Goal: Task Accomplishment & Management: Complete application form

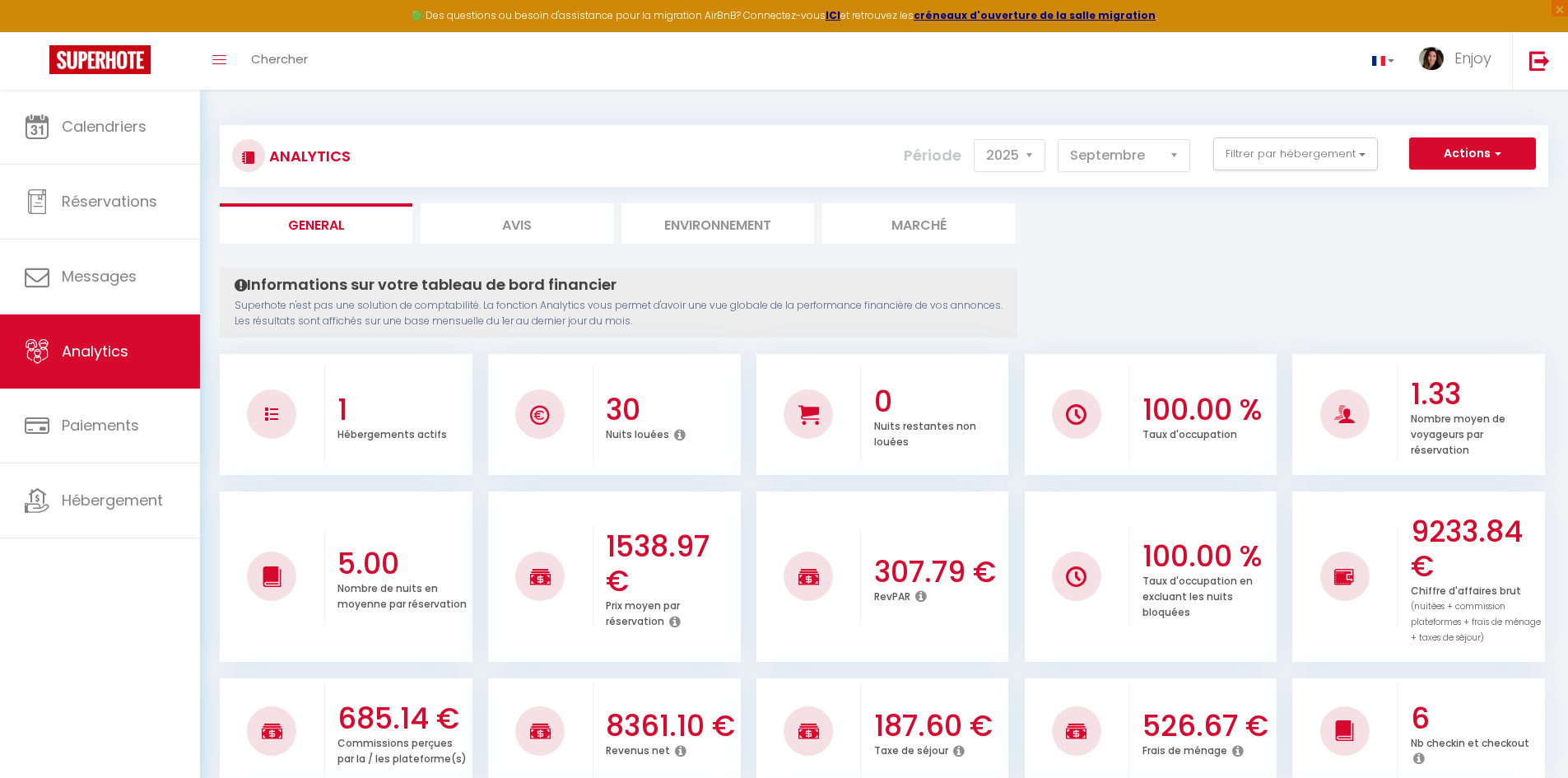
select select "2025"
select select "9"
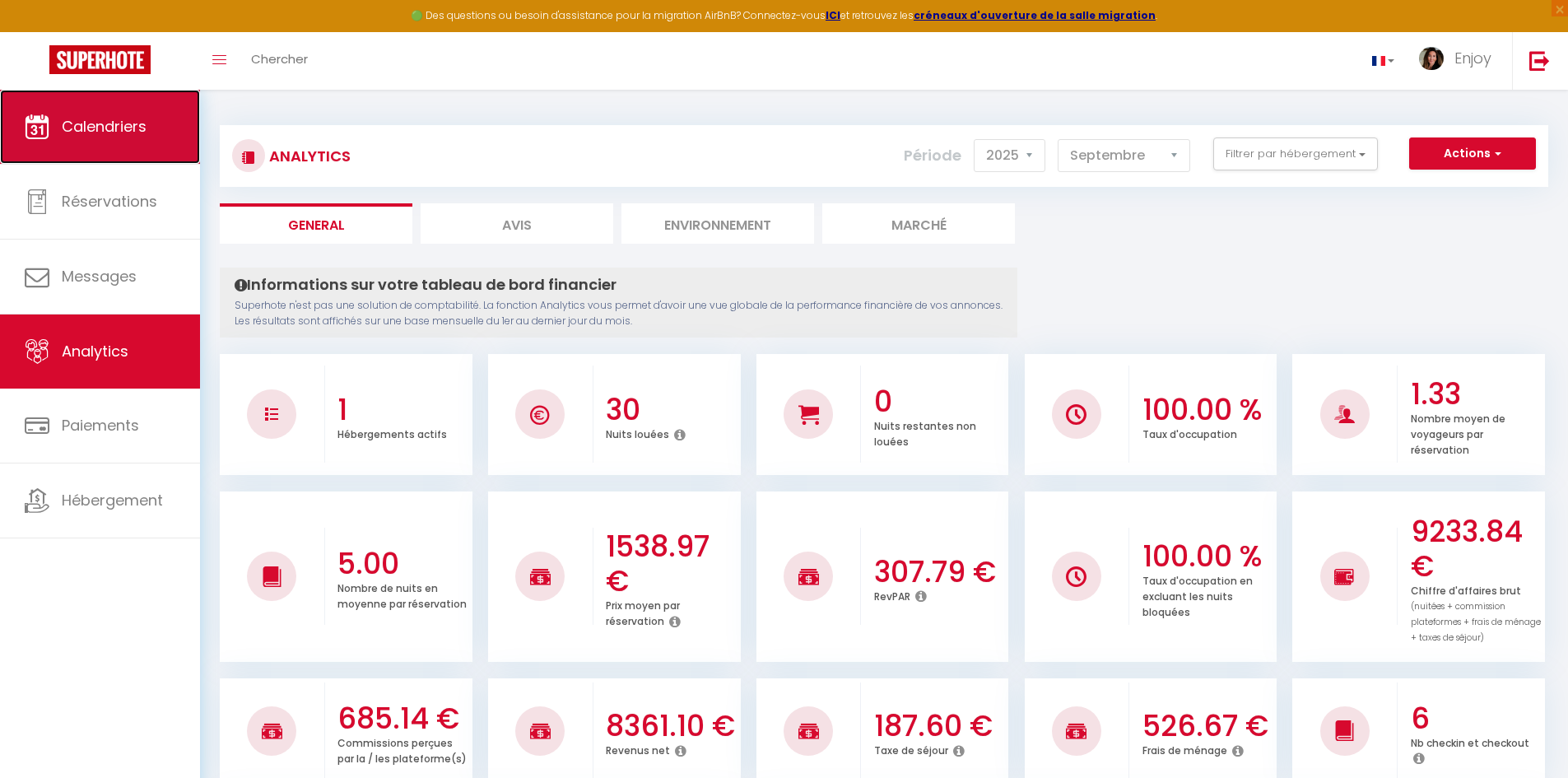
click at [119, 128] on span "Calendriers" at bounding box center [105, 126] width 85 height 20
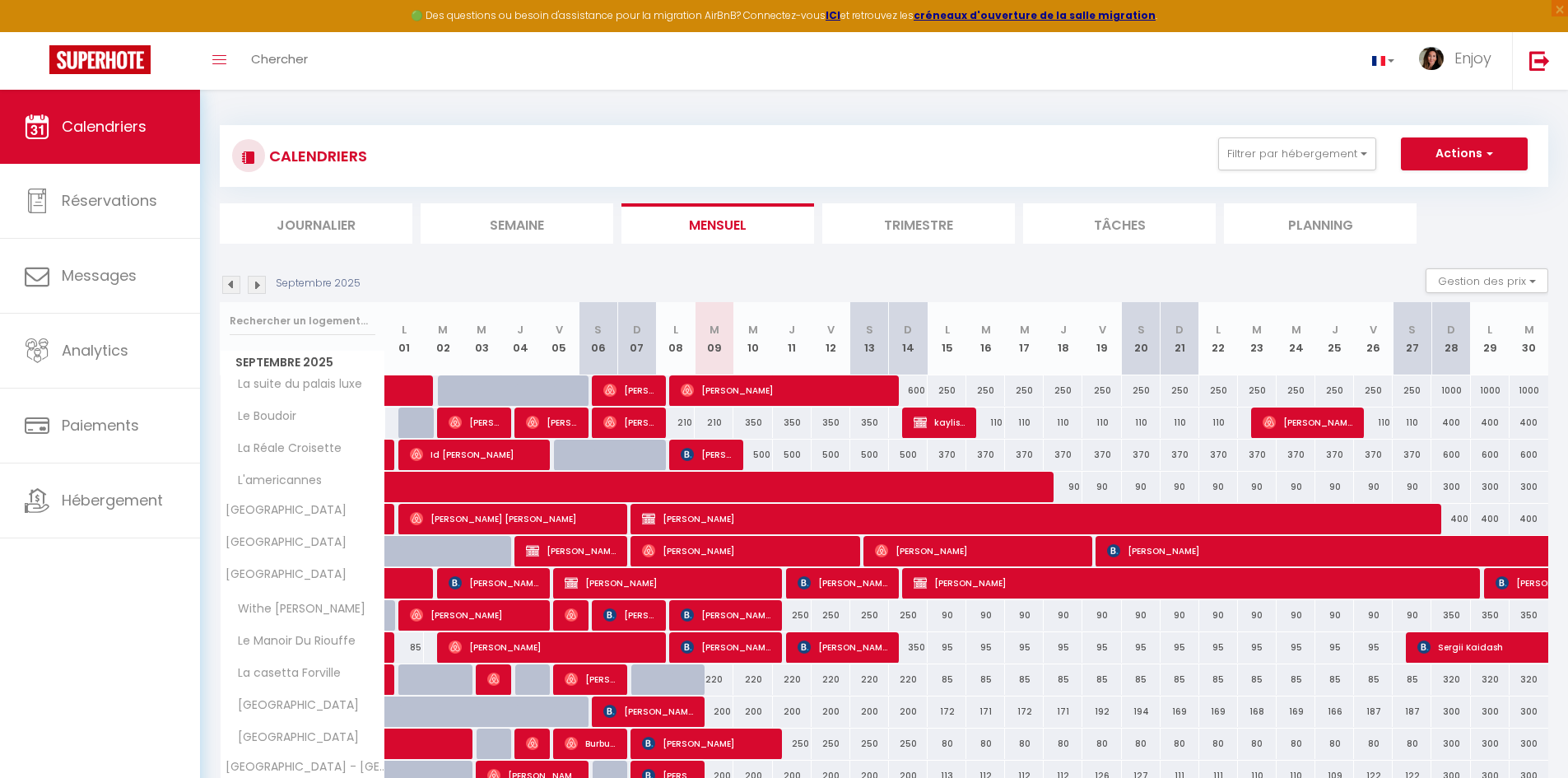
click at [1258, 171] on div "CALENDRIERS Filtrer par hébergement INGRID La suite du palais luxe Le Boudoir L…" at bounding box center [884, 156] width 1304 height 37
click at [1263, 162] on button "Filtrer par hébergement" at bounding box center [1297, 154] width 158 height 33
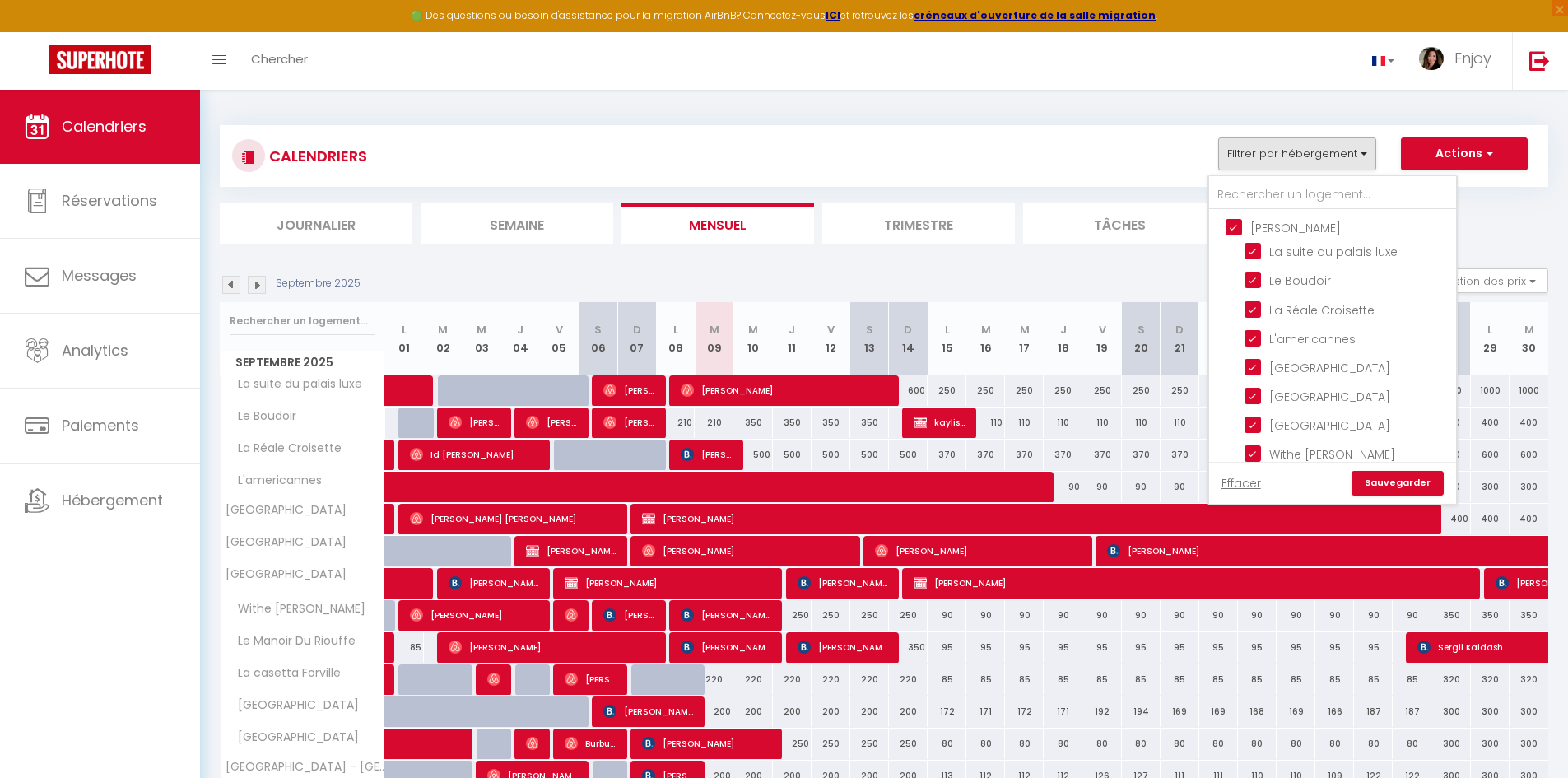
click at [1233, 228] on input "[PERSON_NAME]" at bounding box center [1349, 227] width 247 height 17
checkbox input "false"
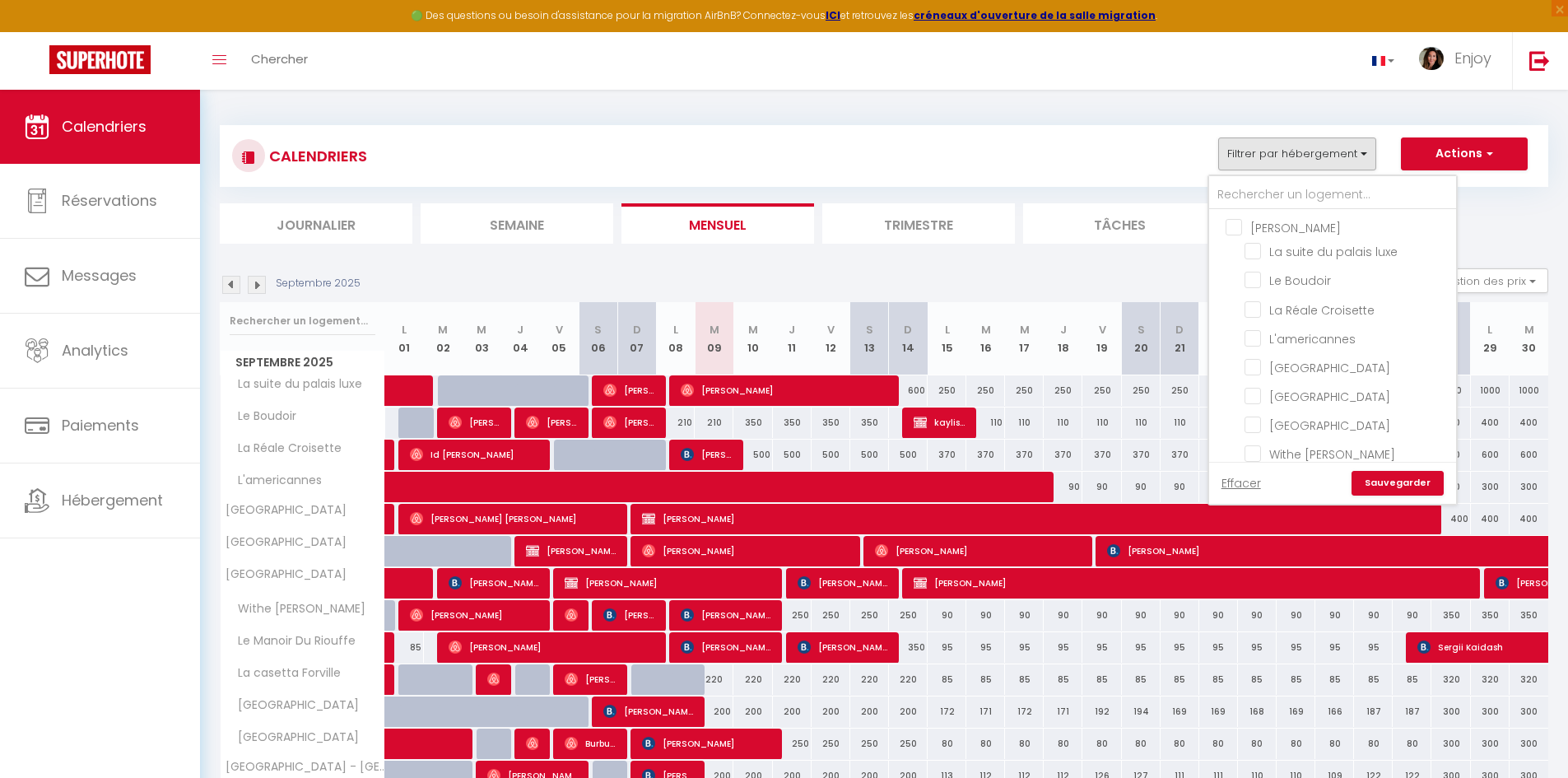
checkbox input "false"
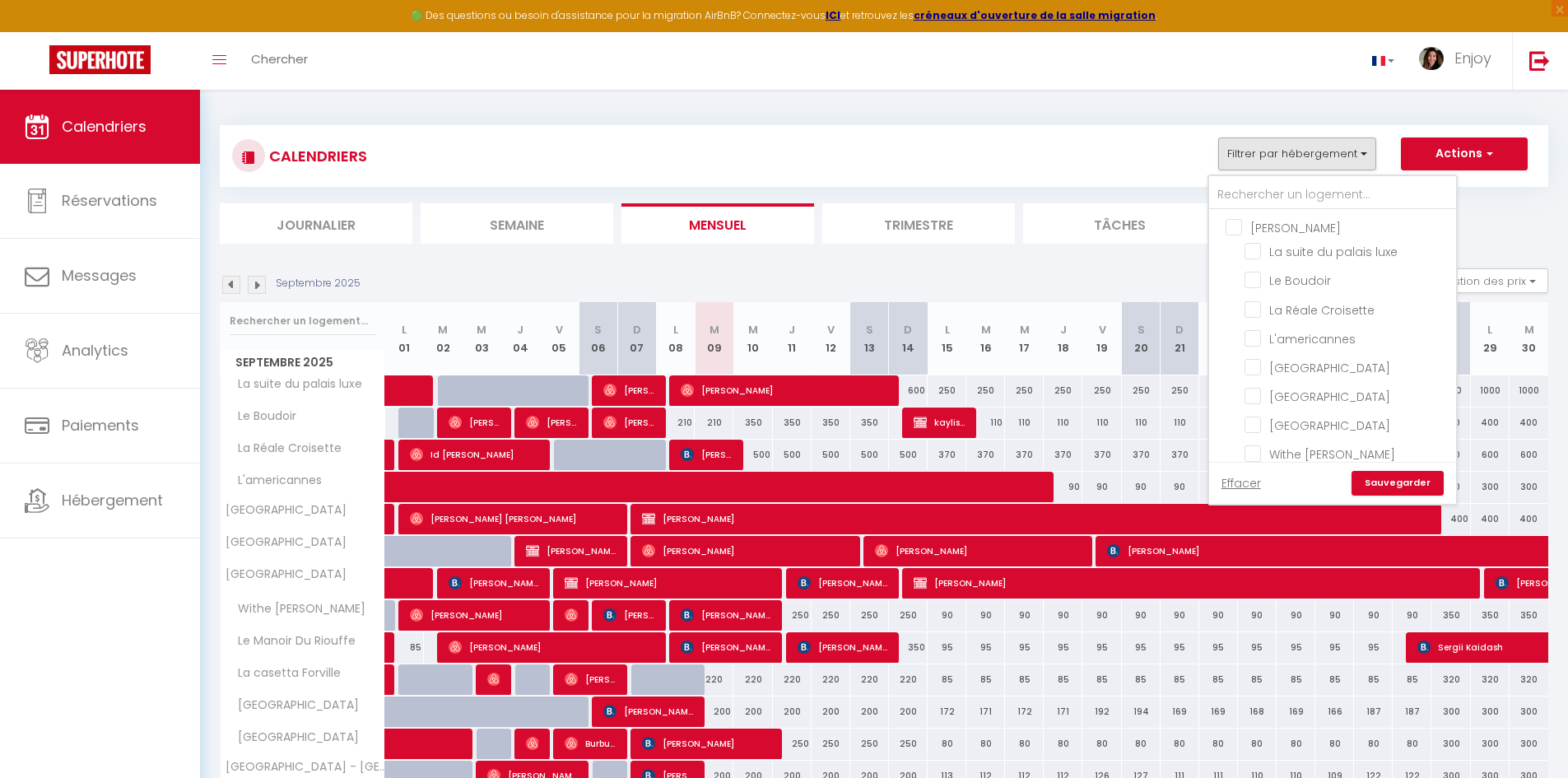
checkbox input "false"
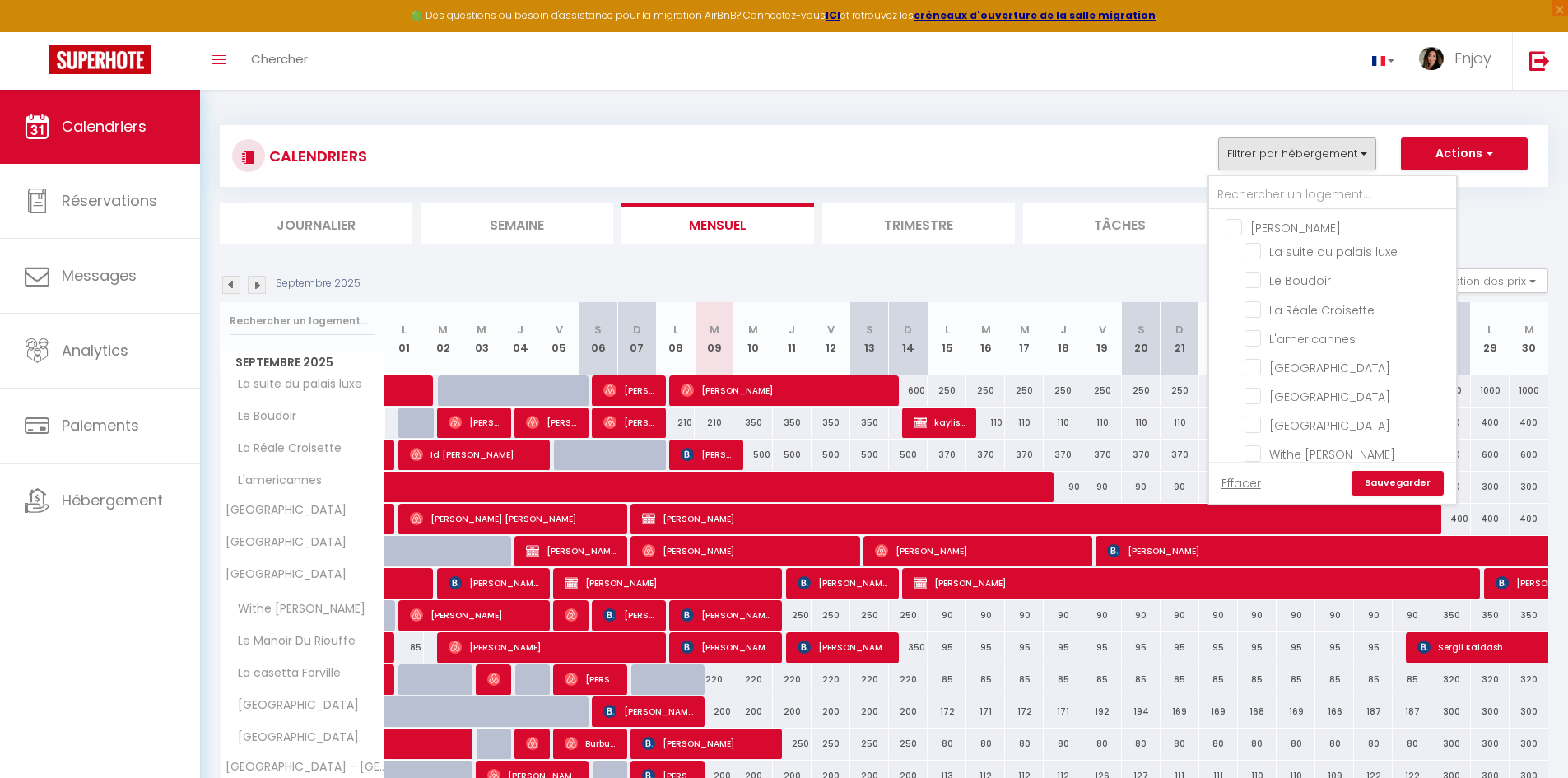
checkbox input "false"
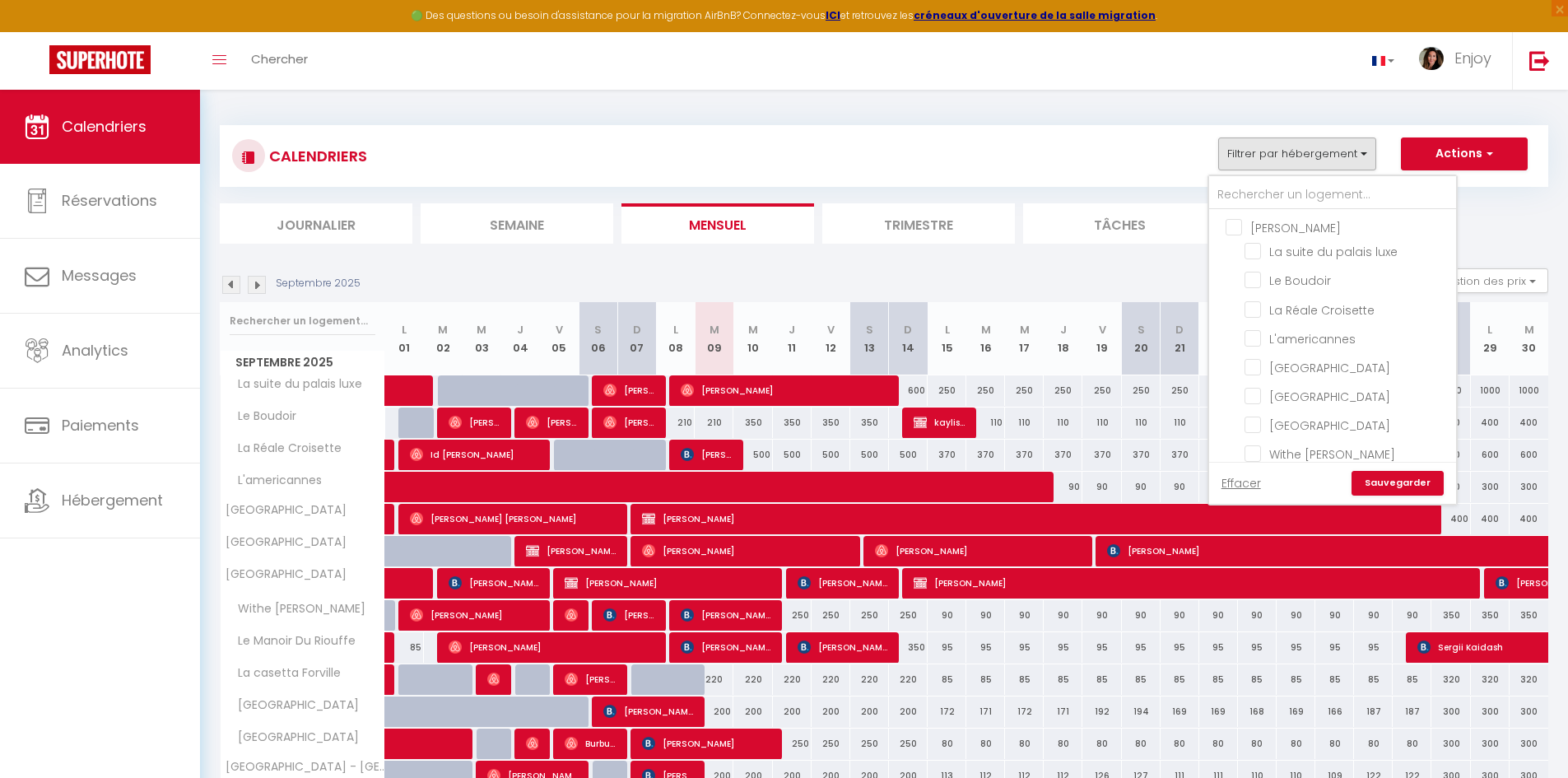
checkbox input "false"
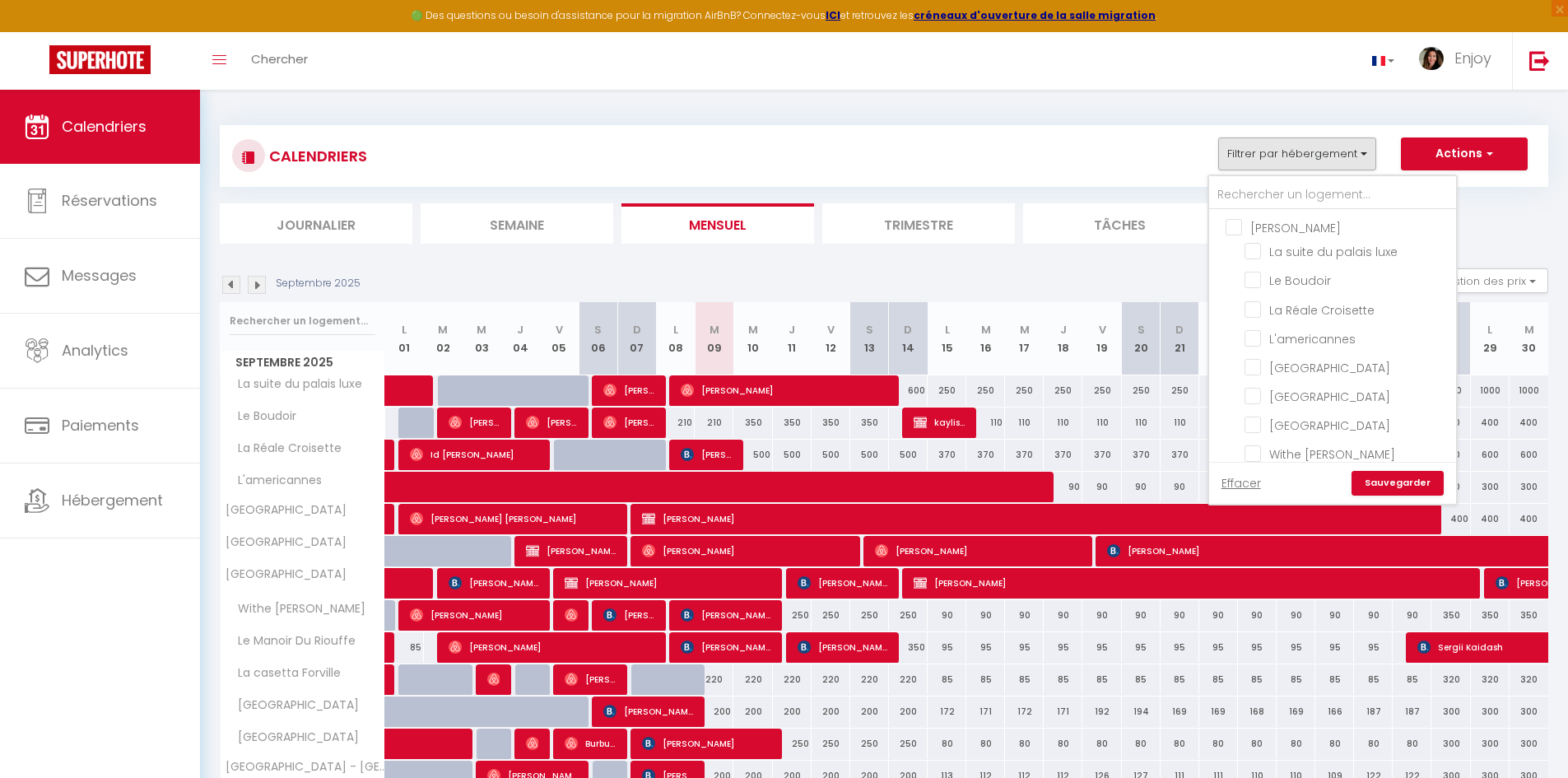
checkbox input "false"
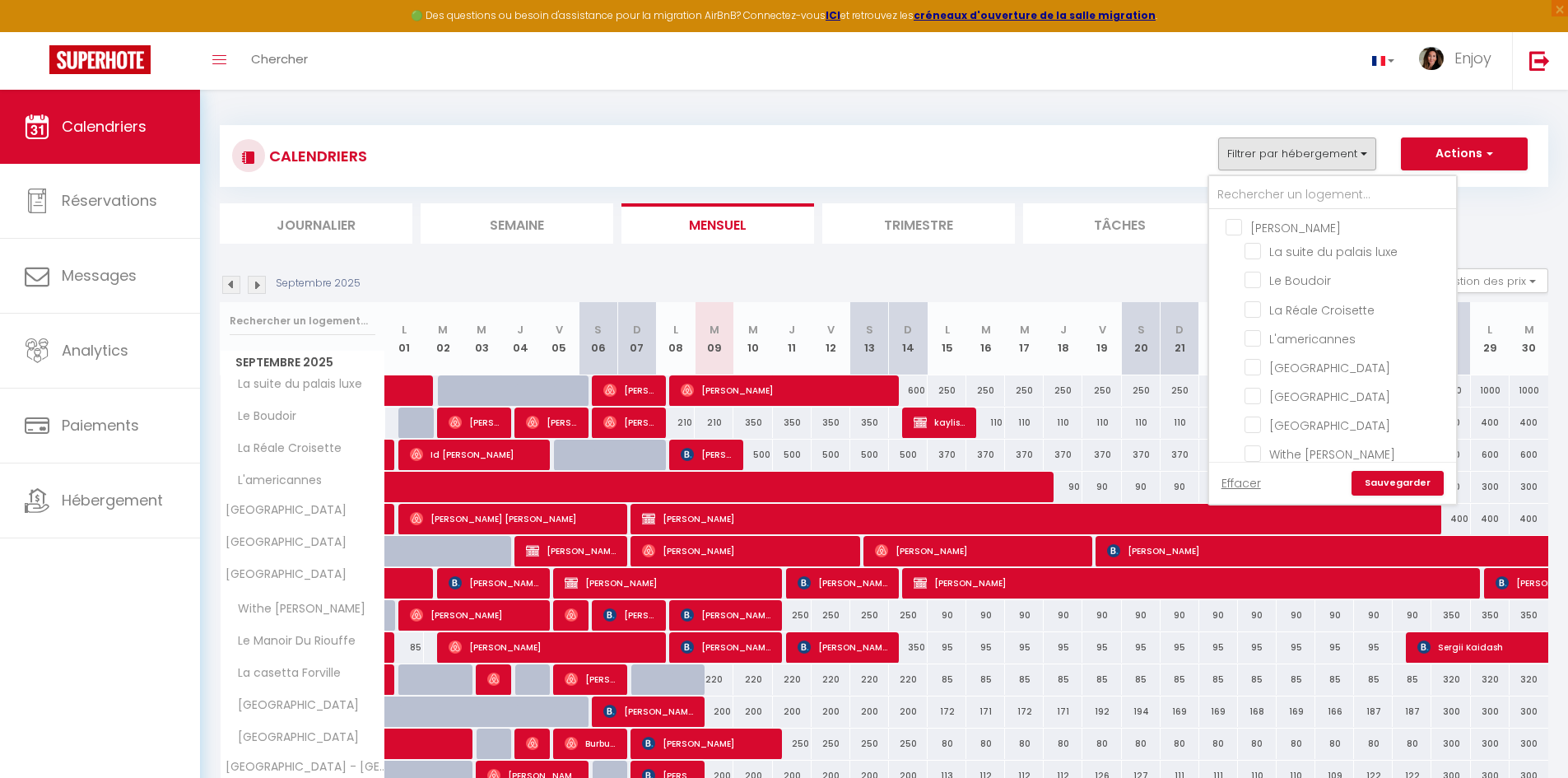
checkbox input "false"
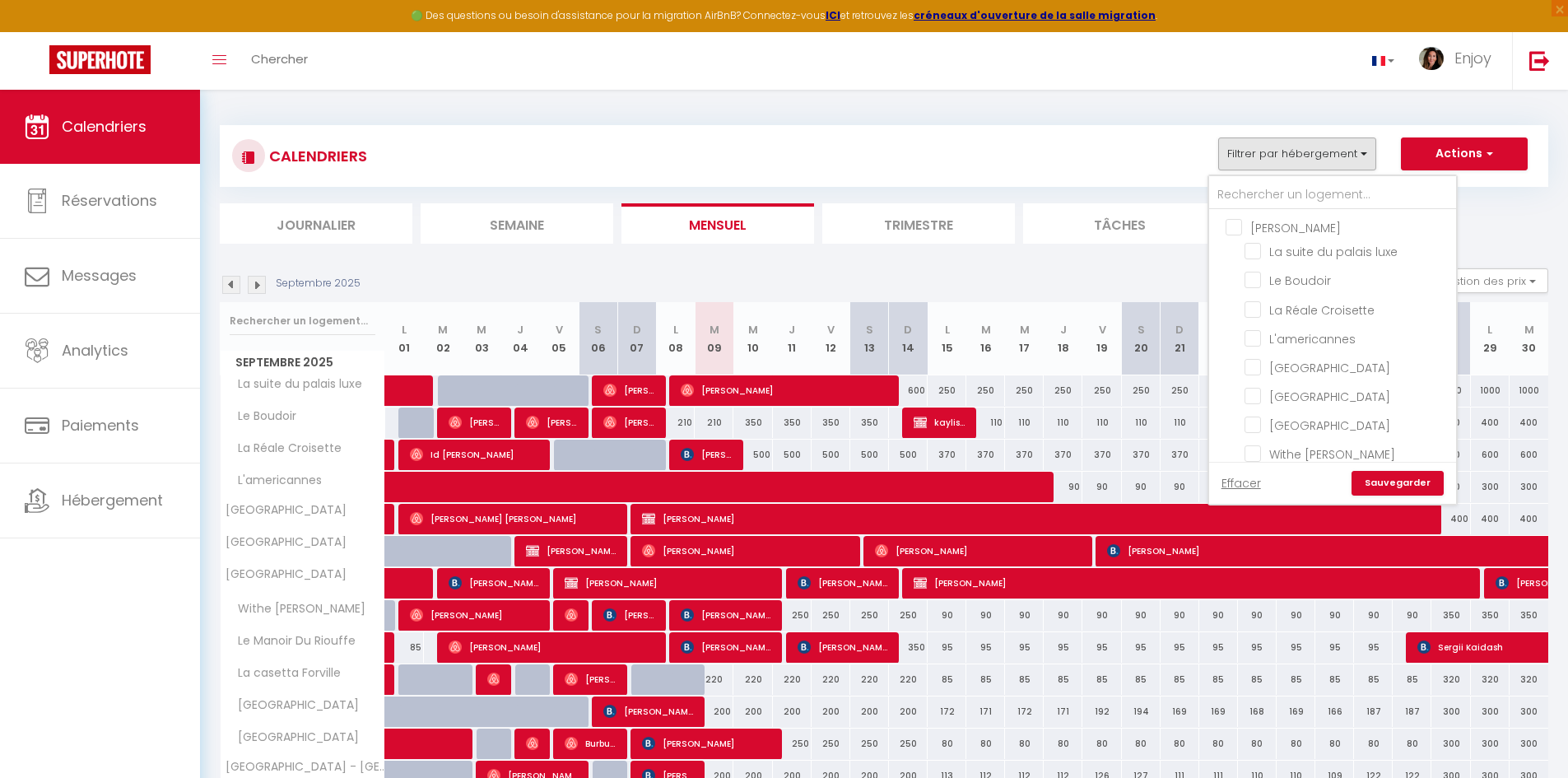
checkbox input "false"
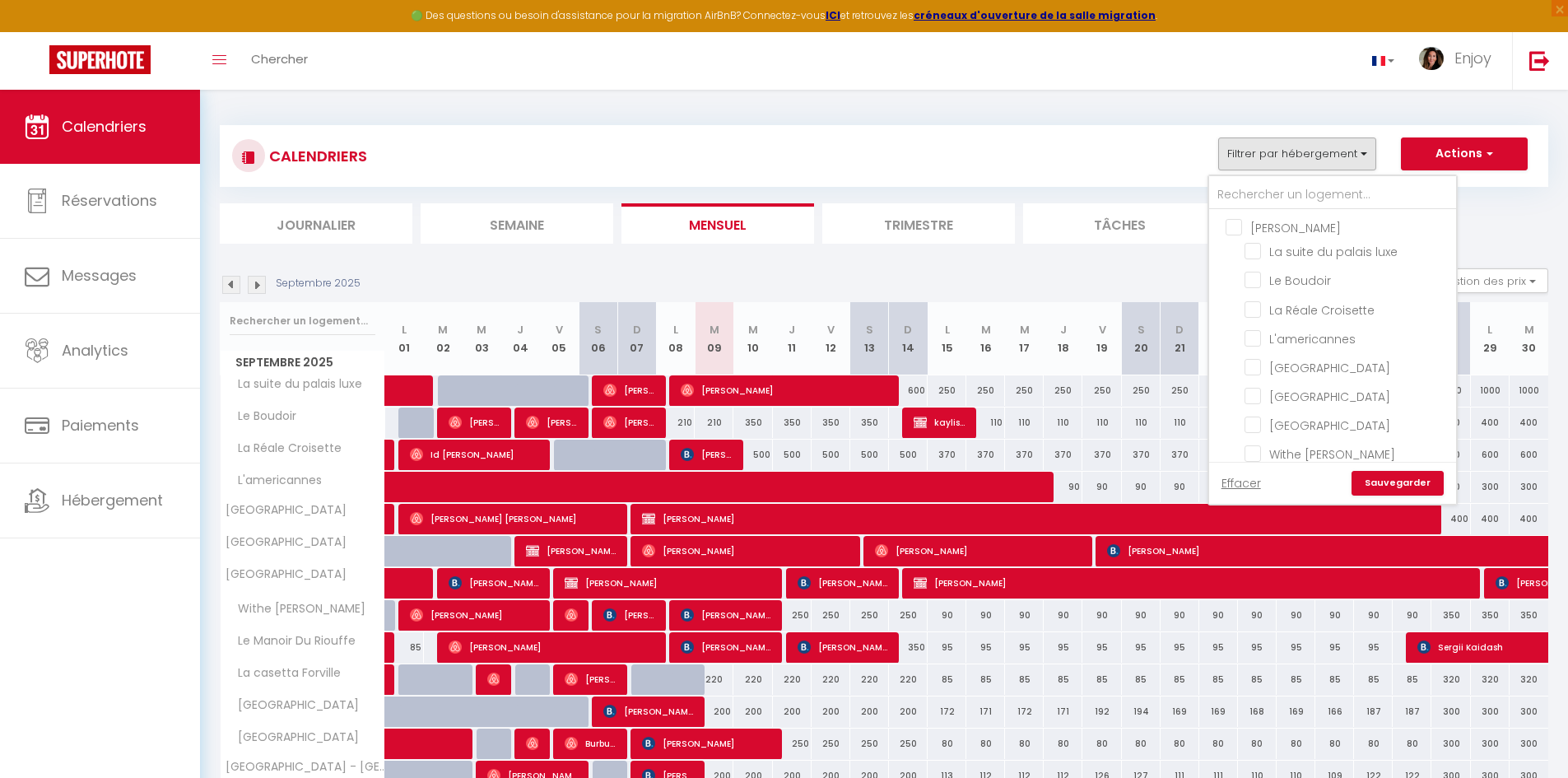
checkbox input "false"
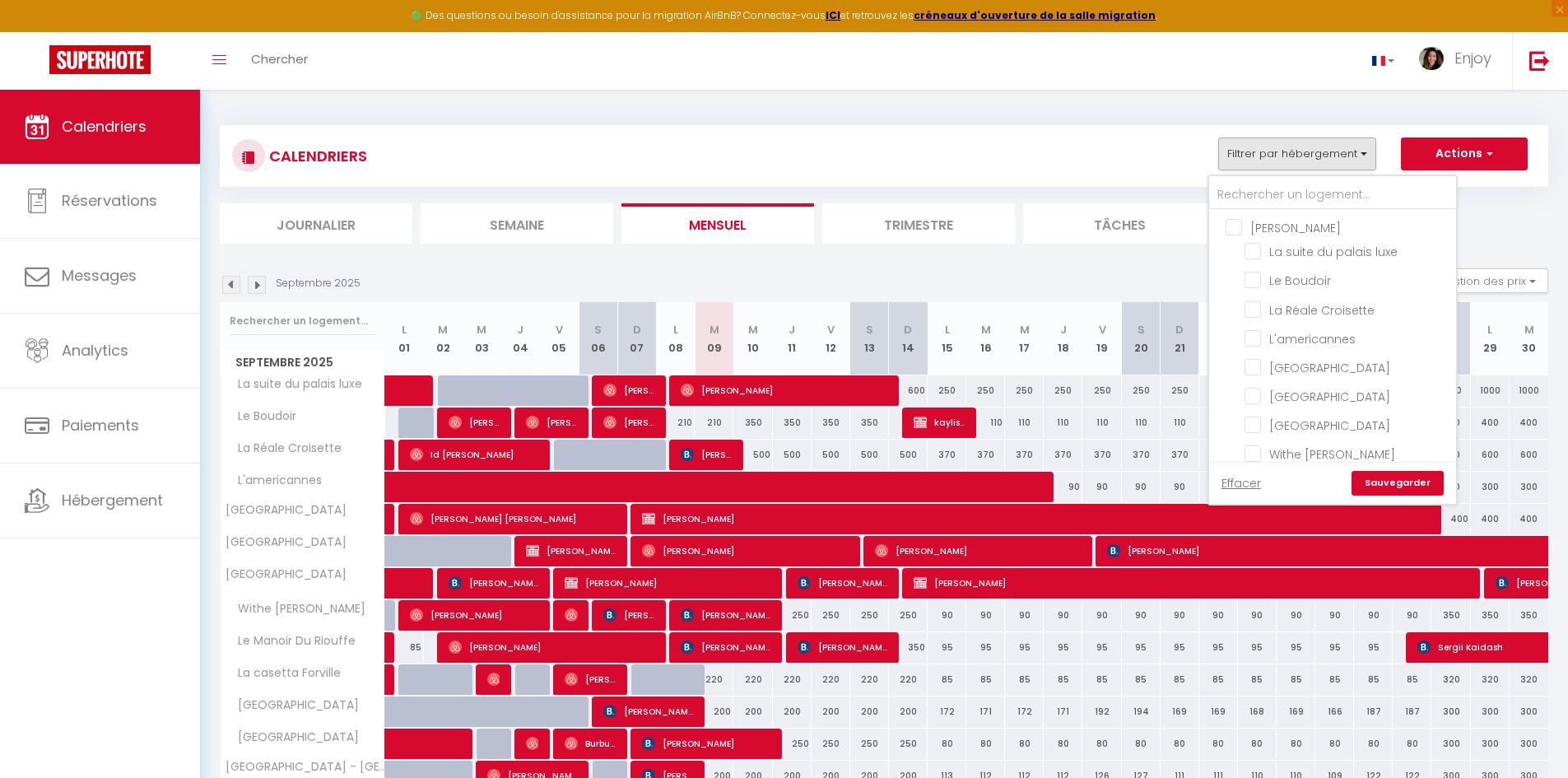
checkbox input "false"
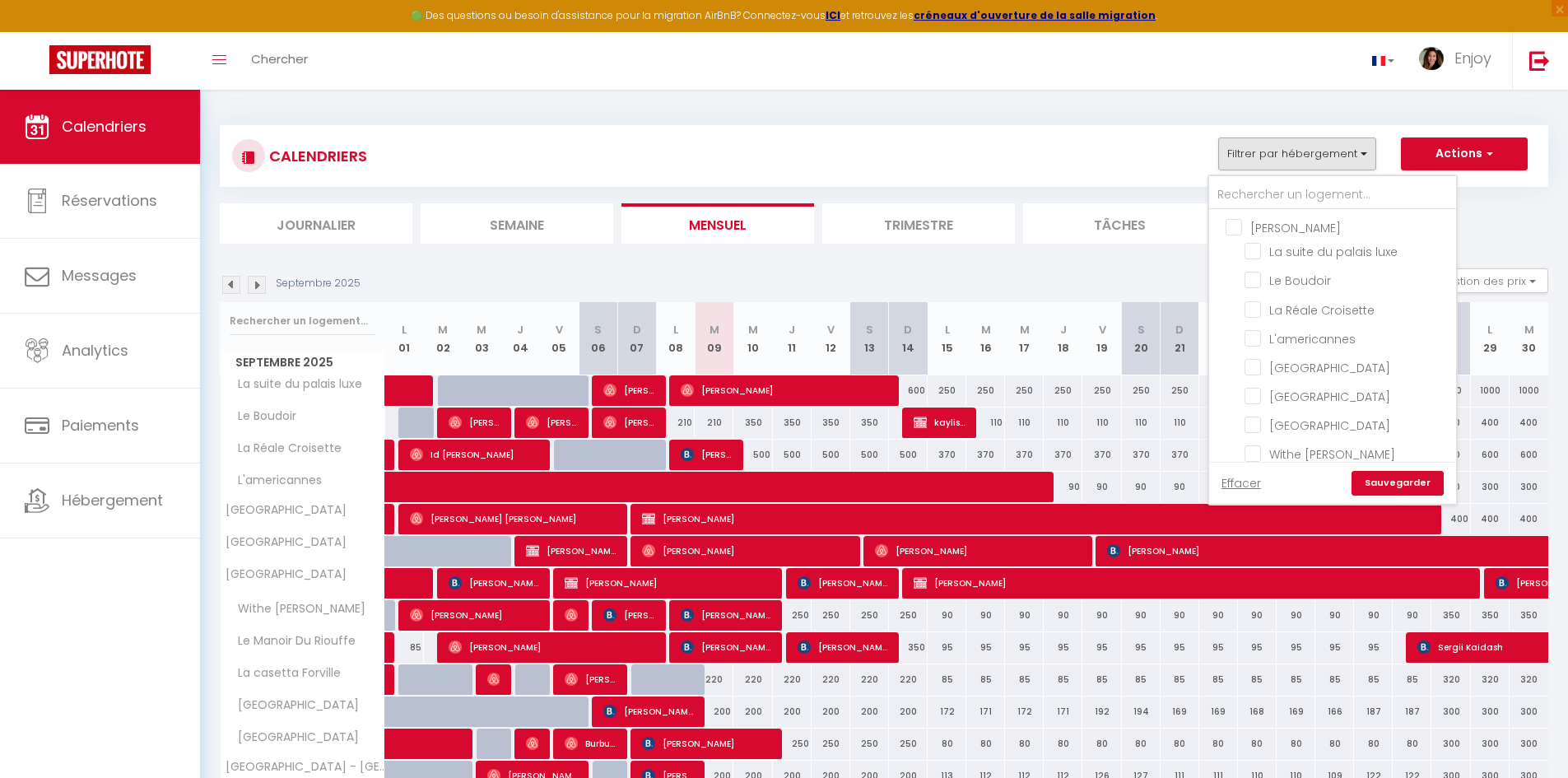
checkbox input "false"
click at [1256, 296] on input "Withe [PERSON_NAME]" at bounding box center [1348, 288] width 205 height 17
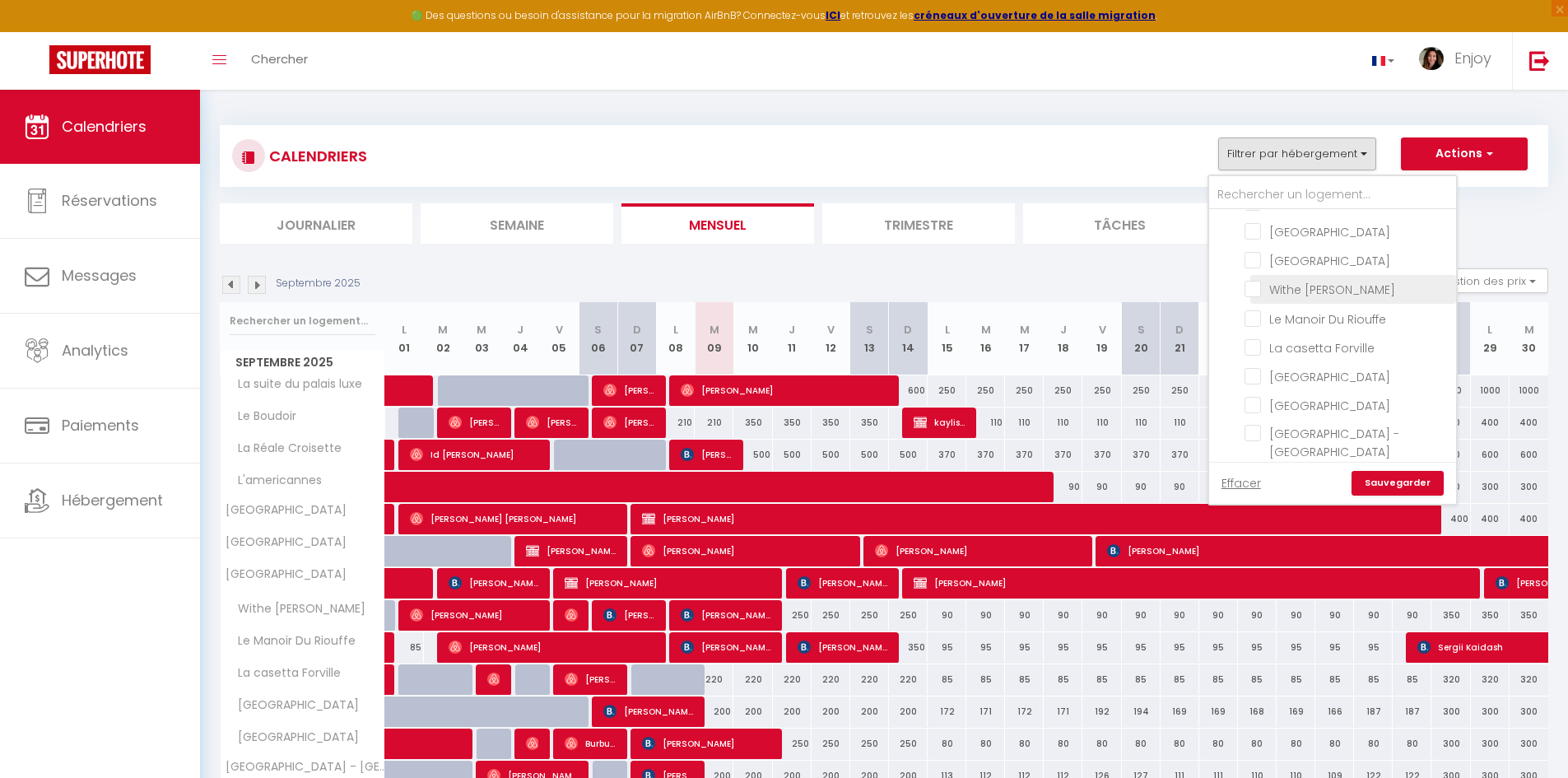
checkbox input "true"
drag, startPoint x: 1258, startPoint y: 371, endPoint x: 1256, endPoint y: 386, distance: 15.1
click at [1258, 325] on input "Le Manoir Du Riouffe" at bounding box center [1348, 317] width 205 height 17
checkbox input "true"
drag, startPoint x: 1255, startPoint y: 399, endPoint x: 1279, endPoint y: 409, distance: 26.0
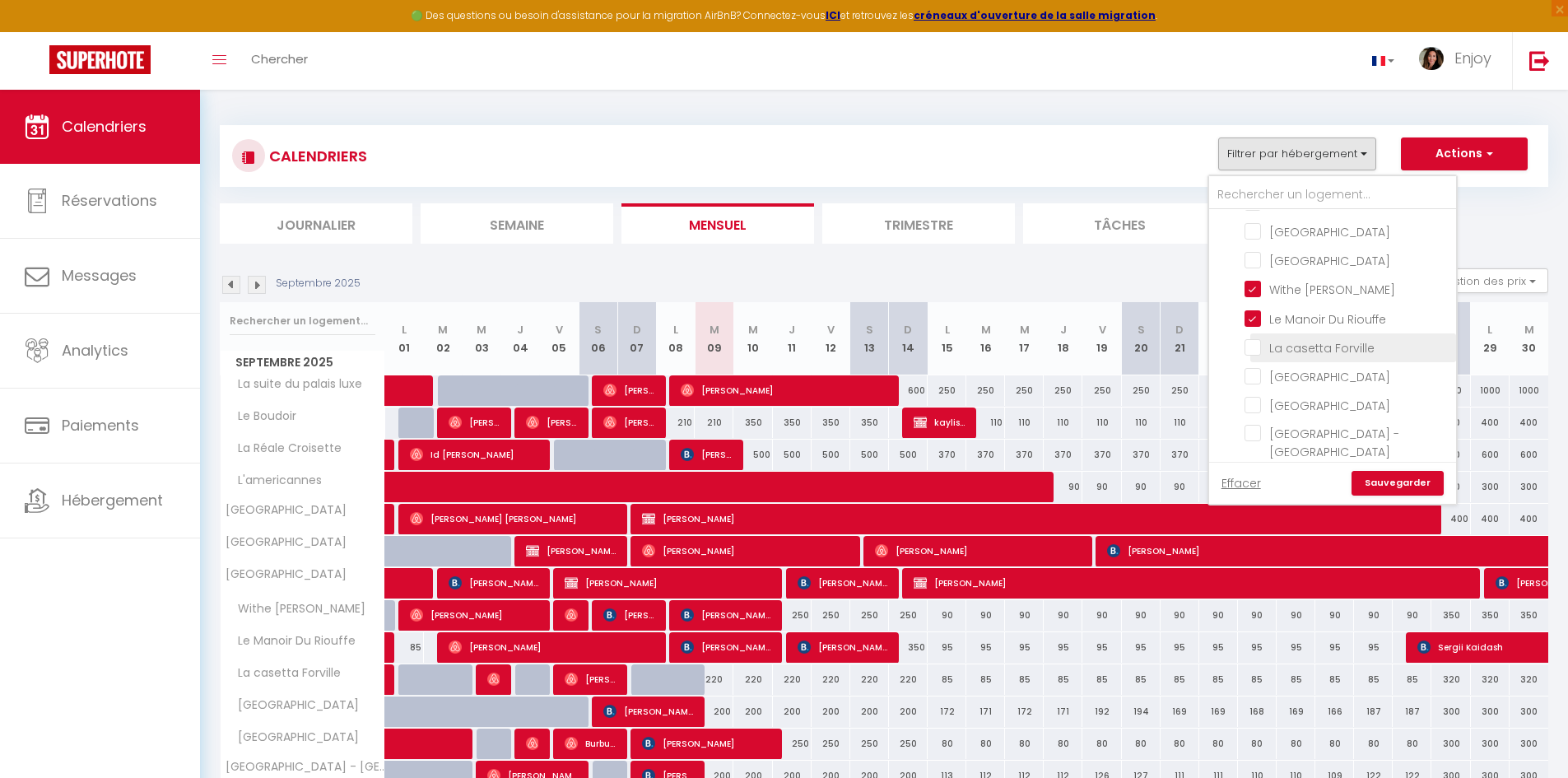
click at [1255, 354] on input "La casetta Forville" at bounding box center [1348, 347] width 205 height 17
checkbox input "true"
click at [1409, 483] on link "Sauvegarder" at bounding box center [1399, 483] width 93 height 25
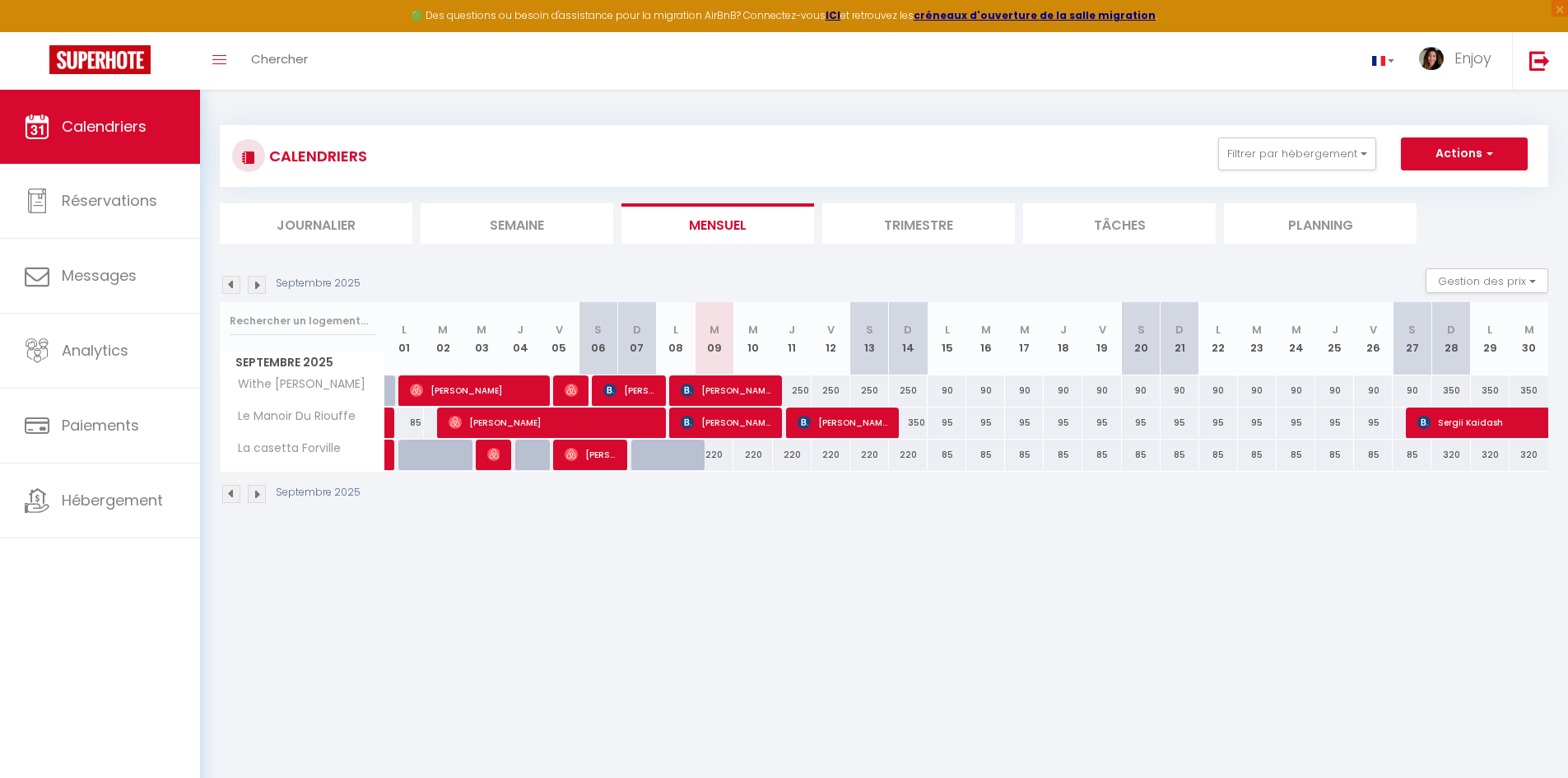
click at [255, 285] on img at bounding box center [257, 285] width 19 height 19
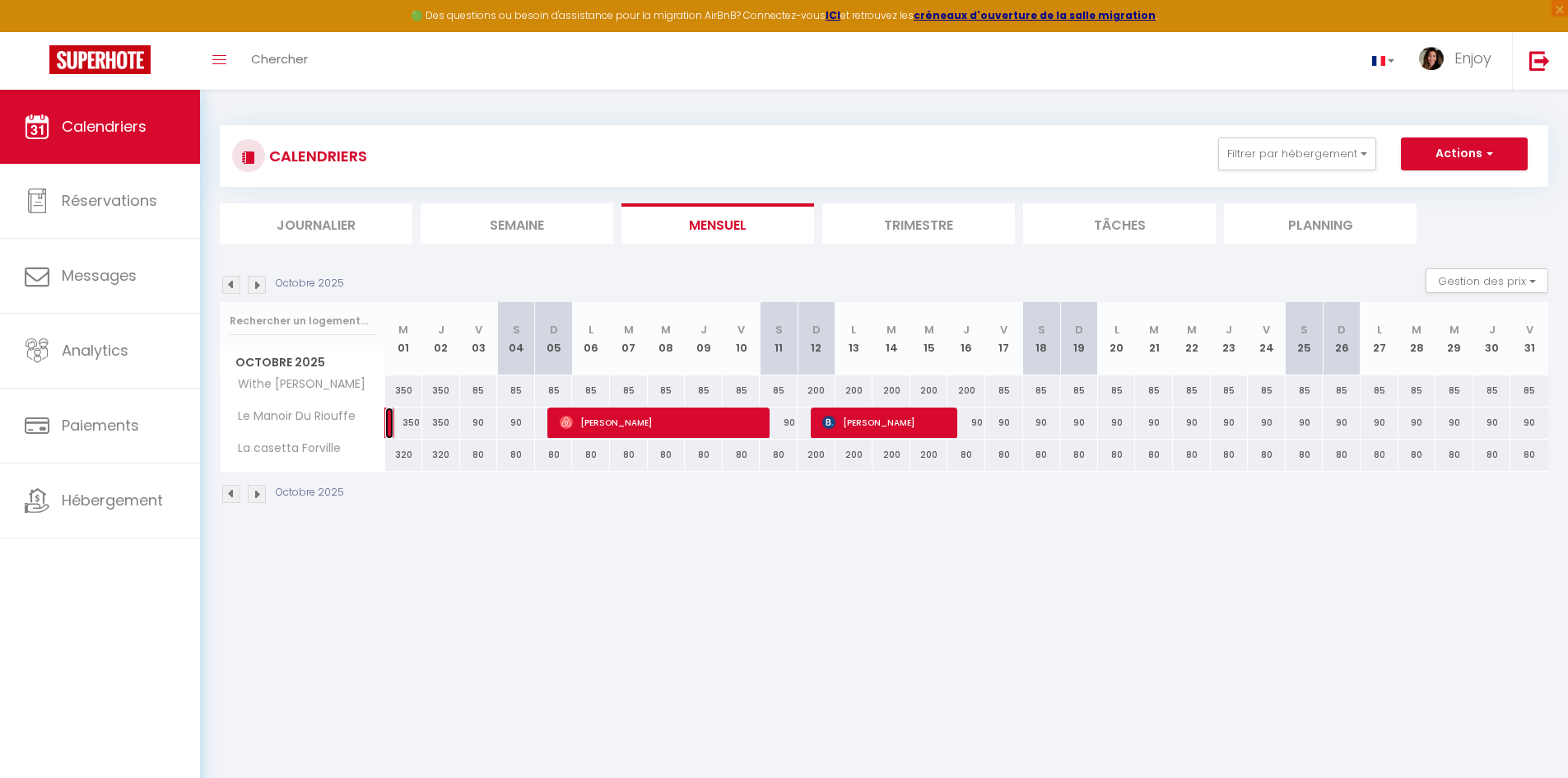
click at [391, 418] on link at bounding box center [389, 423] width 8 height 31
select select "OK"
select select "KO"
select select "0"
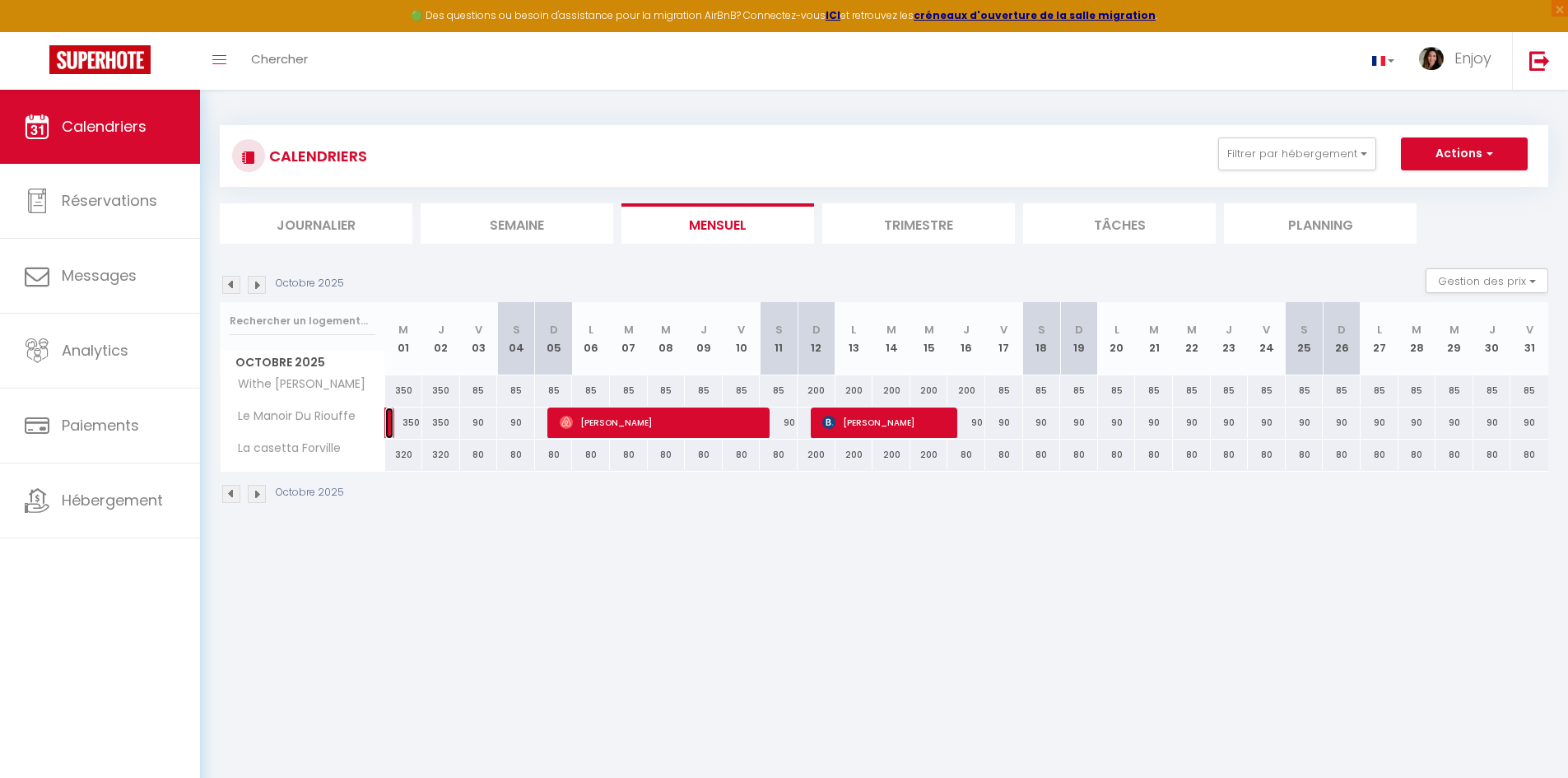
select select "1"
select select
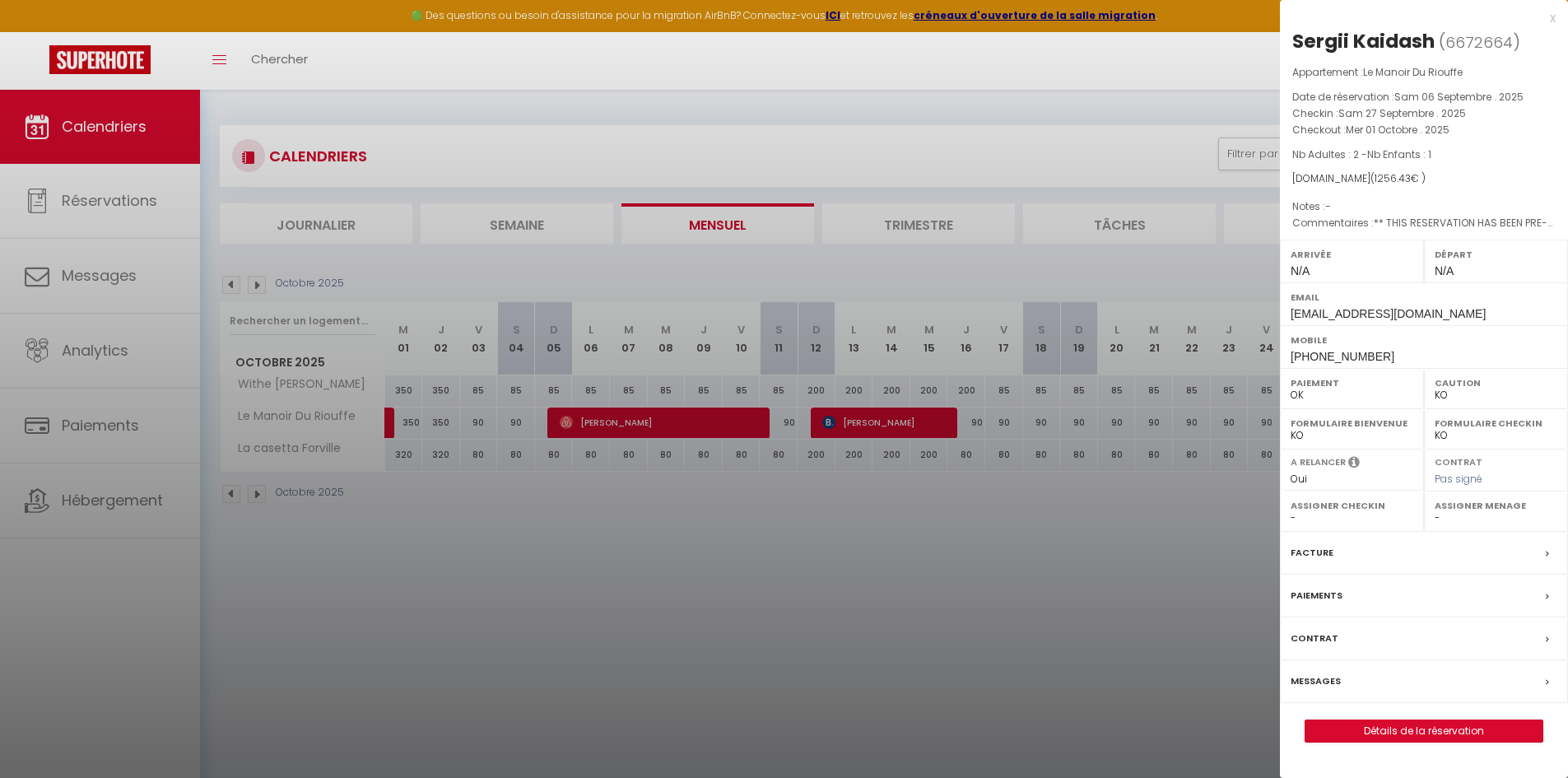
click at [1553, 20] on div "x" at bounding box center [1418, 18] width 276 height 19
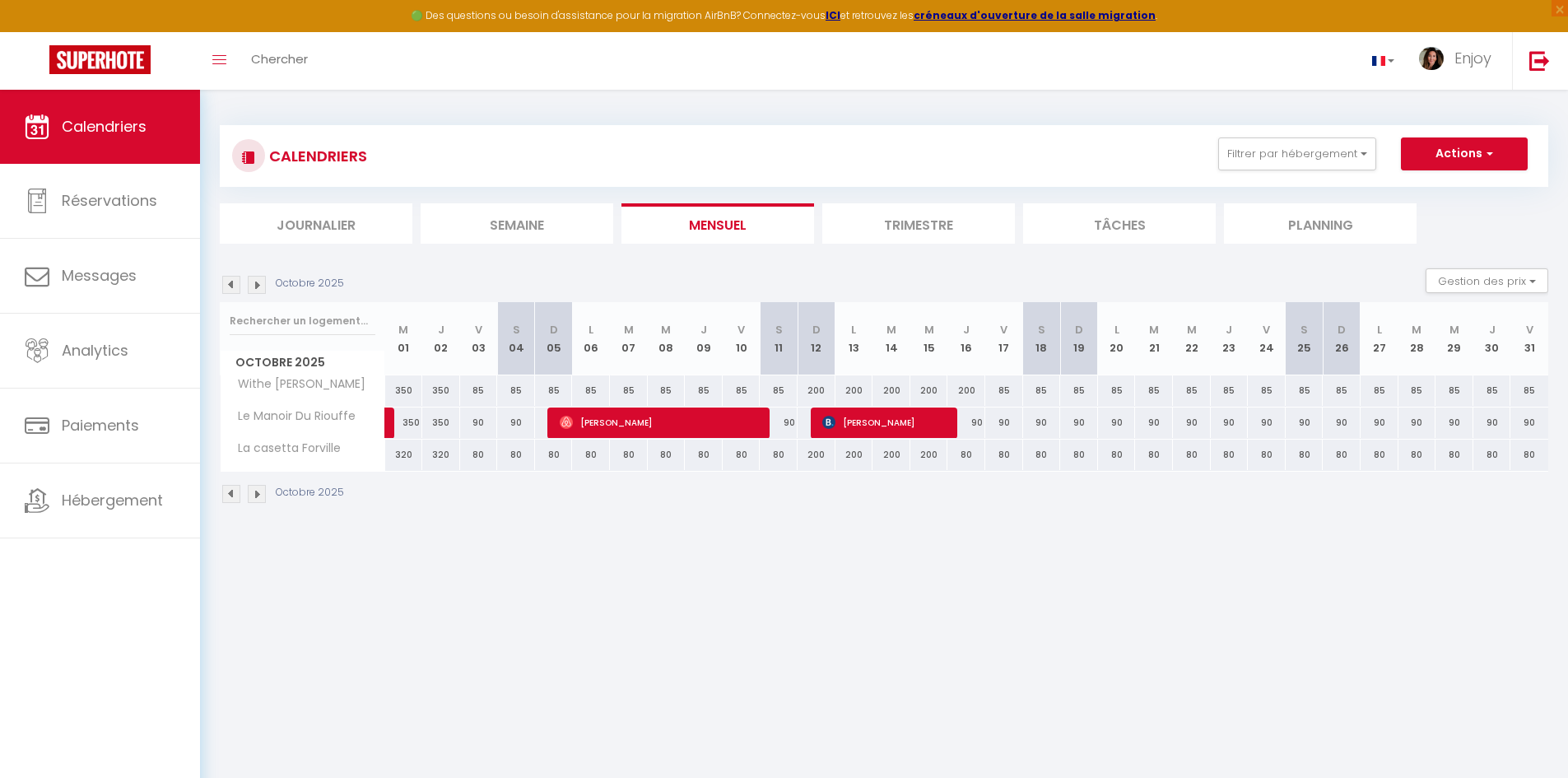
select select "2025"
select select "9"
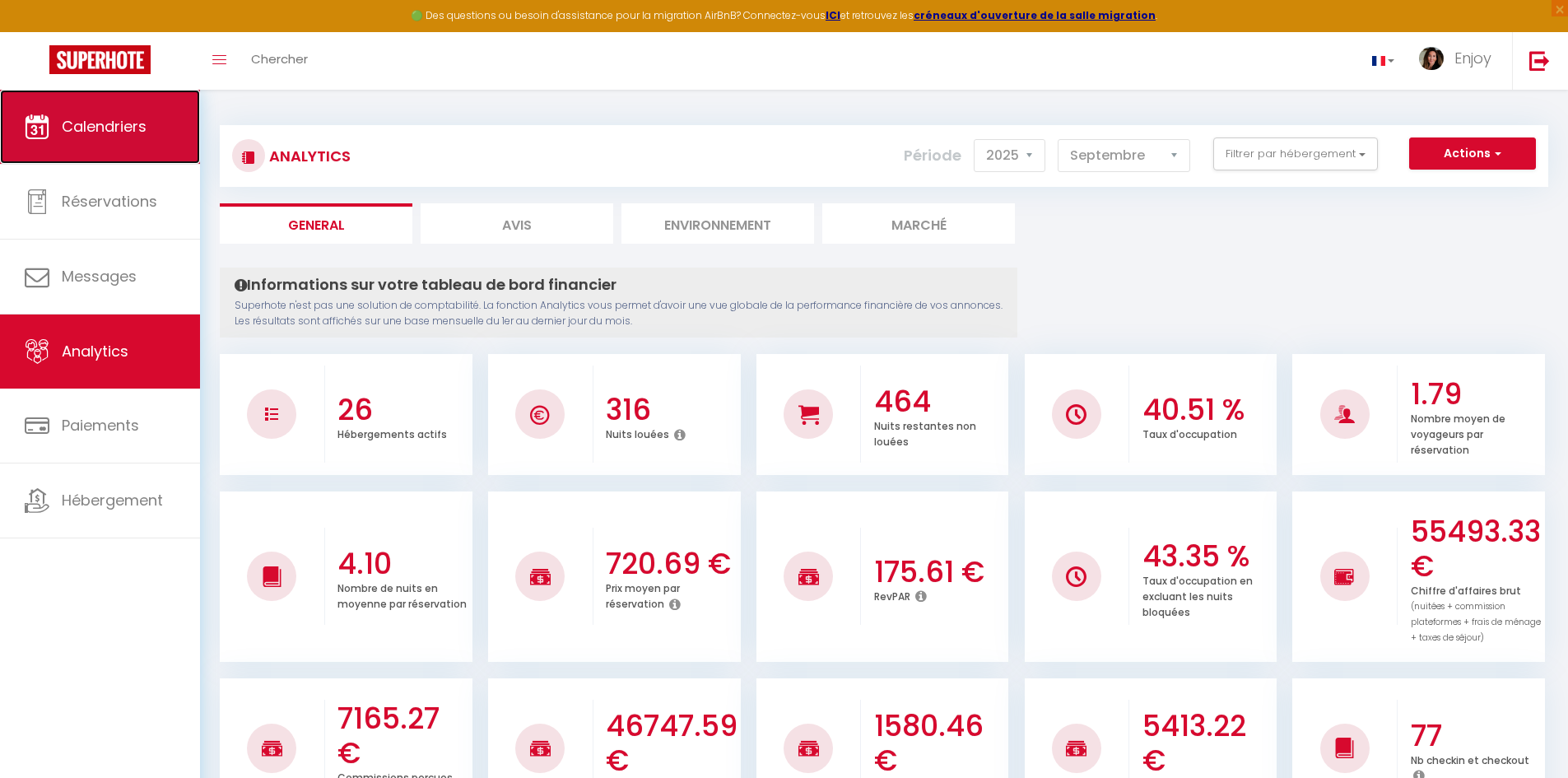
click at [113, 101] on link "Calendriers" at bounding box center [100, 127] width 200 height 74
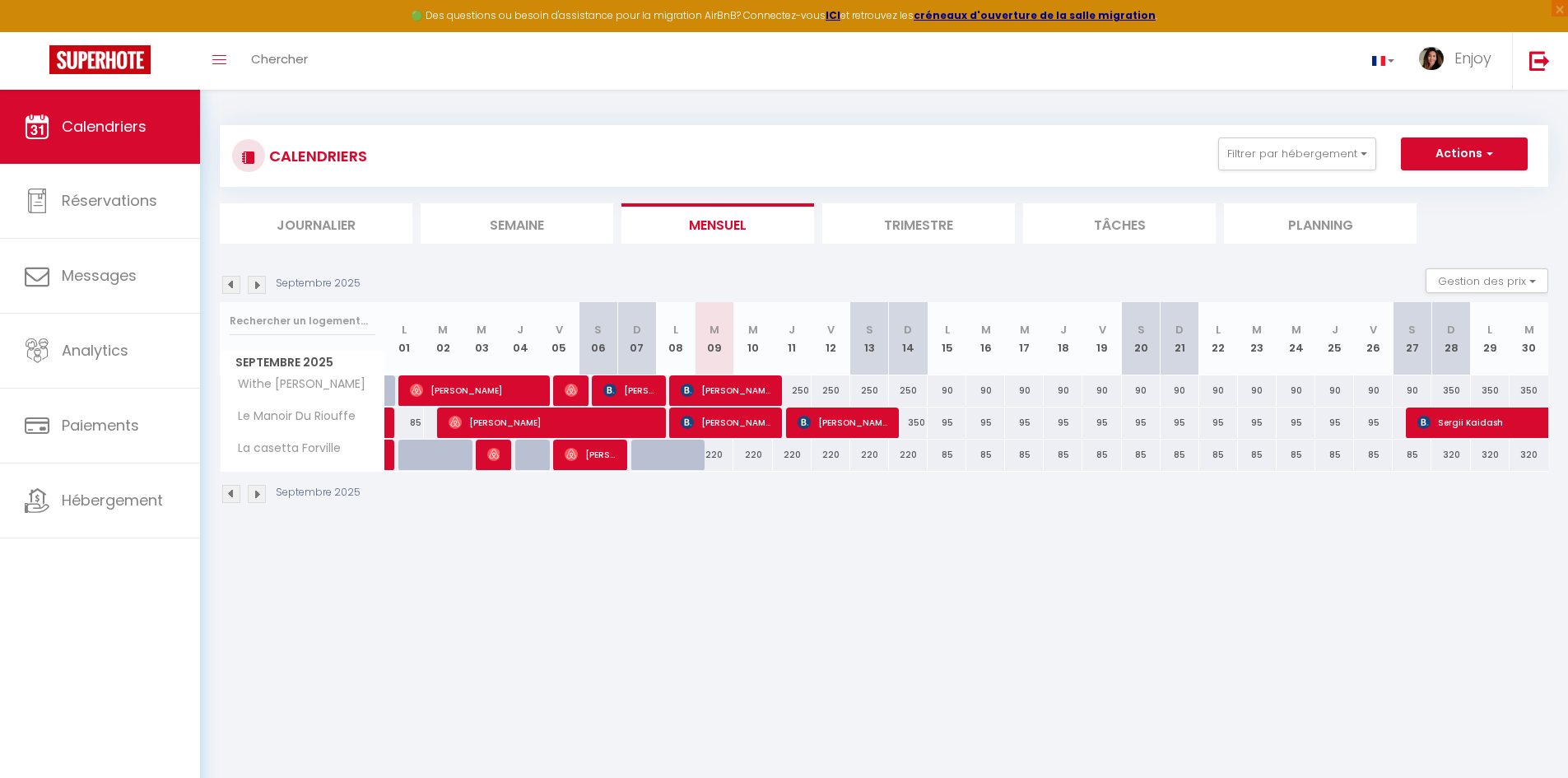
click at [533, 225] on li "Semaine" at bounding box center [517, 224] width 193 height 41
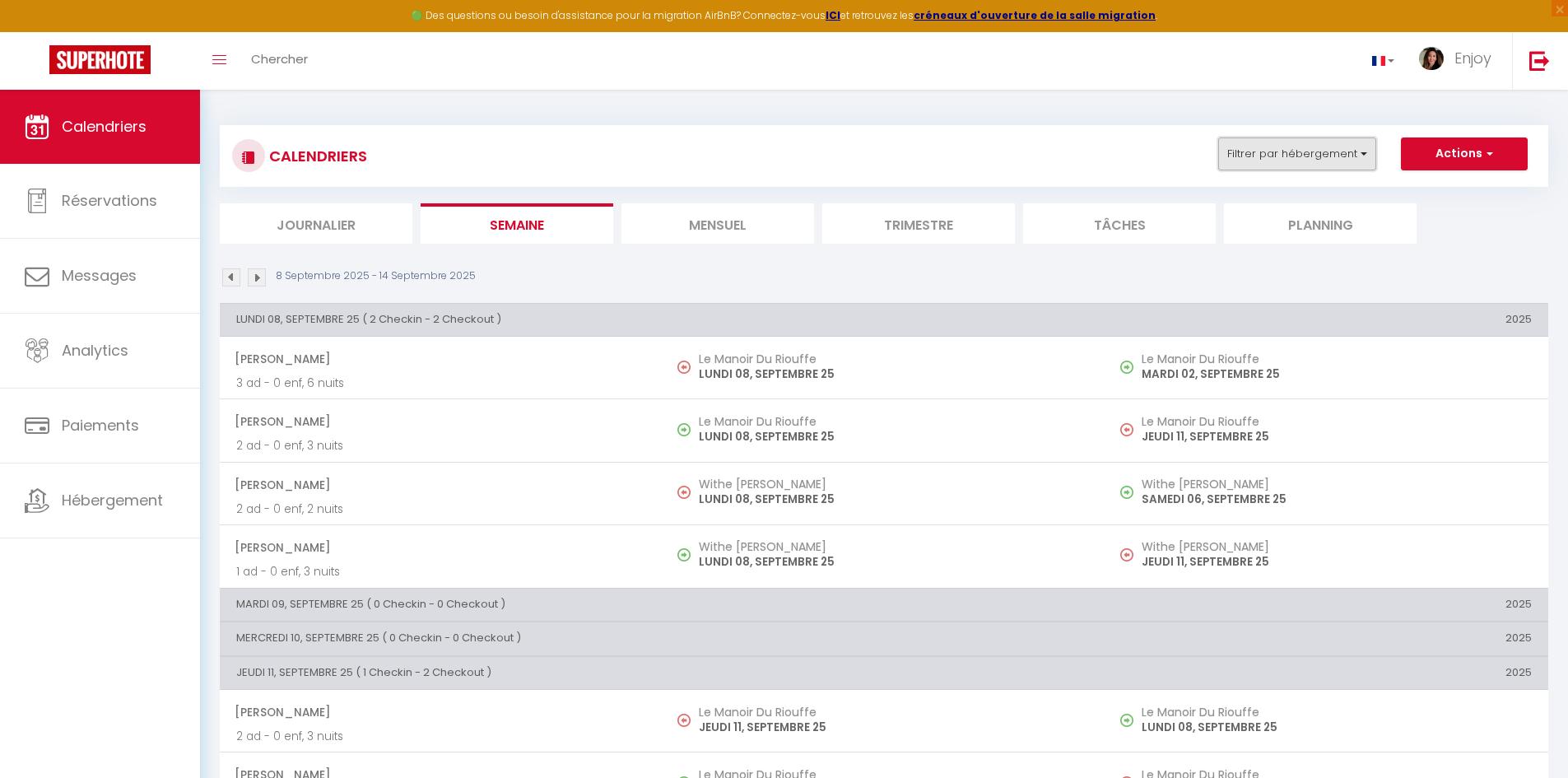
click at [1335, 153] on button "Filtrer par hébergement" at bounding box center [1297, 154] width 158 height 33
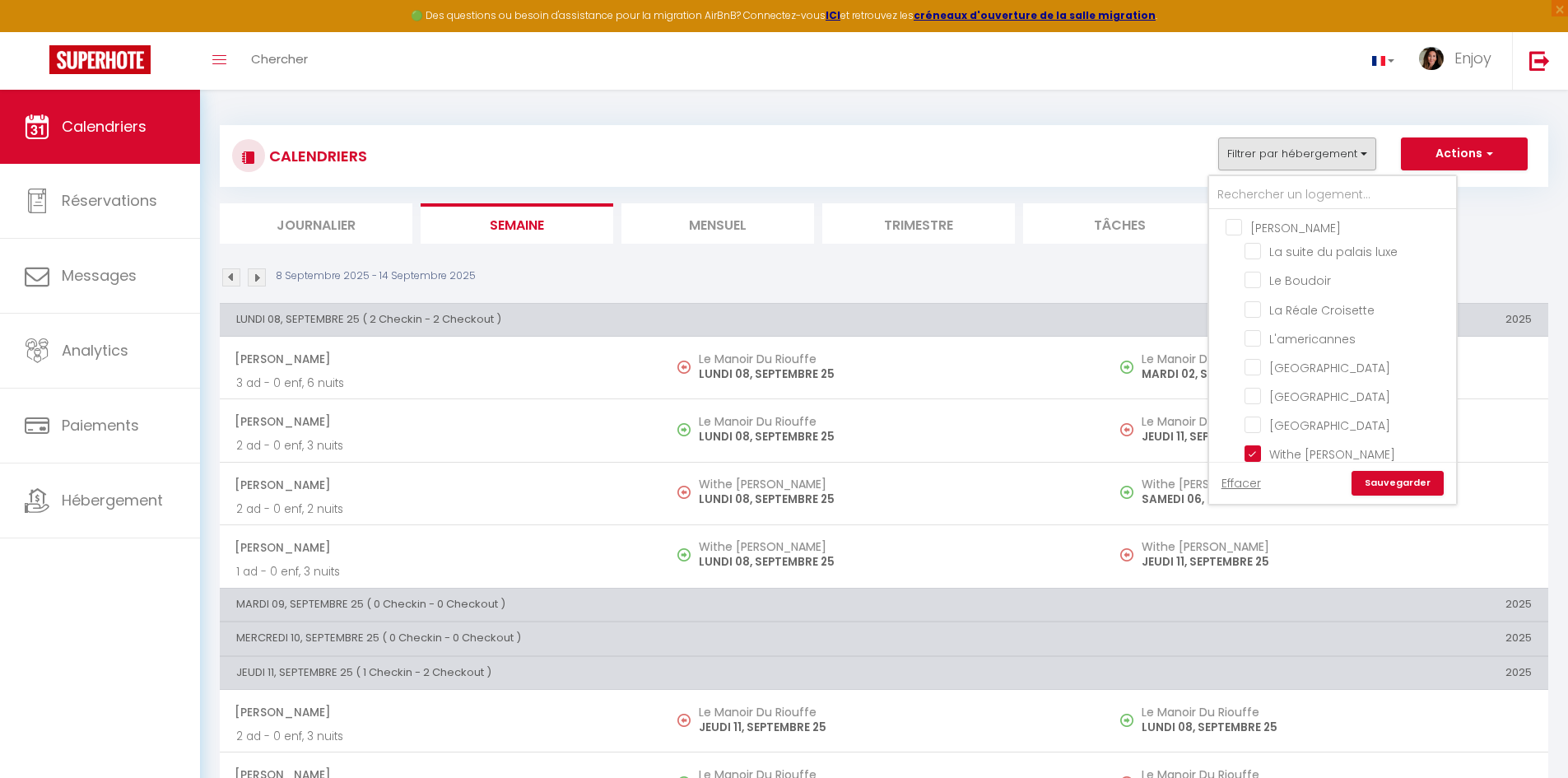
click at [1229, 228] on input "[PERSON_NAME]" at bounding box center [1349, 227] width 247 height 17
checkbox input "true"
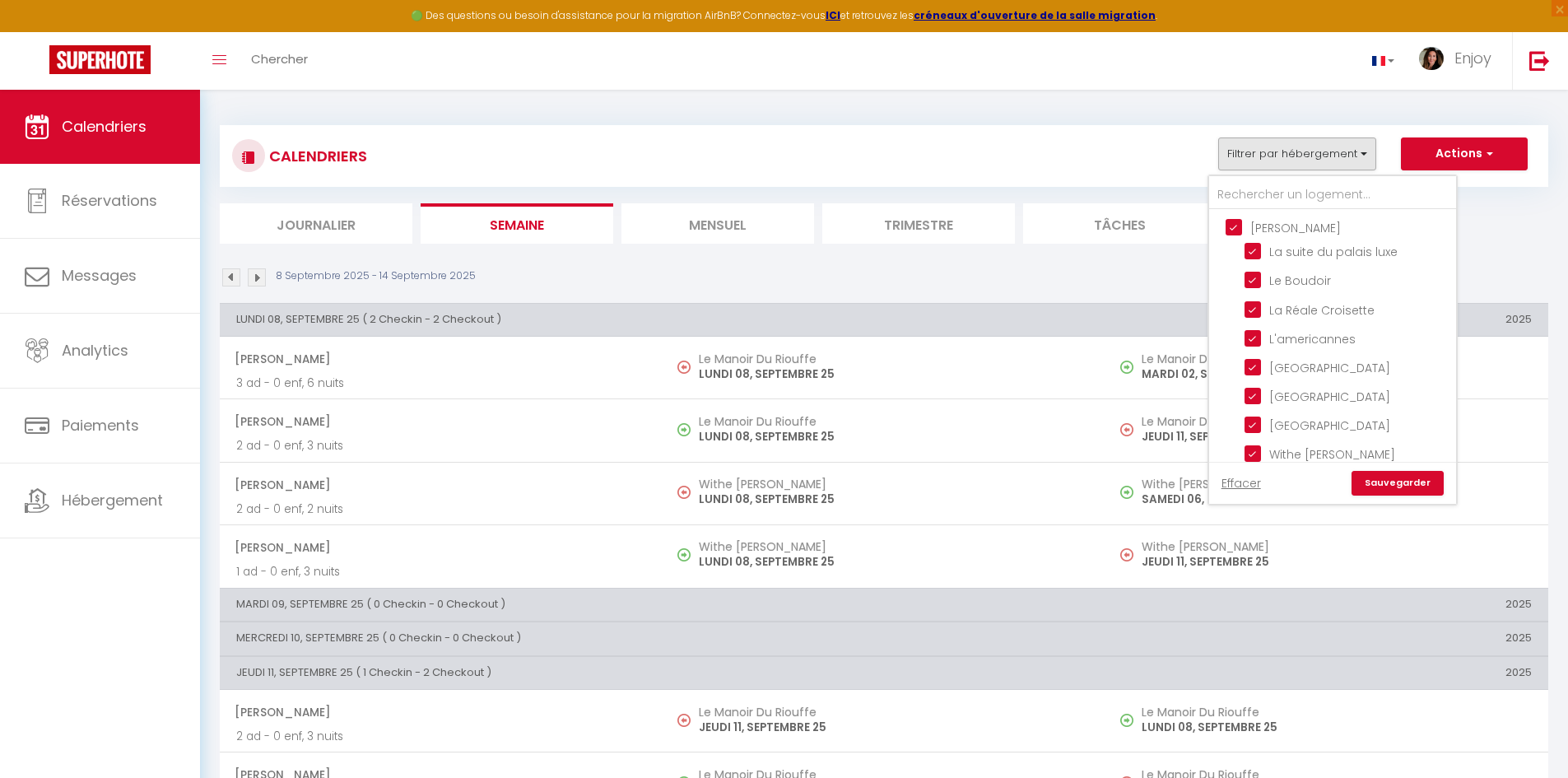
checkbox input "true"
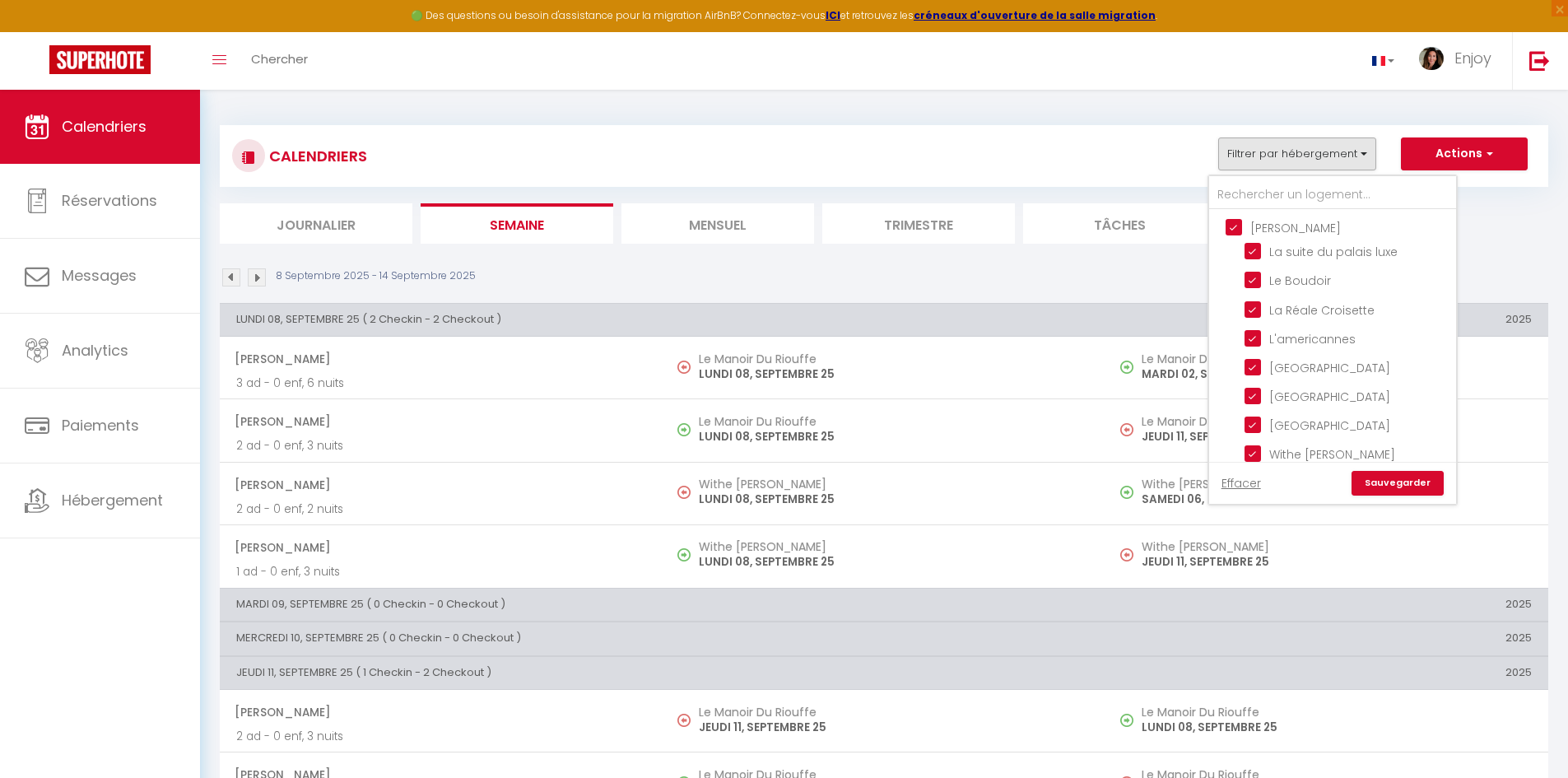
checkbox input "true"
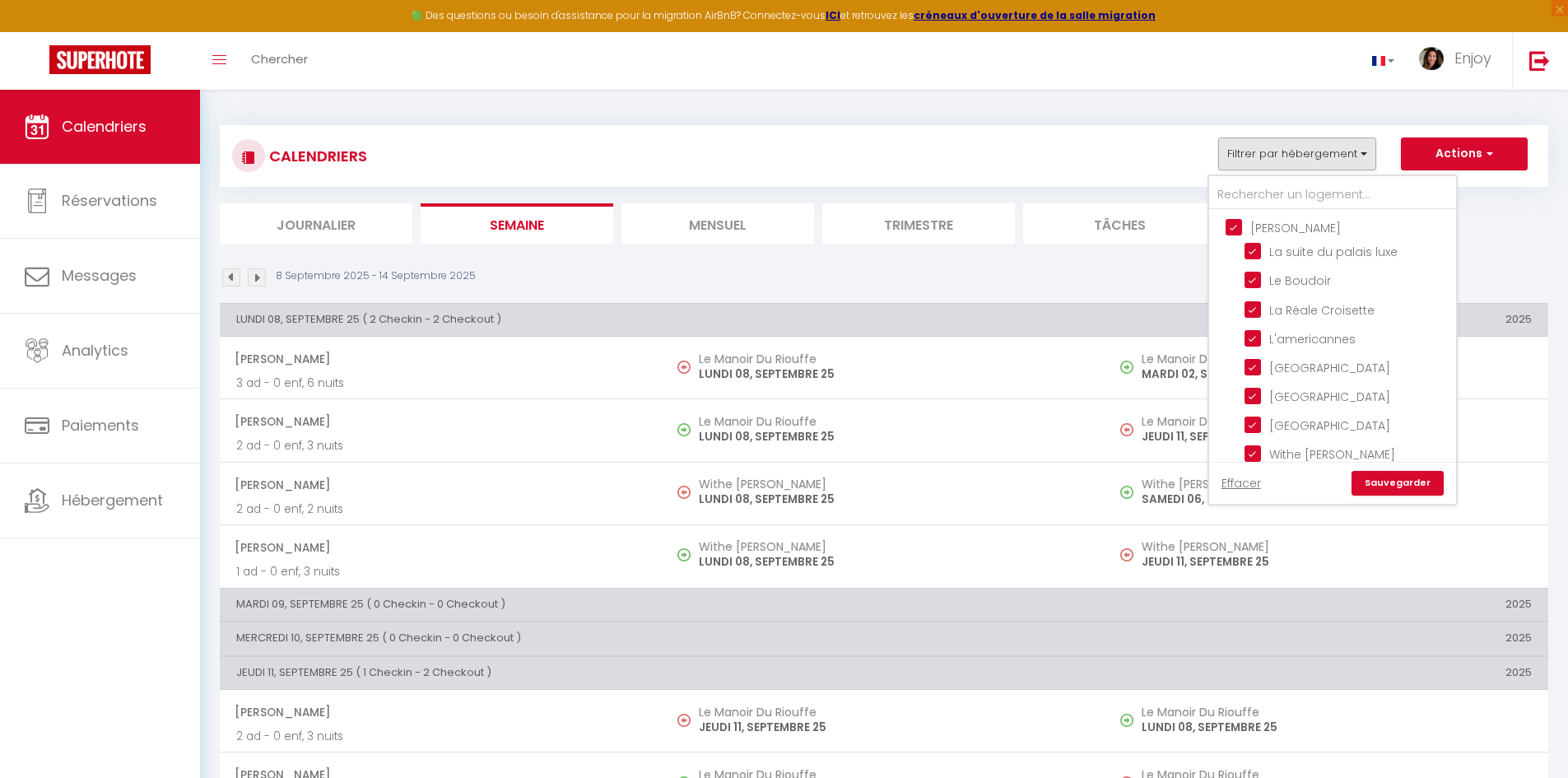
checkbox input "true"
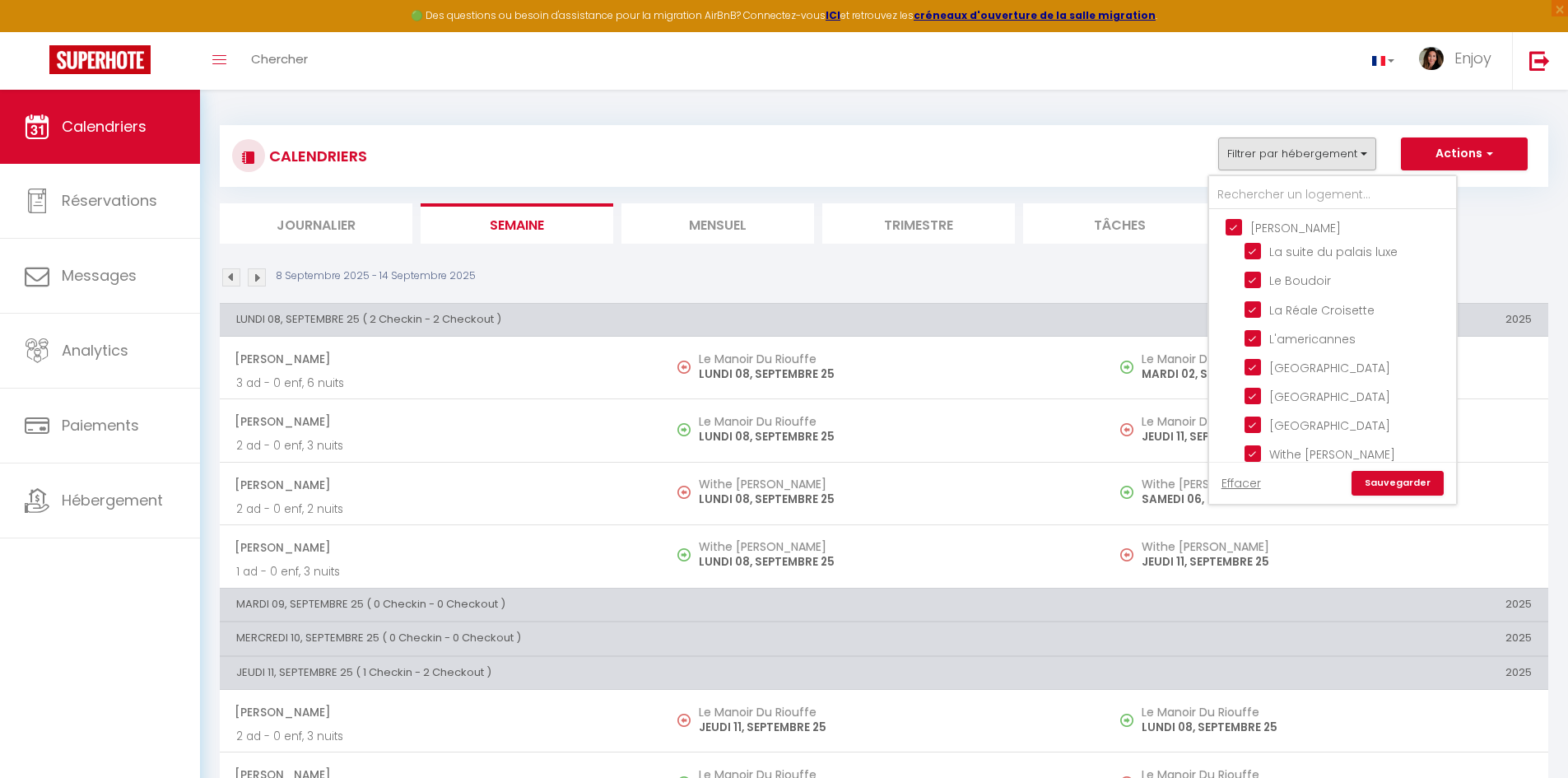
checkbox input "true"
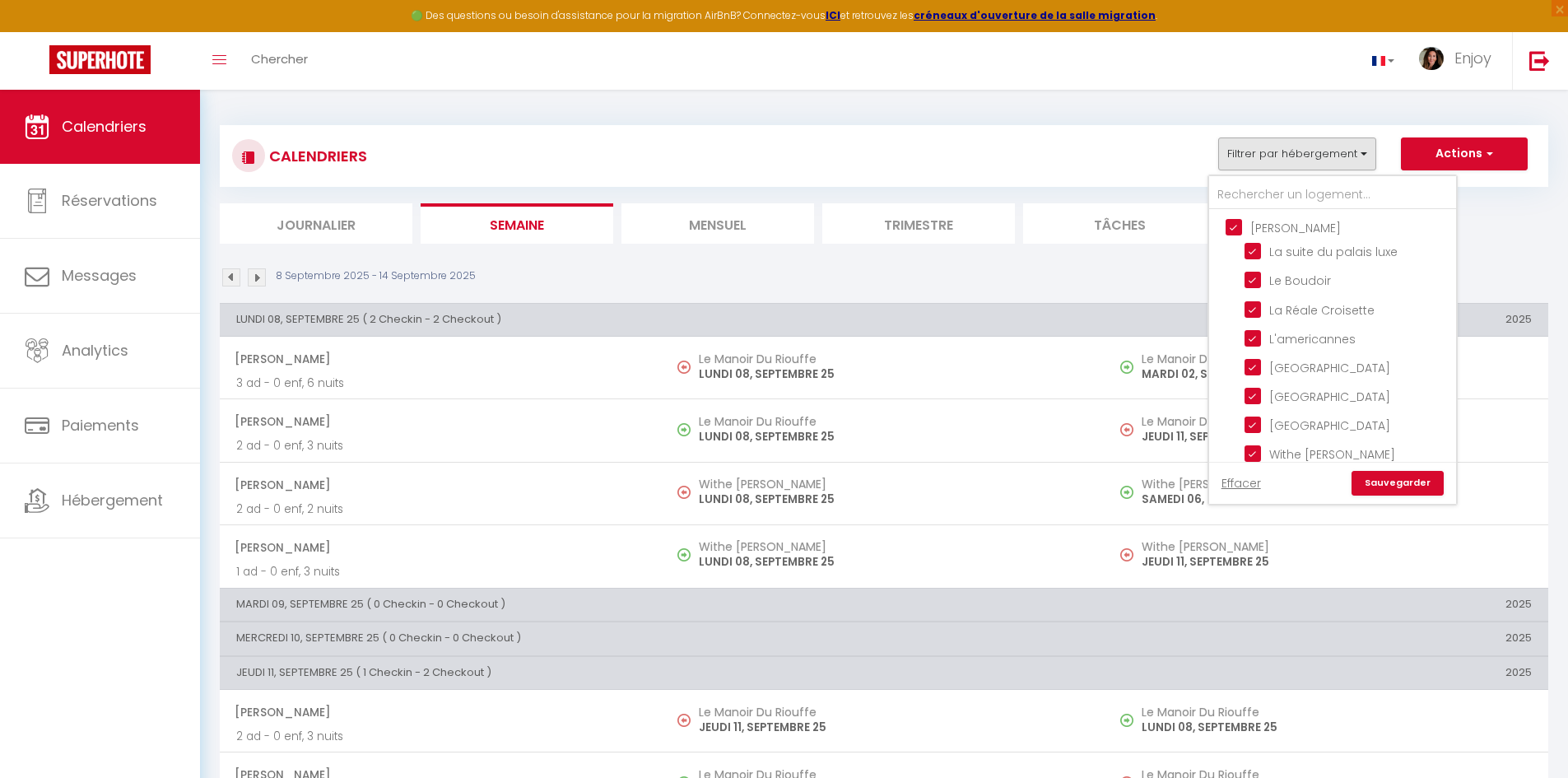
checkbox input "true"
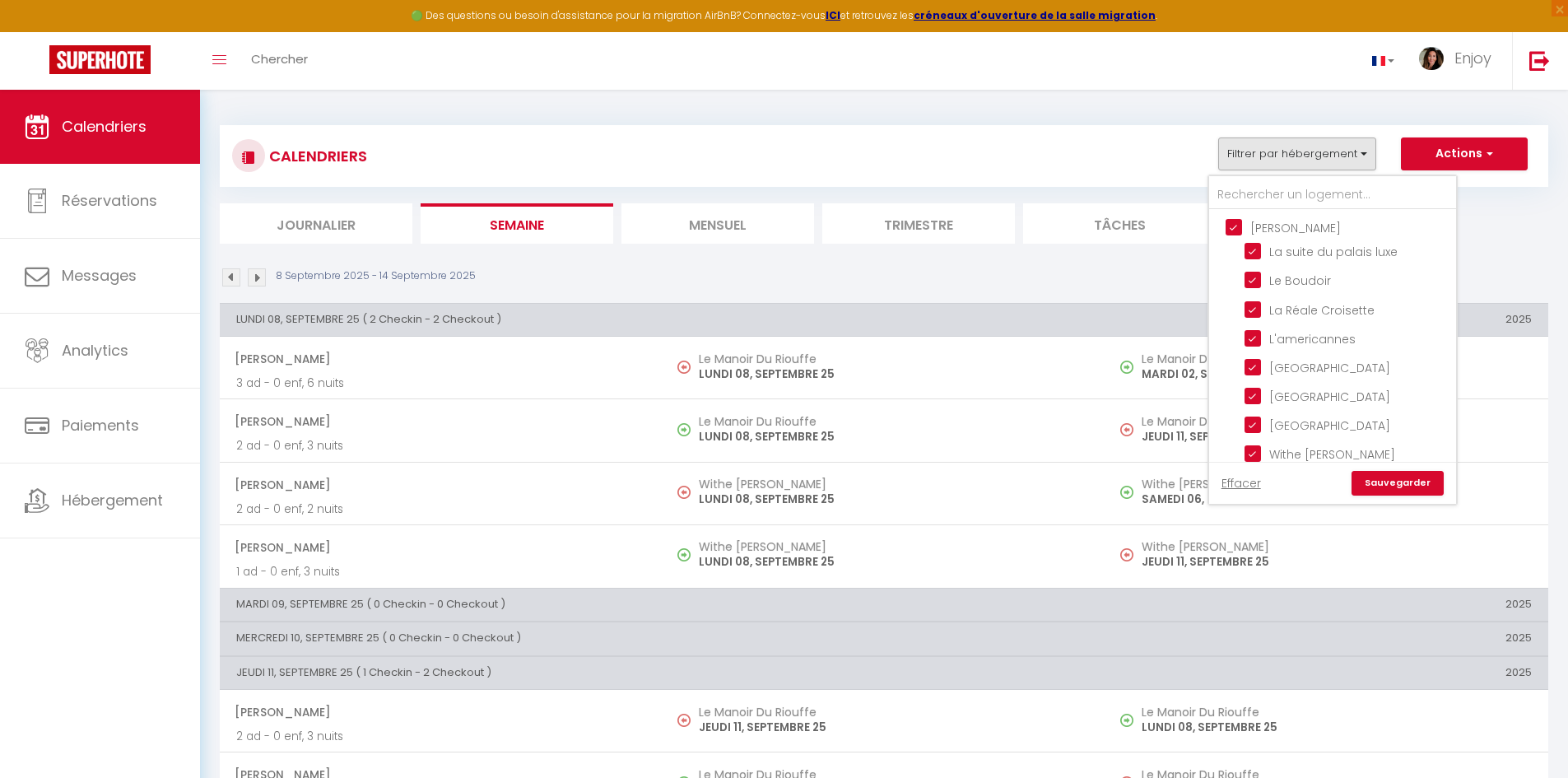
checkbox input "true"
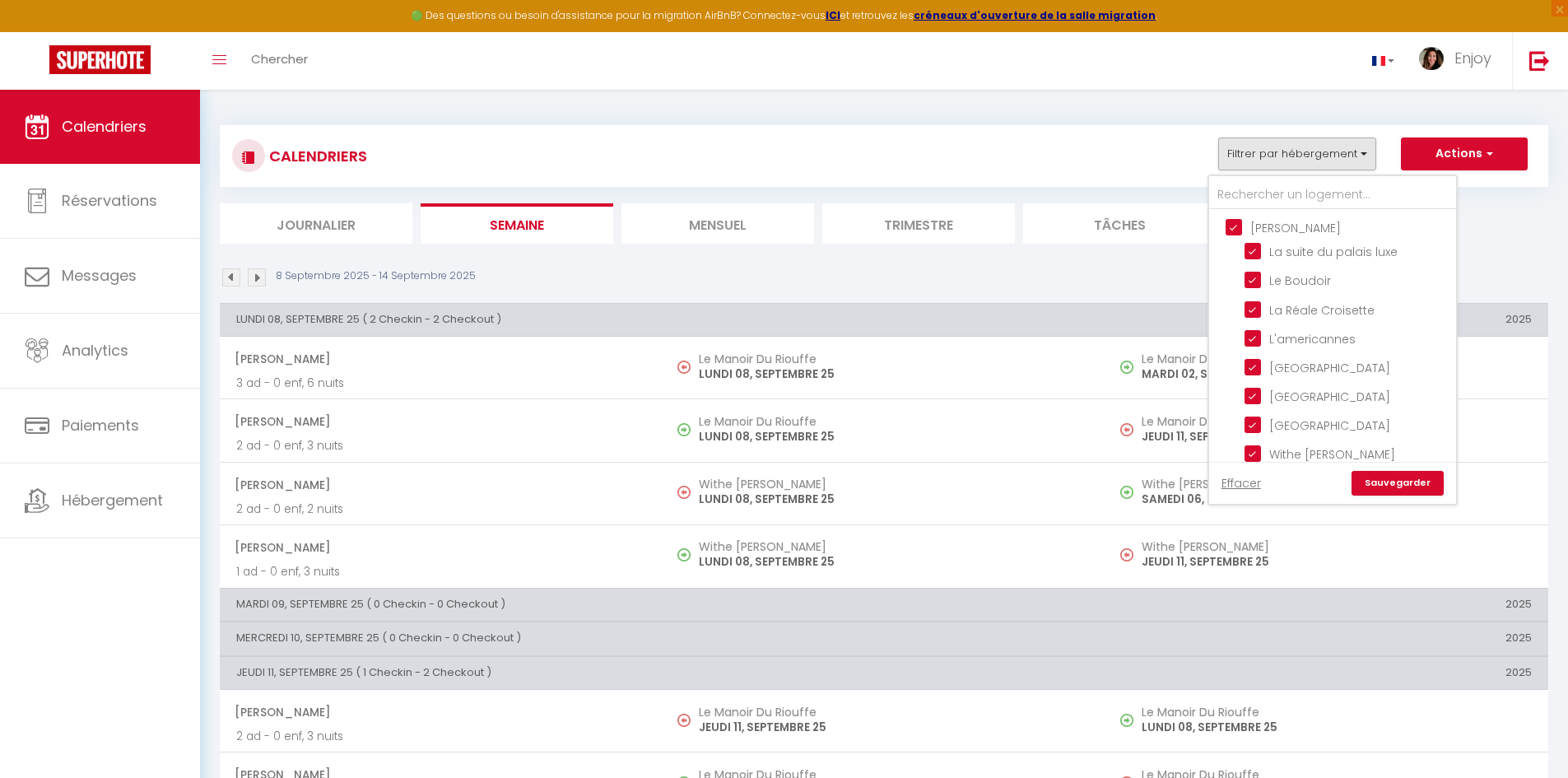
checkbox input "true"
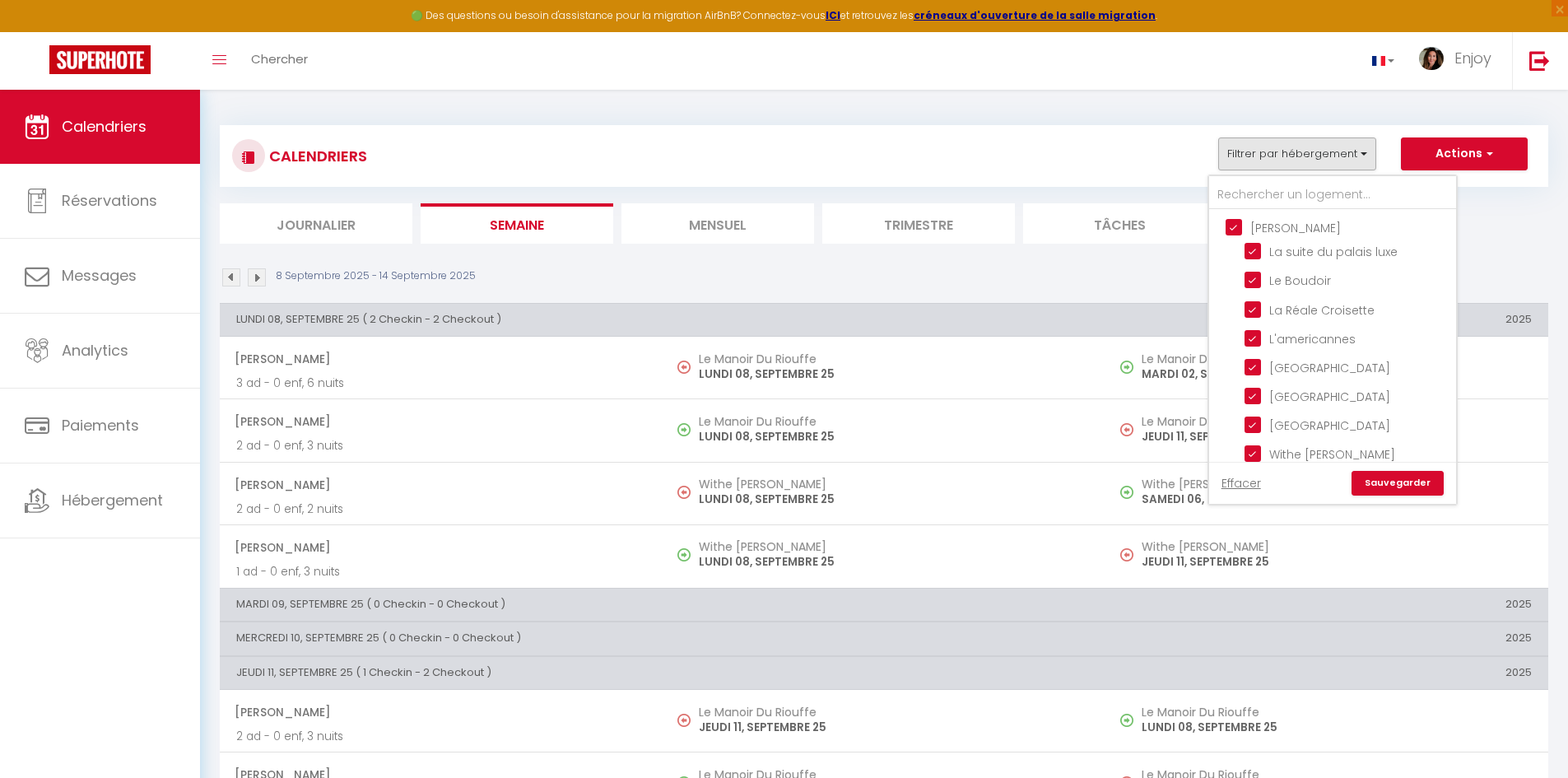
checkbox input "true"
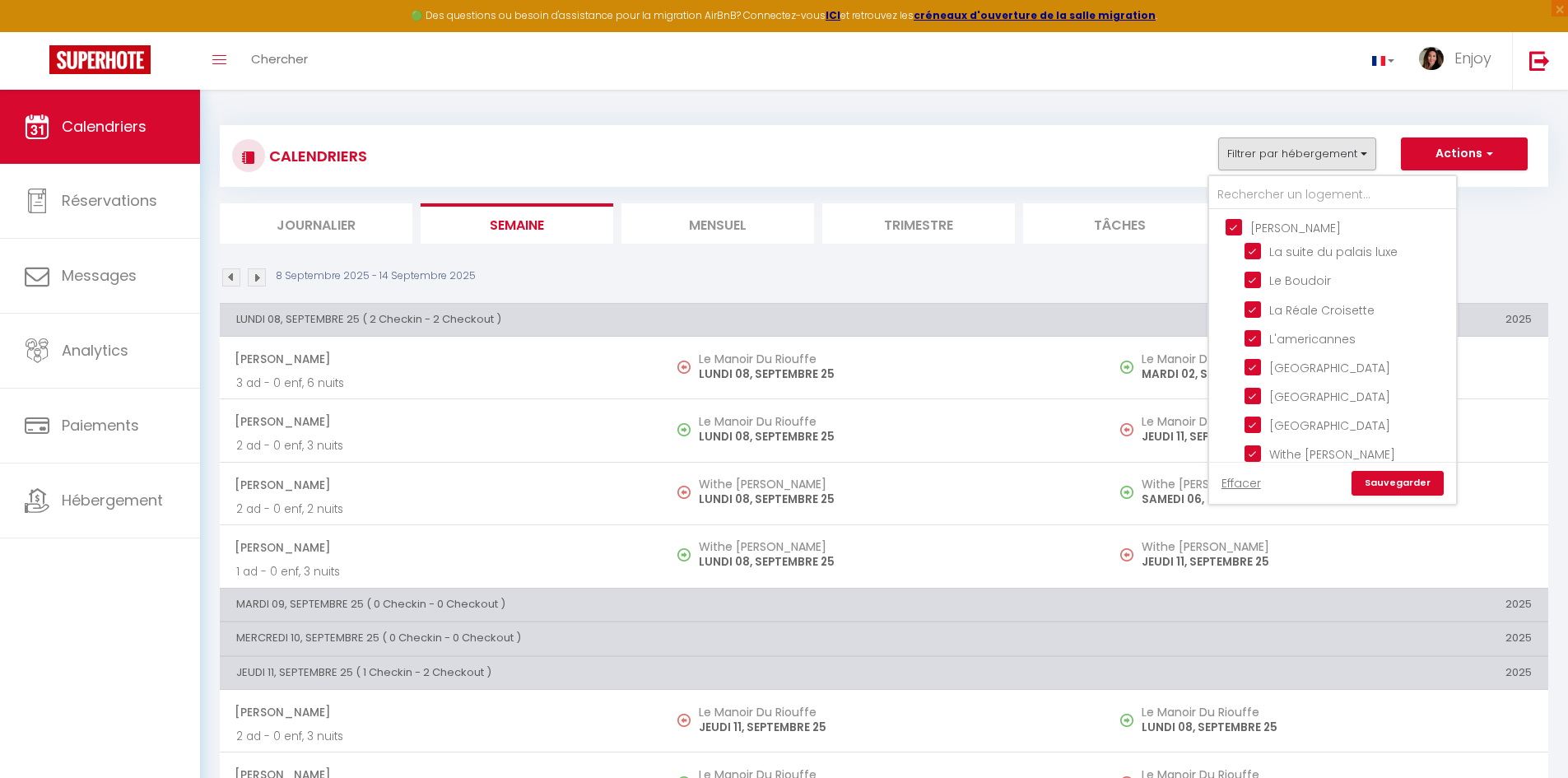
checkbox input "true"
checkbox input "false"
click at [1397, 480] on link "Sauvegarder" at bounding box center [1399, 483] width 93 height 25
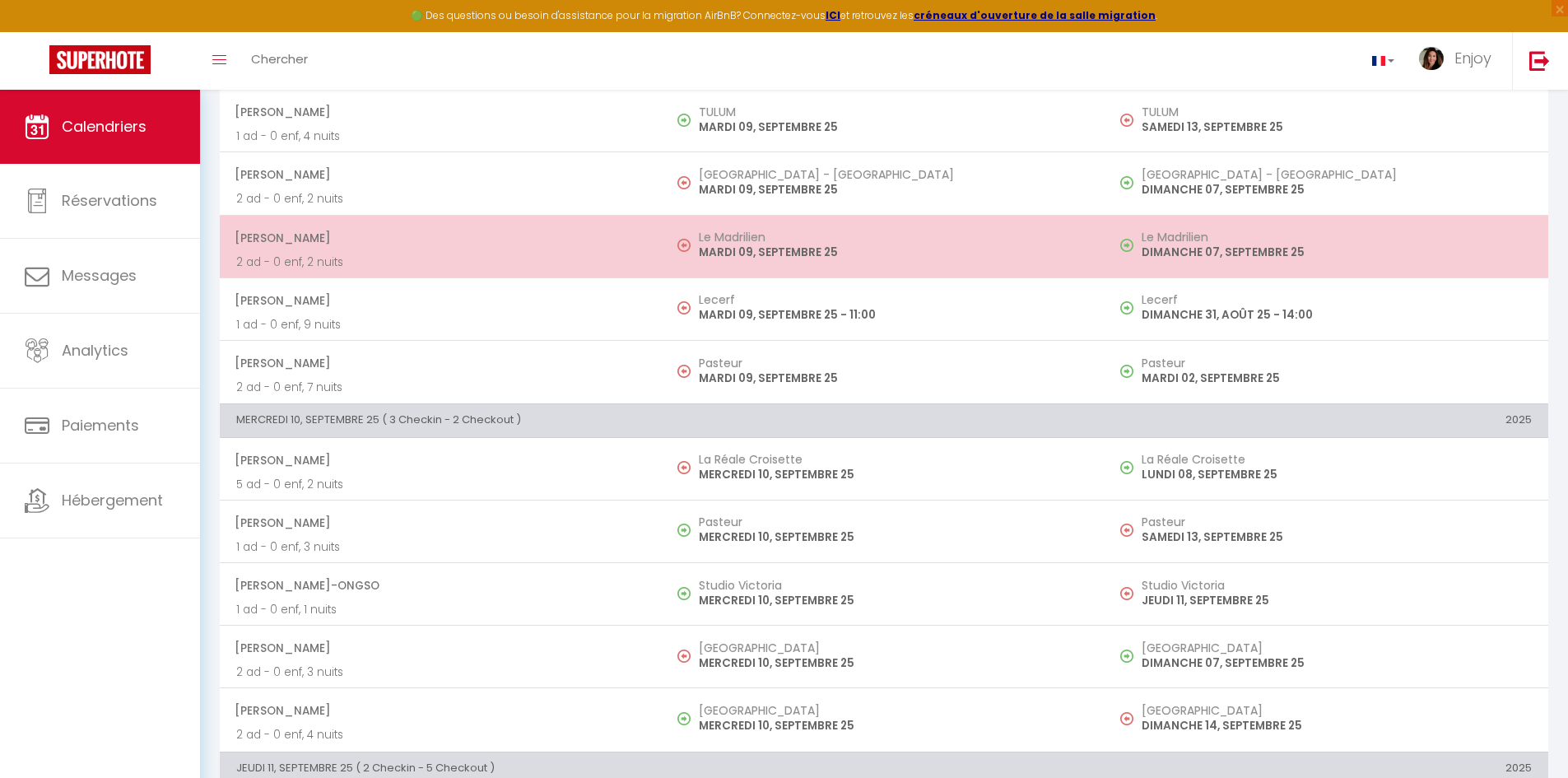
scroll to position [1152, 0]
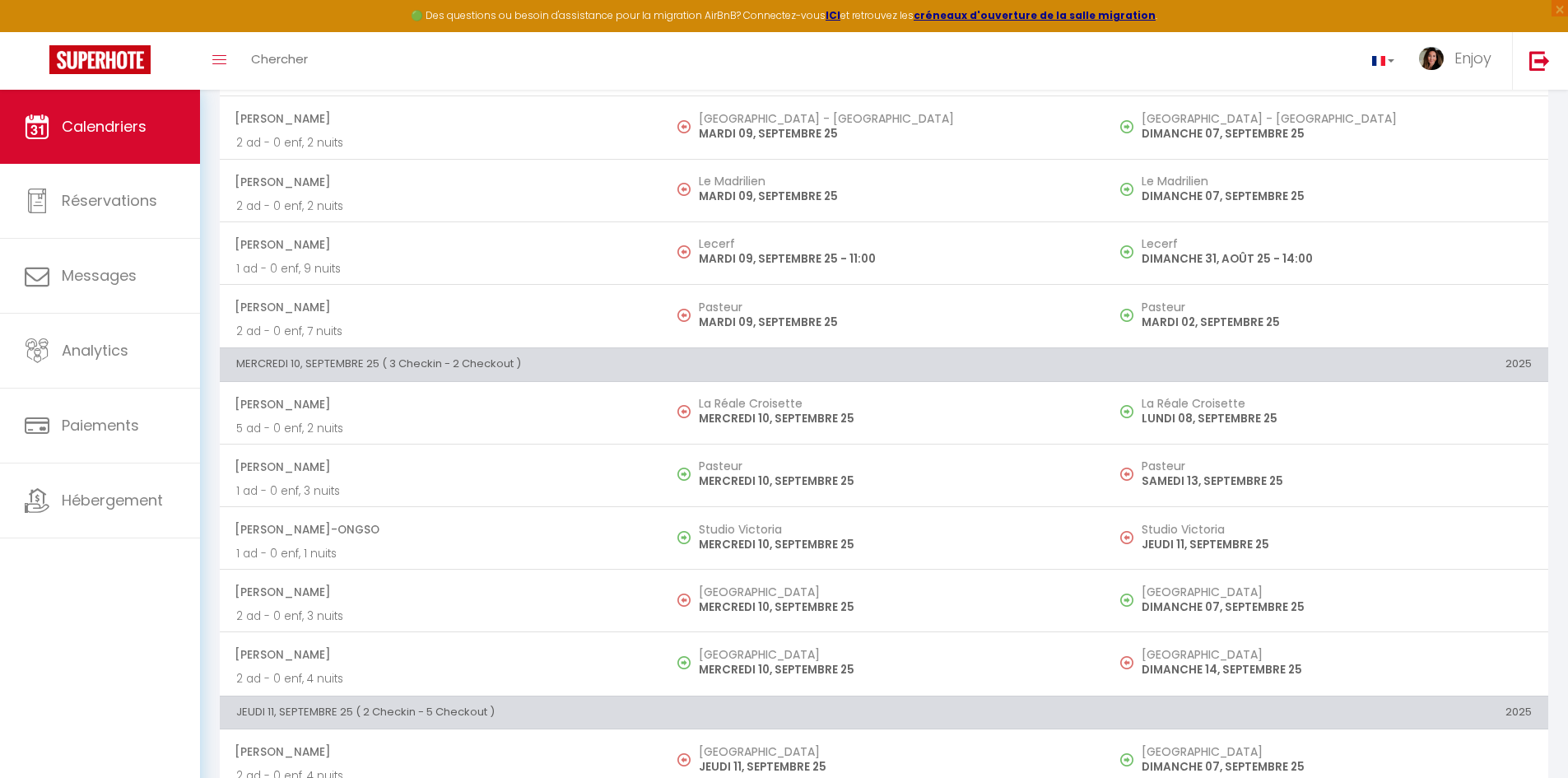
click at [517, 363] on th "MERCREDI 10, SEPTEMBRE 25 ( 3 Checkin - 2 Checkout )" at bounding box center [662, 364] width 886 height 33
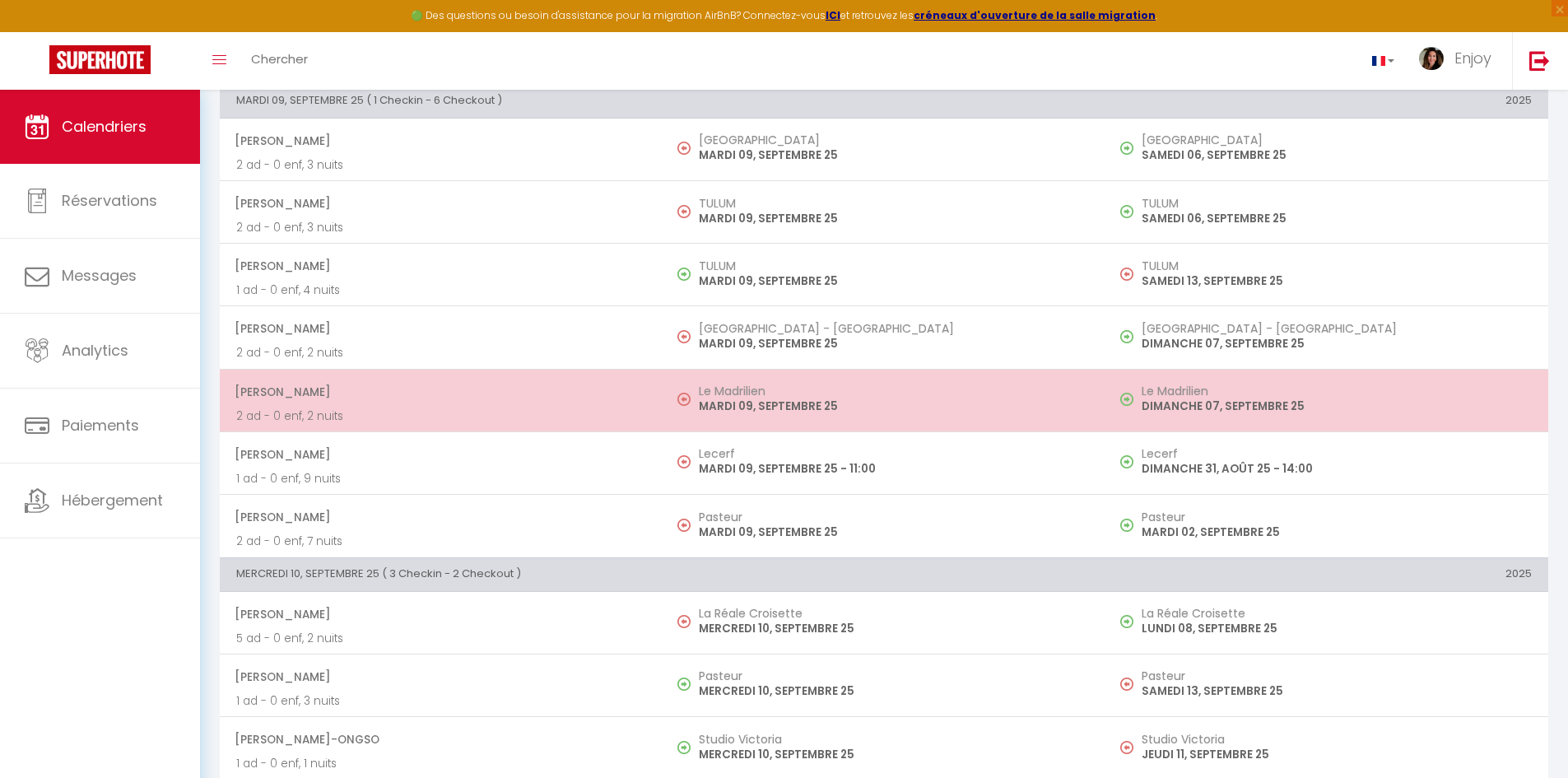
scroll to position [905, 0]
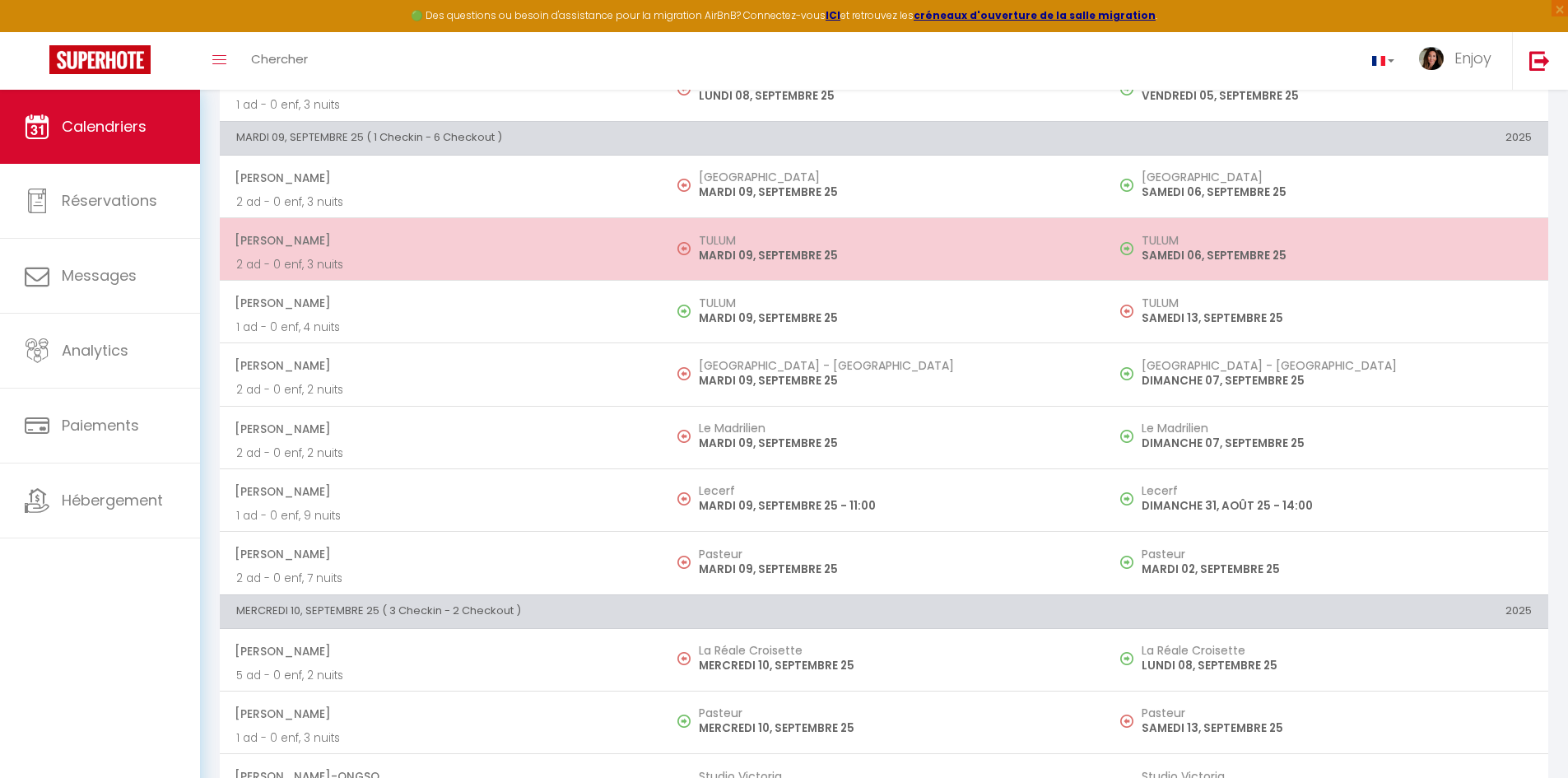
click at [950, 247] on p "MARDI 09, SEPTEMBRE 25" at bounding box center [894, 255] width 391 height 18
select select "OK"
select select "KO"
select select "0"
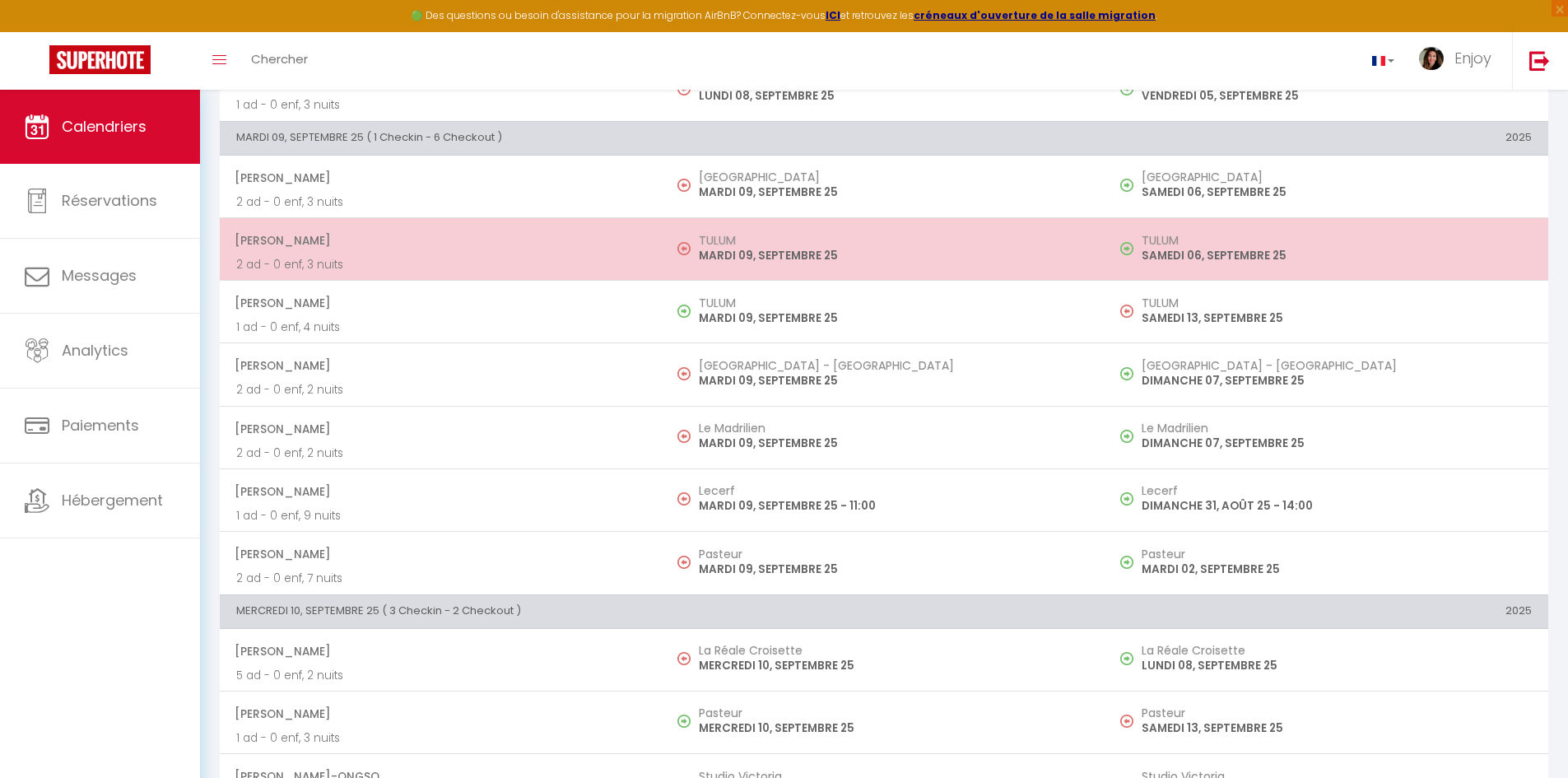
select select "1"
select select
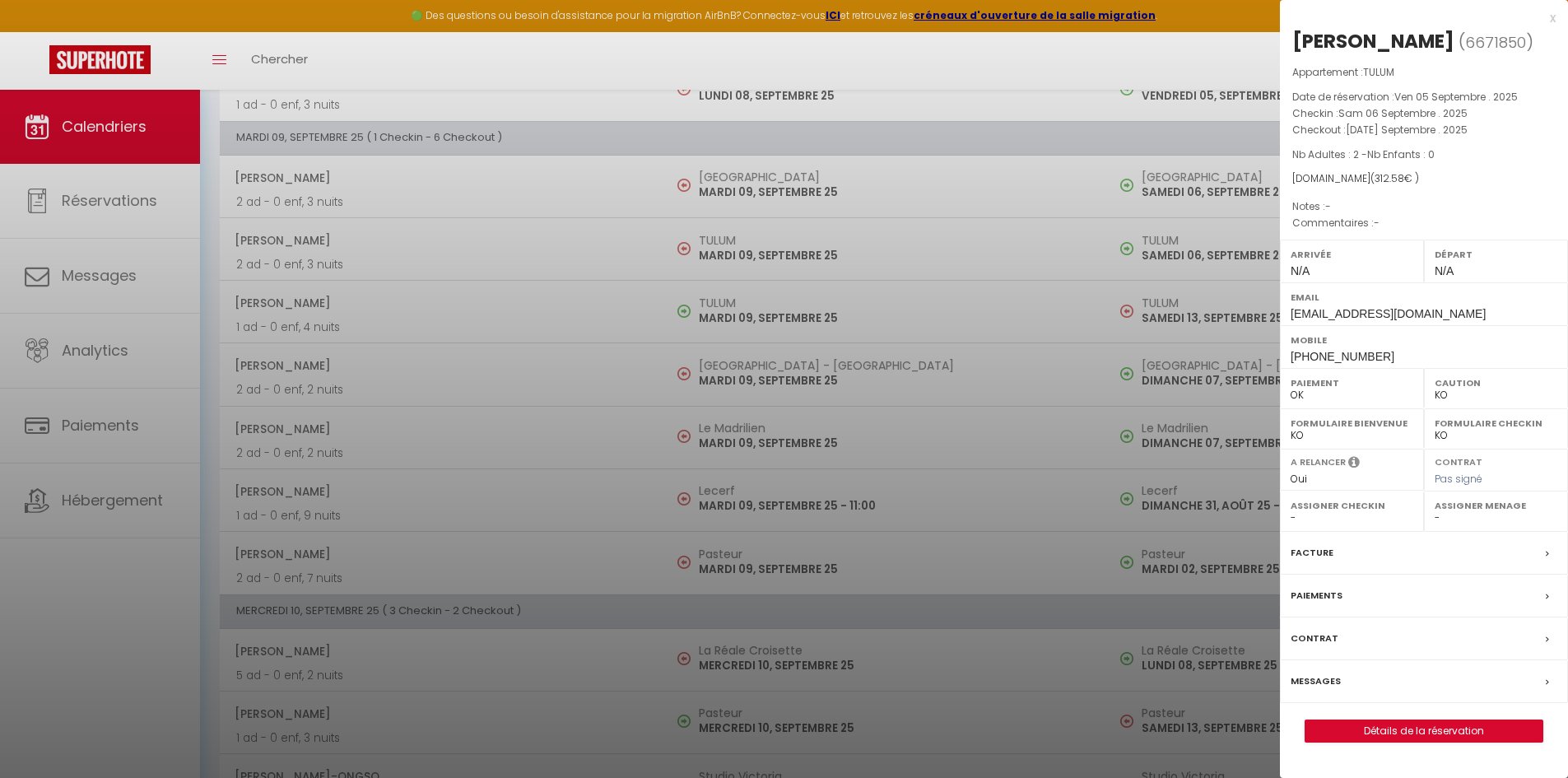
click at [1552, 19] on div "x" at bounding box center [1418, 18] width 276 height 19
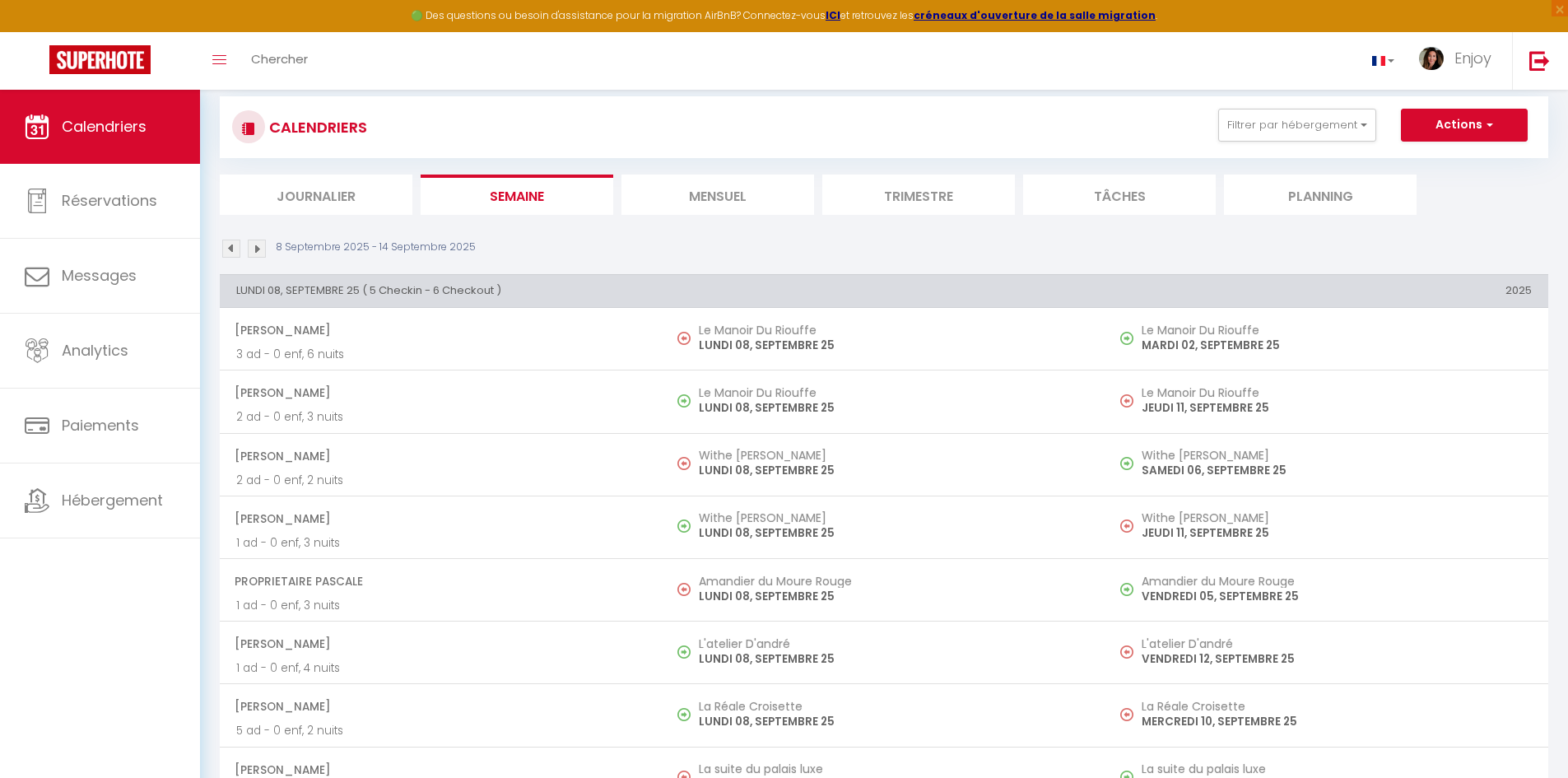
scroll to position [0, 0]
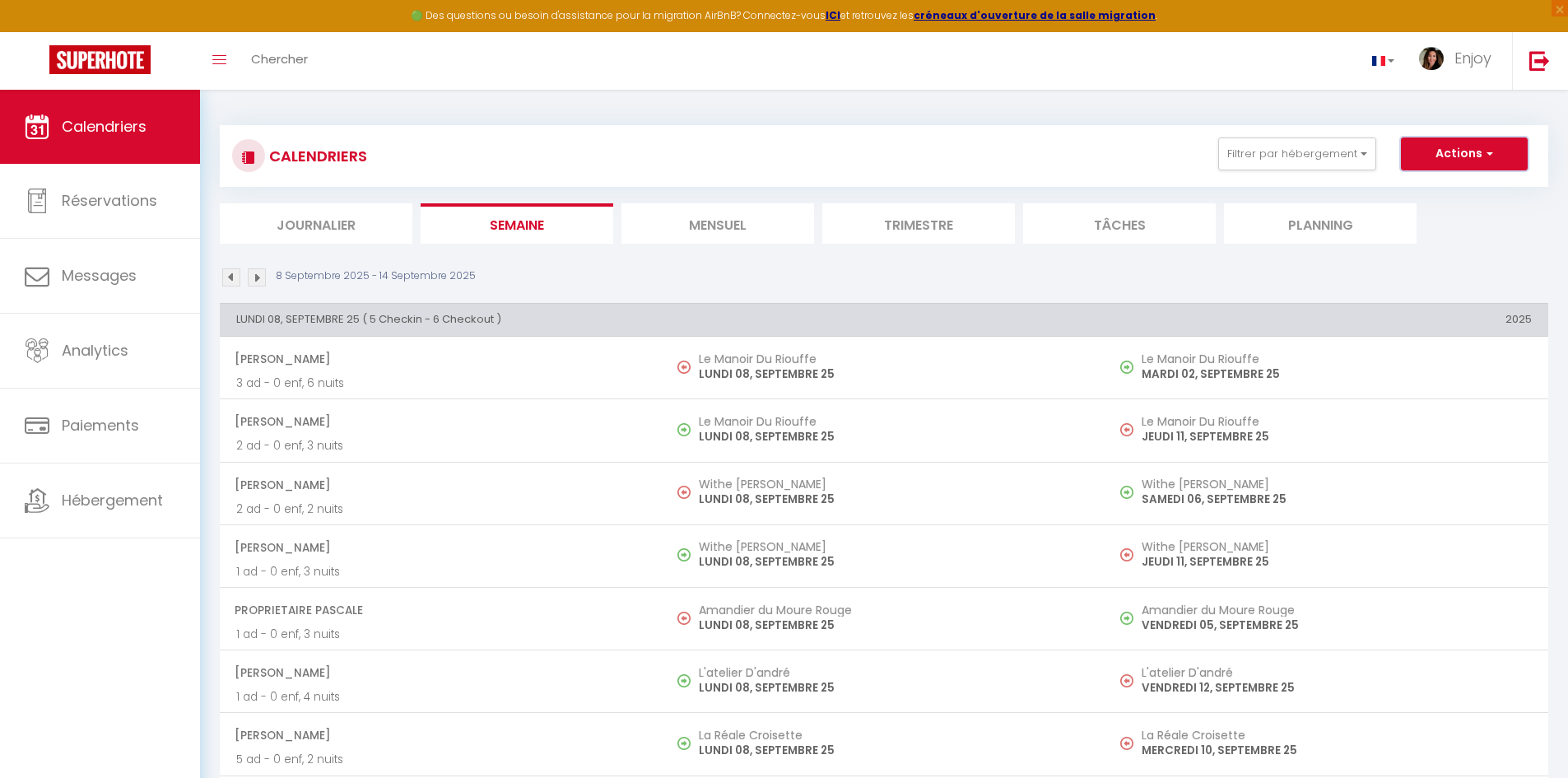
click at [1474, 151] on button "Actions" at bounding box center [1464, 154] width 127 height 33
click at [1457, 191] on link "Nouvelle réservation" at bounding box center [1447, 191] width 143 height 25
select select
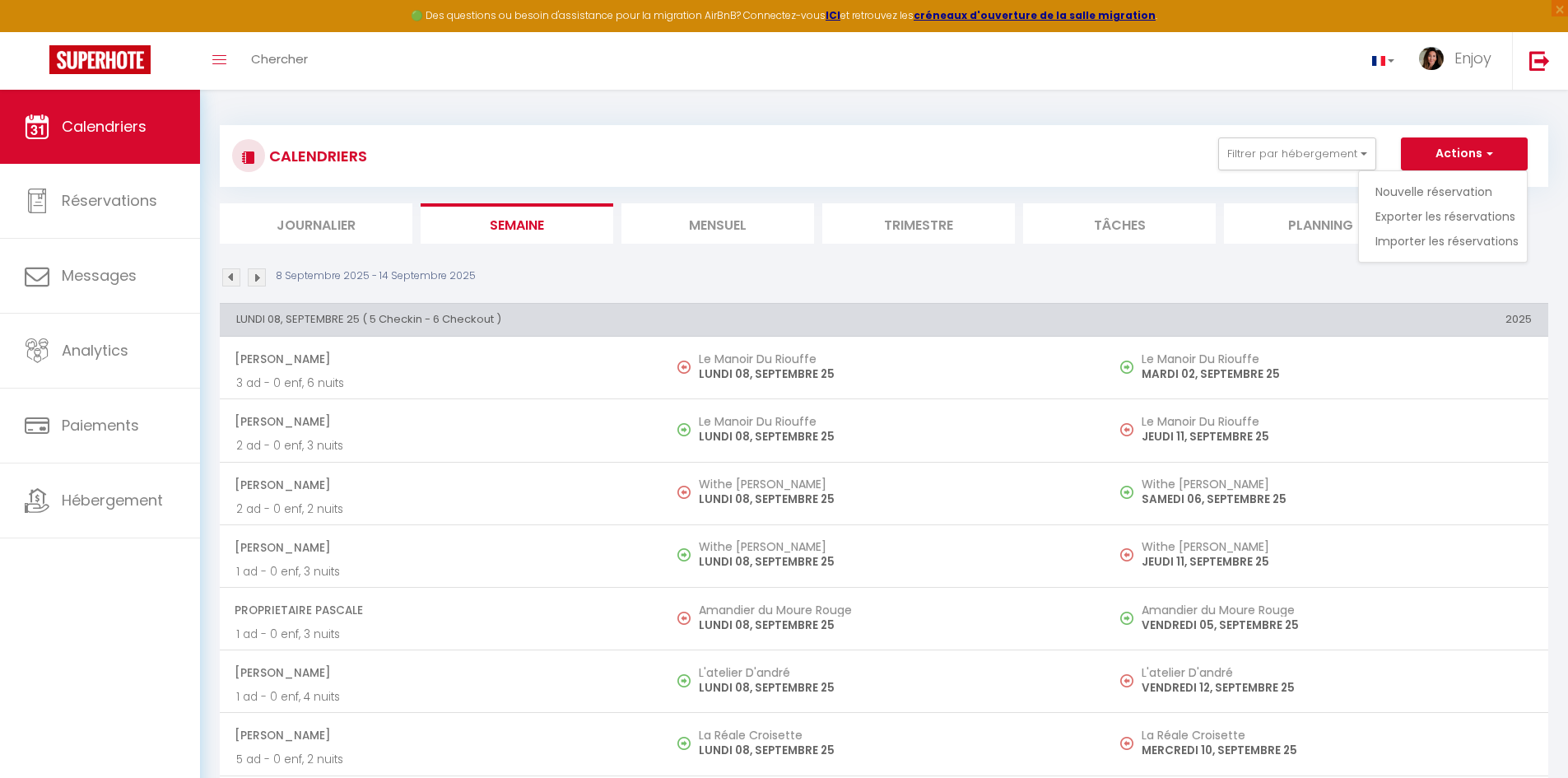
select select
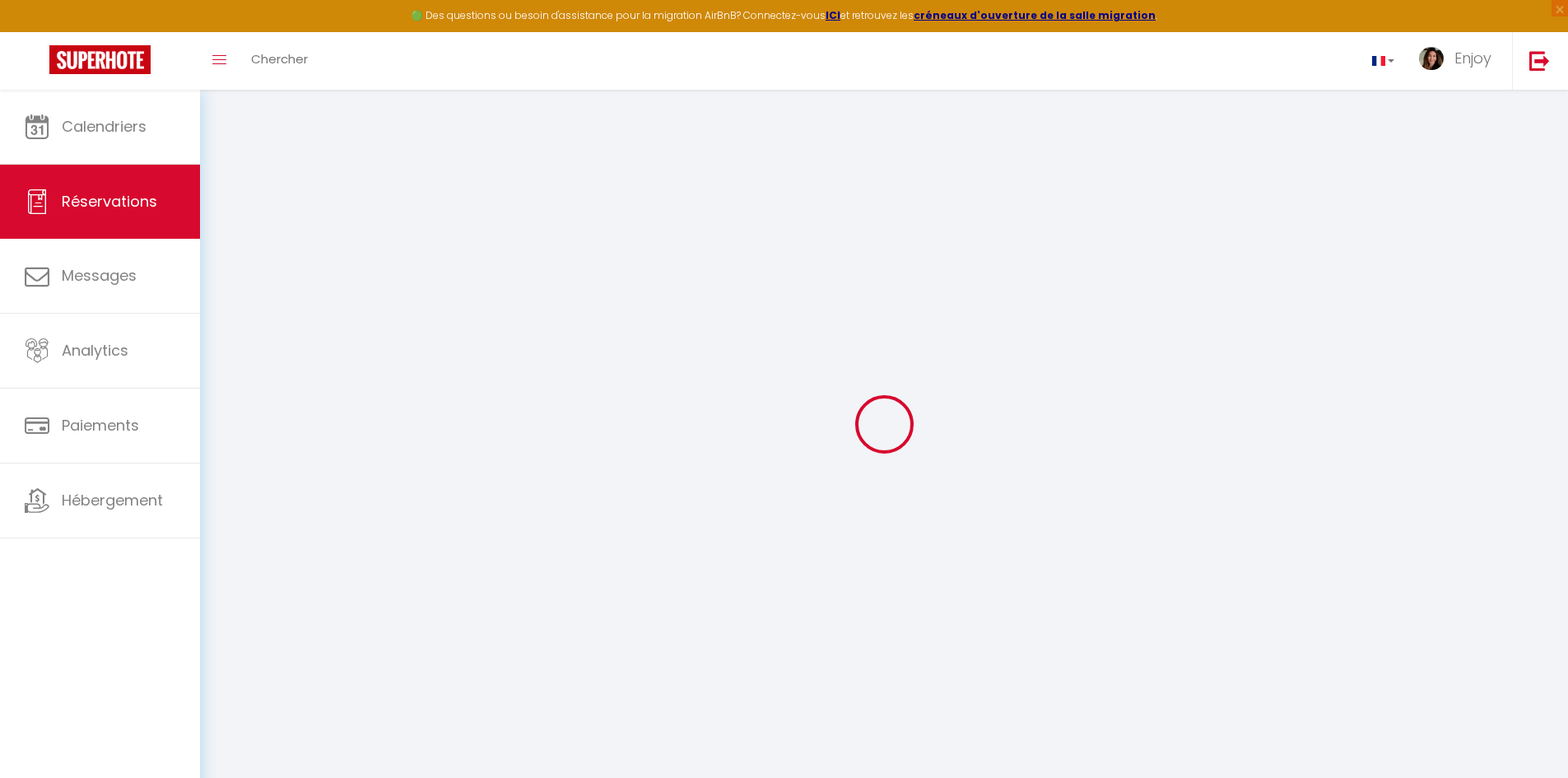
select select
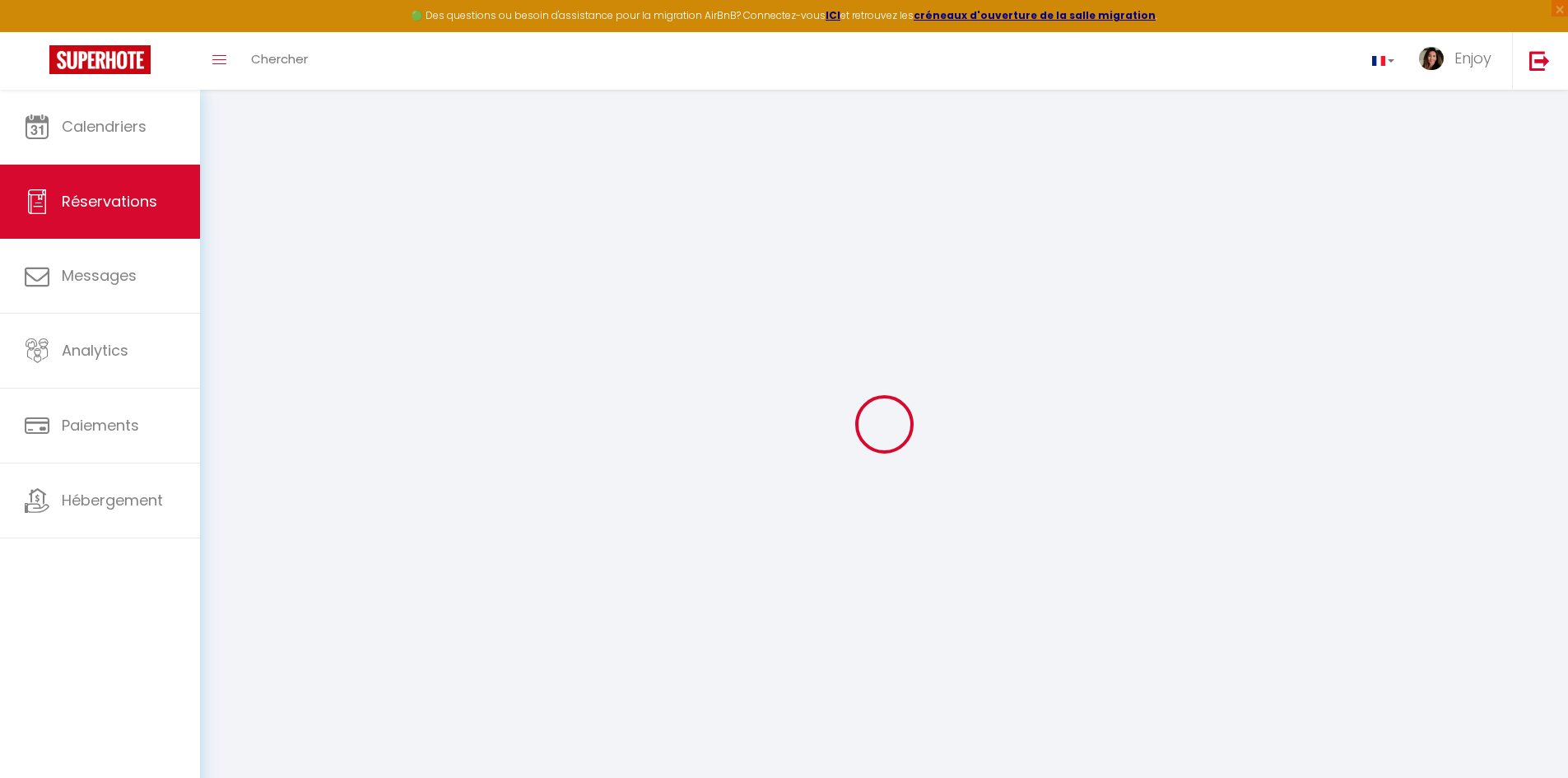
select select
checkbox input "false"
select select
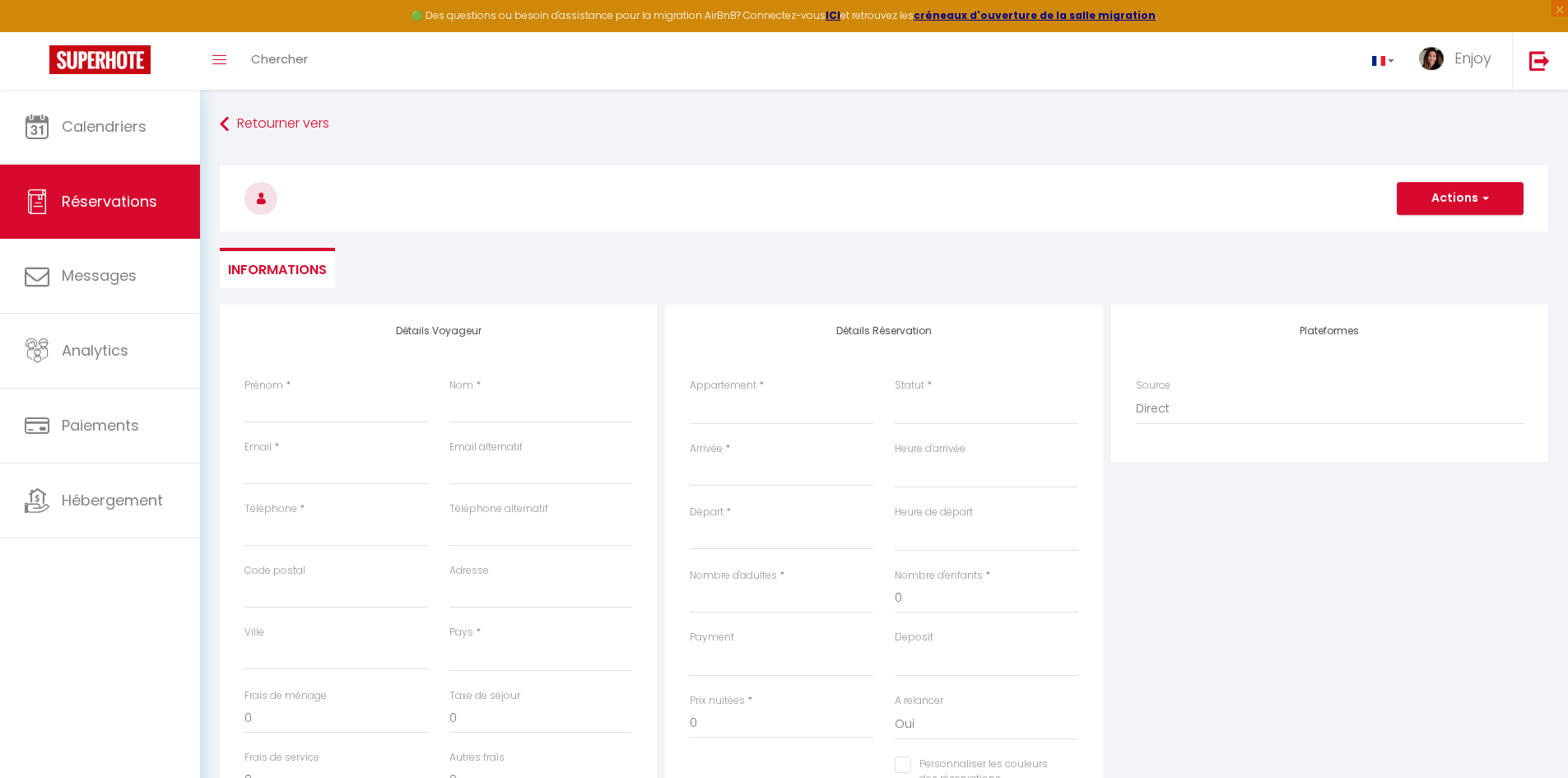
select select
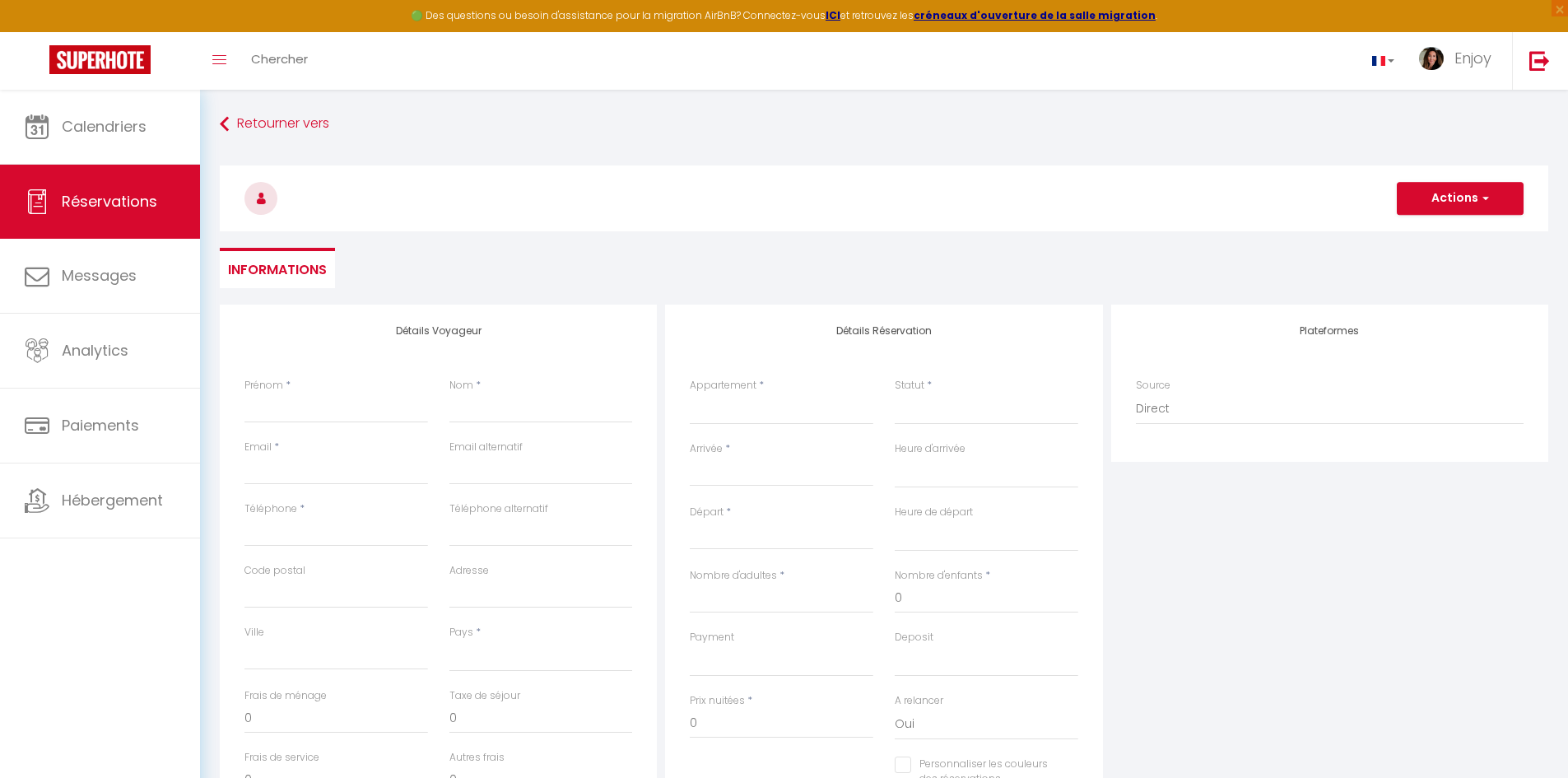
select select
checkbox input "false"
select select
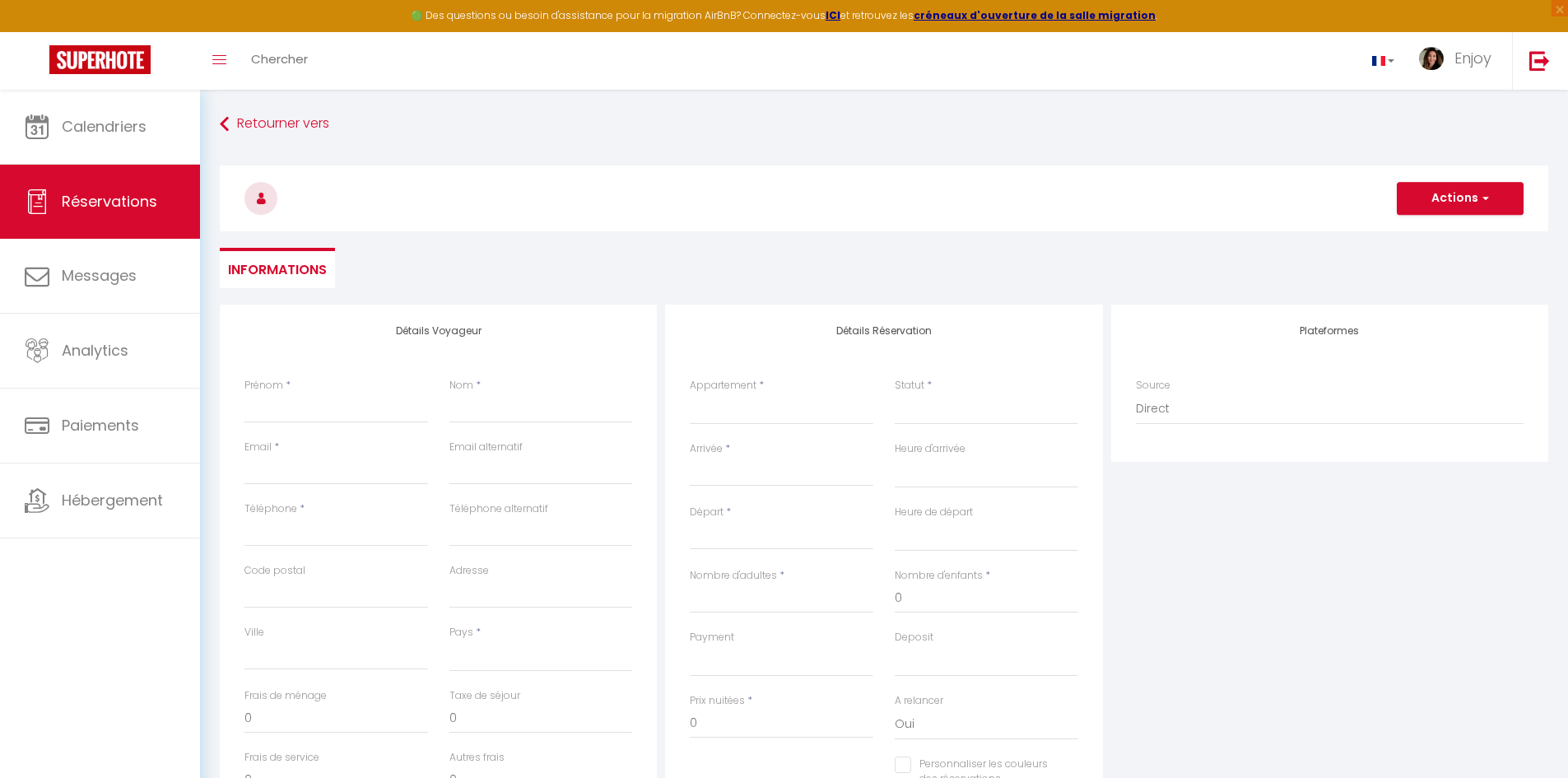
select select
checkbox input "false"
select select
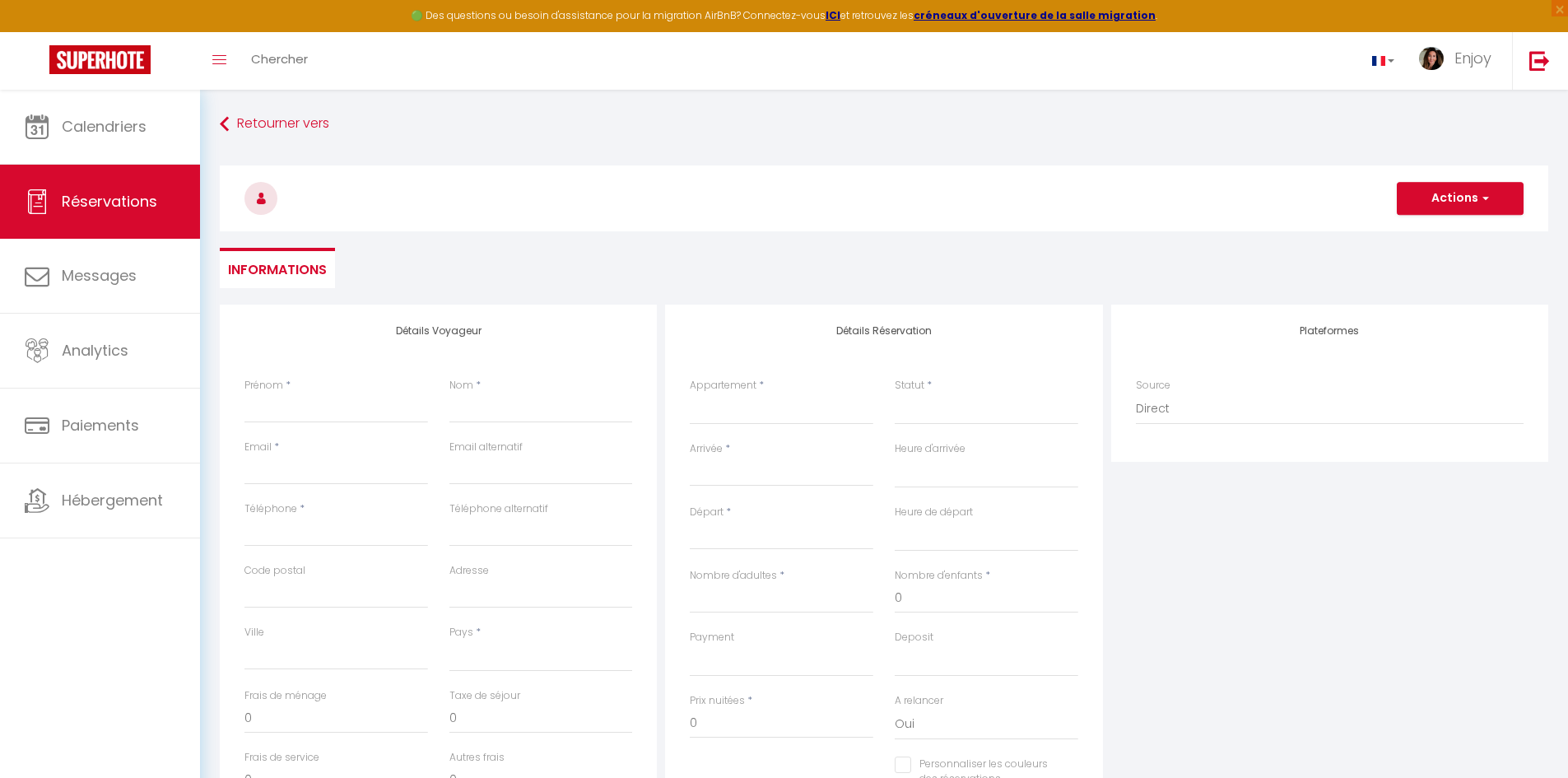
select select
click at [803, 406] on select "Palais Miramar - Suite Blue Room Palais Miramar Suite G17 Palais Miramar - Suit…" at bounding box center [781, 409] width 183 height 31
select select "49453"
click at [690, 393] on select "Palais Miramar - Suite Blue Room Palais Miramar Suite G17 Palais Miramar - Suit…" at bounding box center [781, 409] width 183 height 31
select select
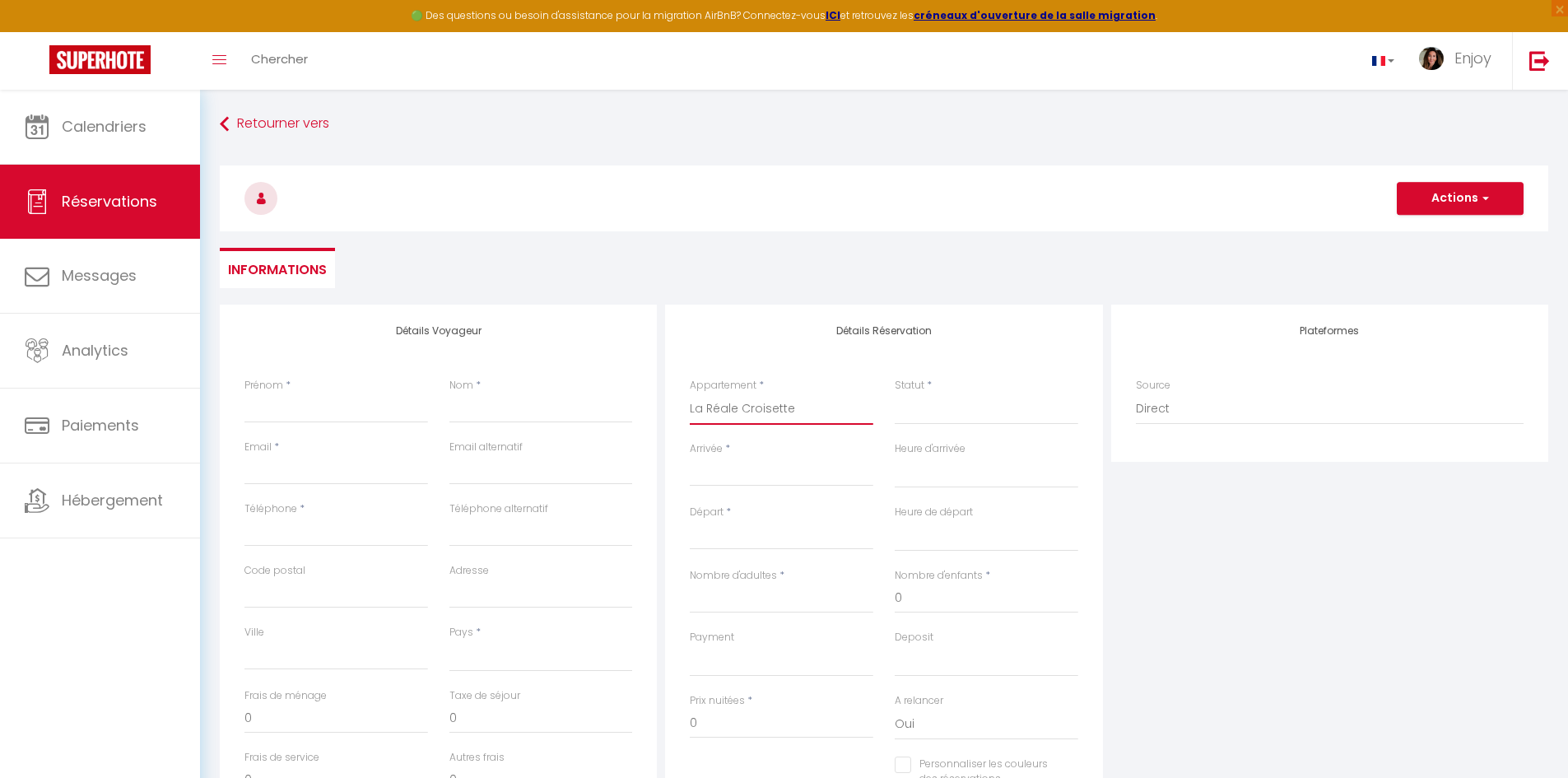
select select
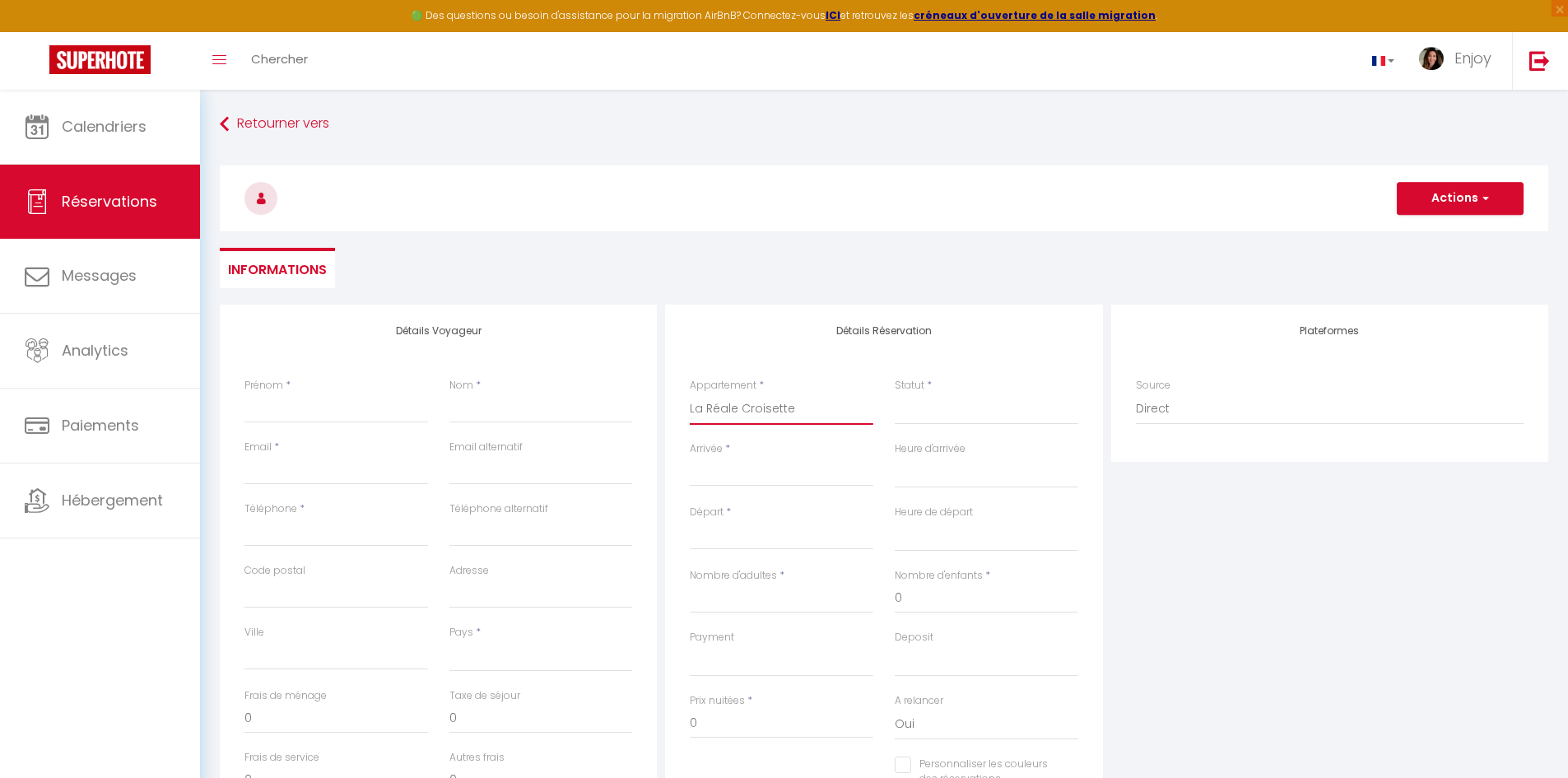
checkbox input "false"
select select
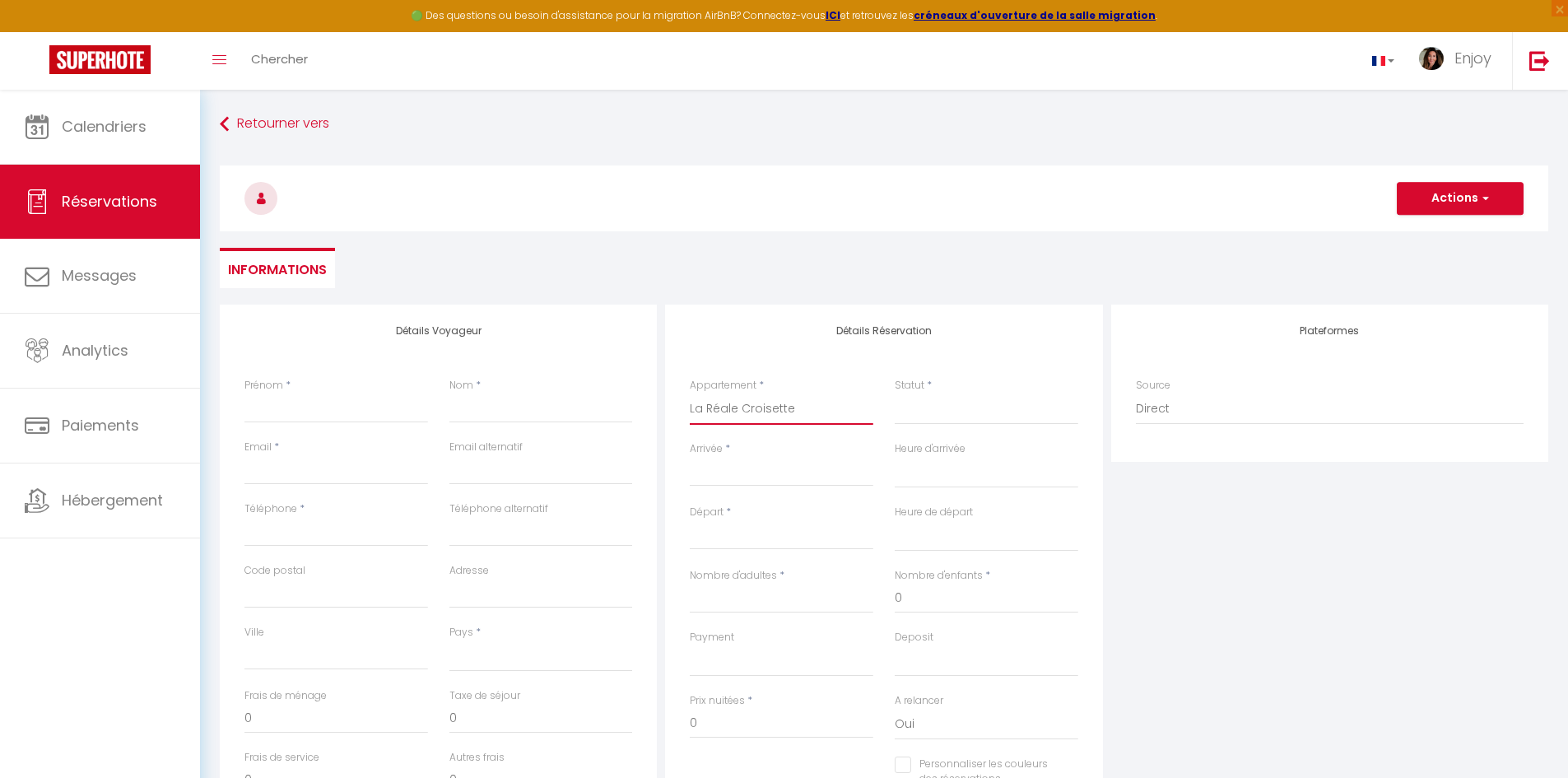
select select
checkbox input "false"
click at [778, 465] on input "Arrivée" at bounding box center [781, 473] width 183 height 21
click at [780, 470] on input "Arrivée" at bounding box center [781, 473] width 183 height 21
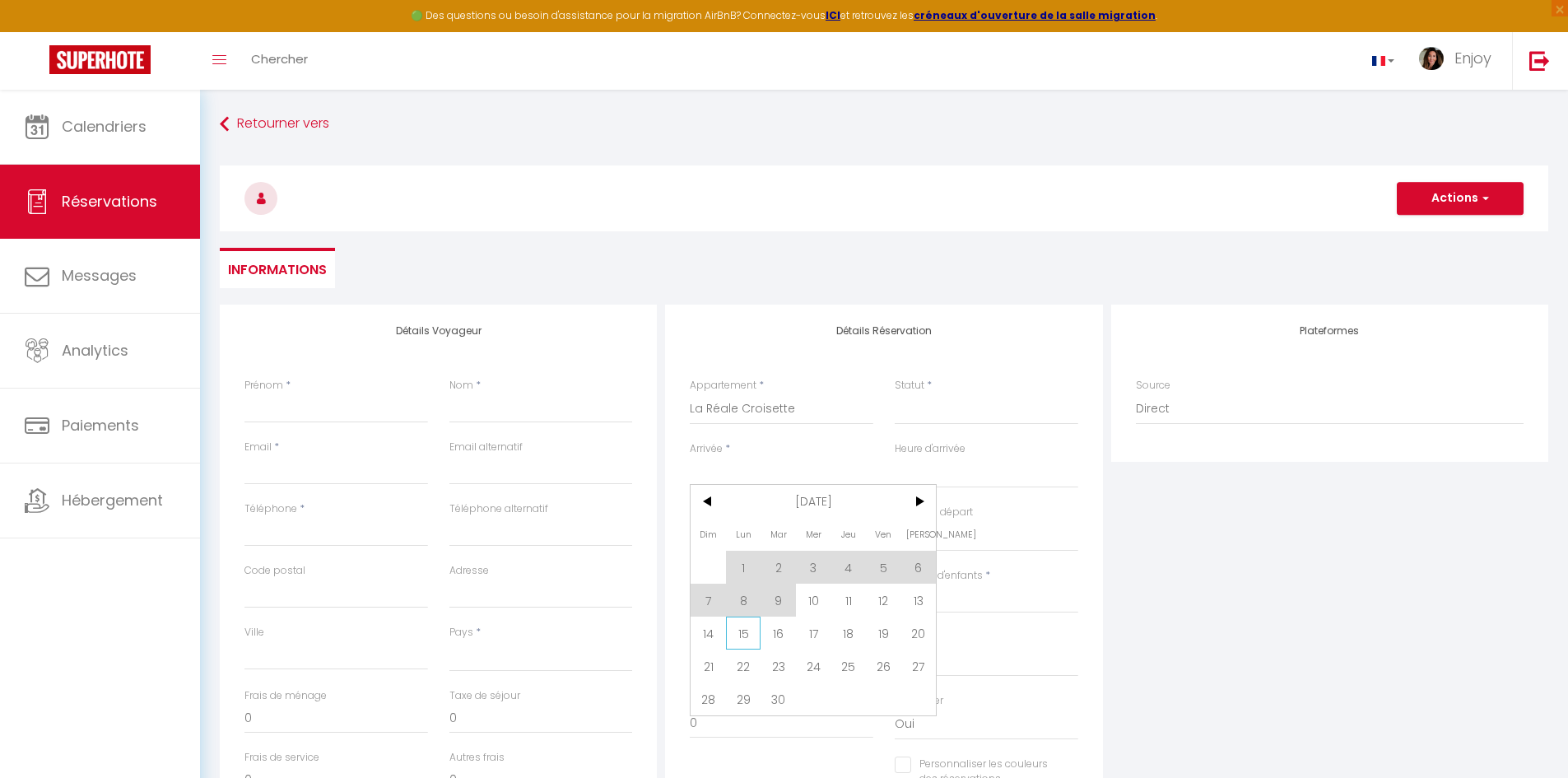
click at [745, 632] on span "15" at bounding box center [744, 633] width 35 height 33
select select
type input "Lun 15 Septembre 2025"
select select
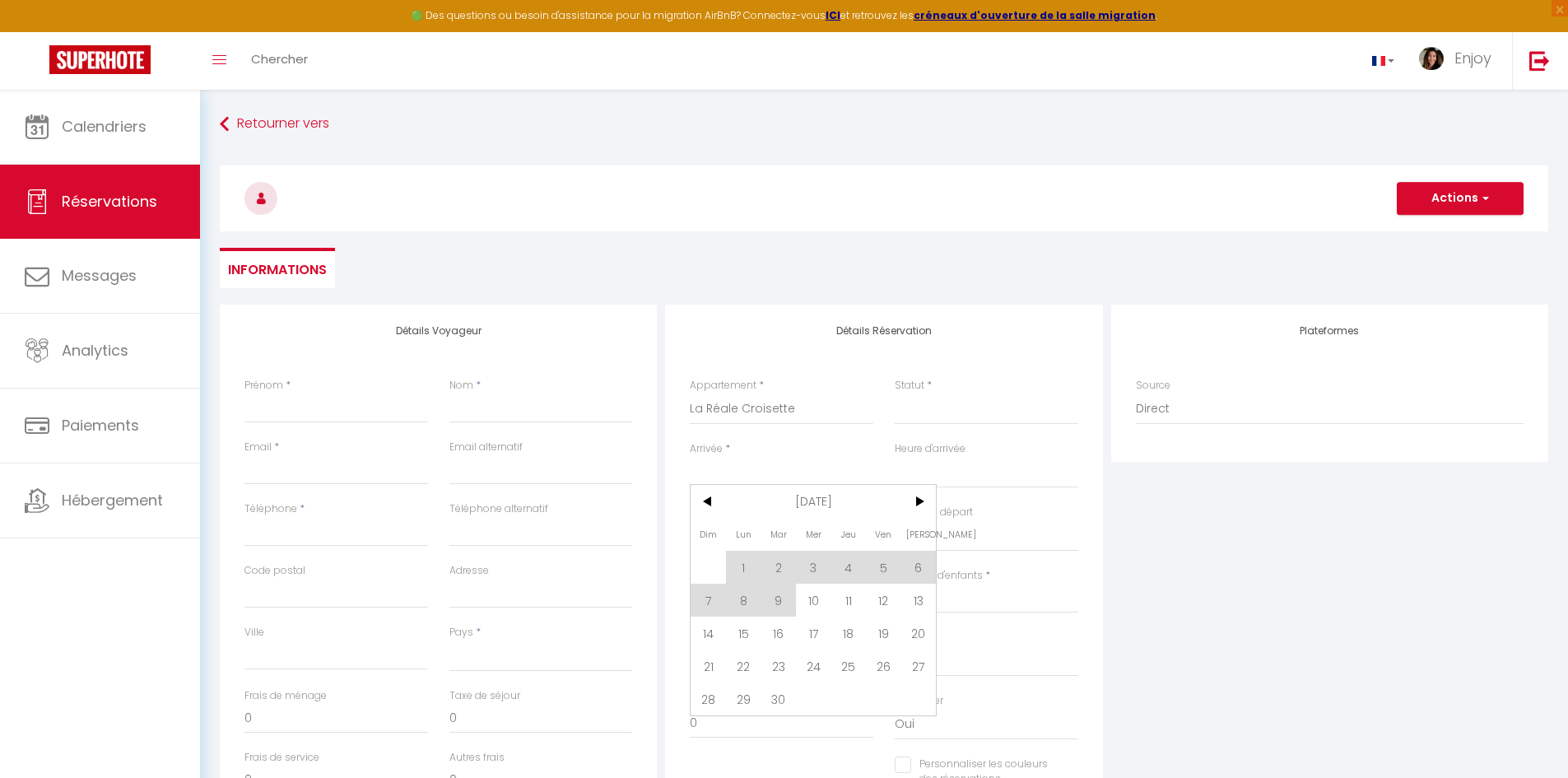
type input "Mar 16 Septembre 2025"
select select
checkbox input "false"
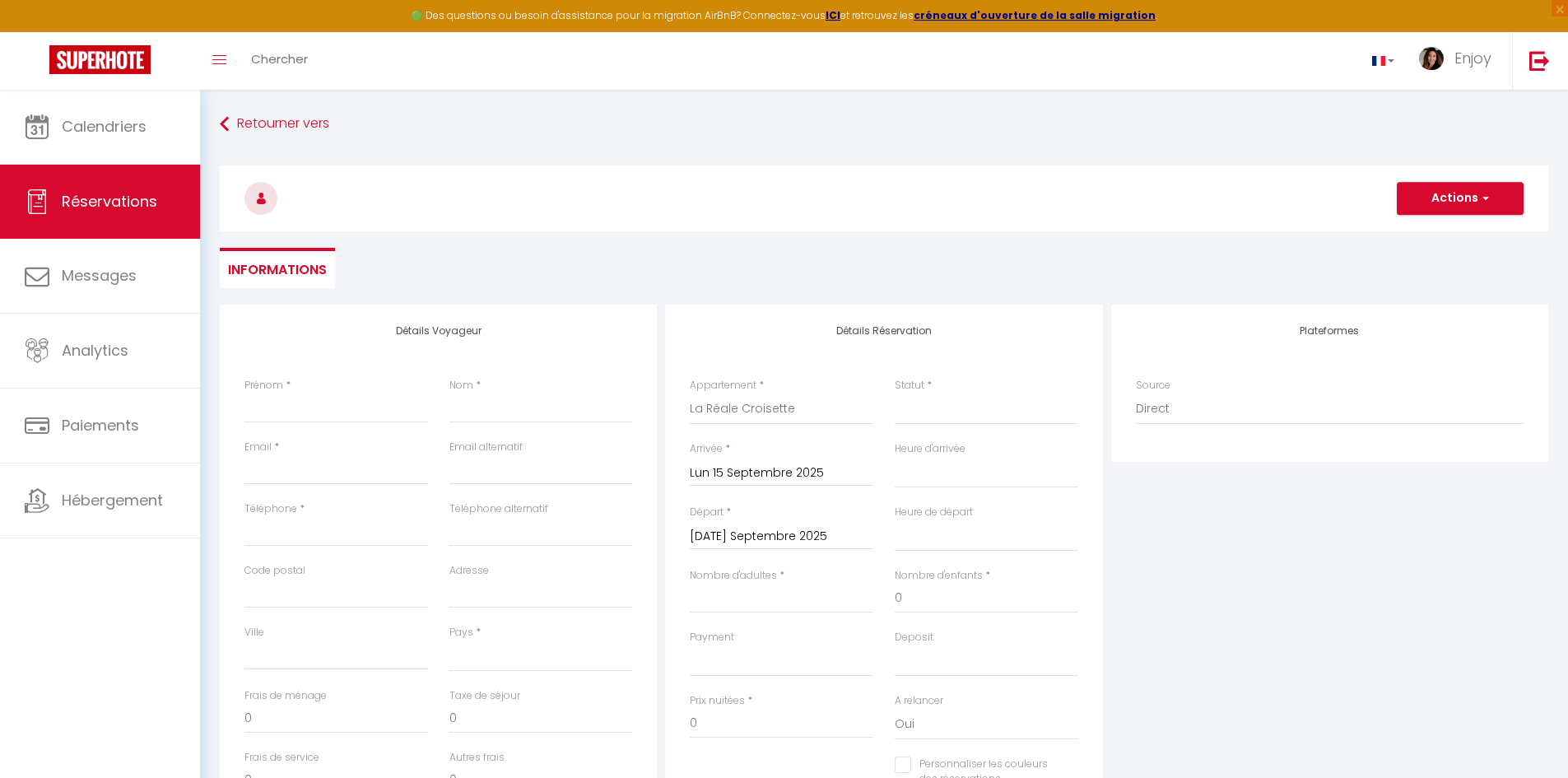
click at [821, 527] on input "Mar 16 Septembre 2025" at bounding box center [781, 536] width 183 height 21
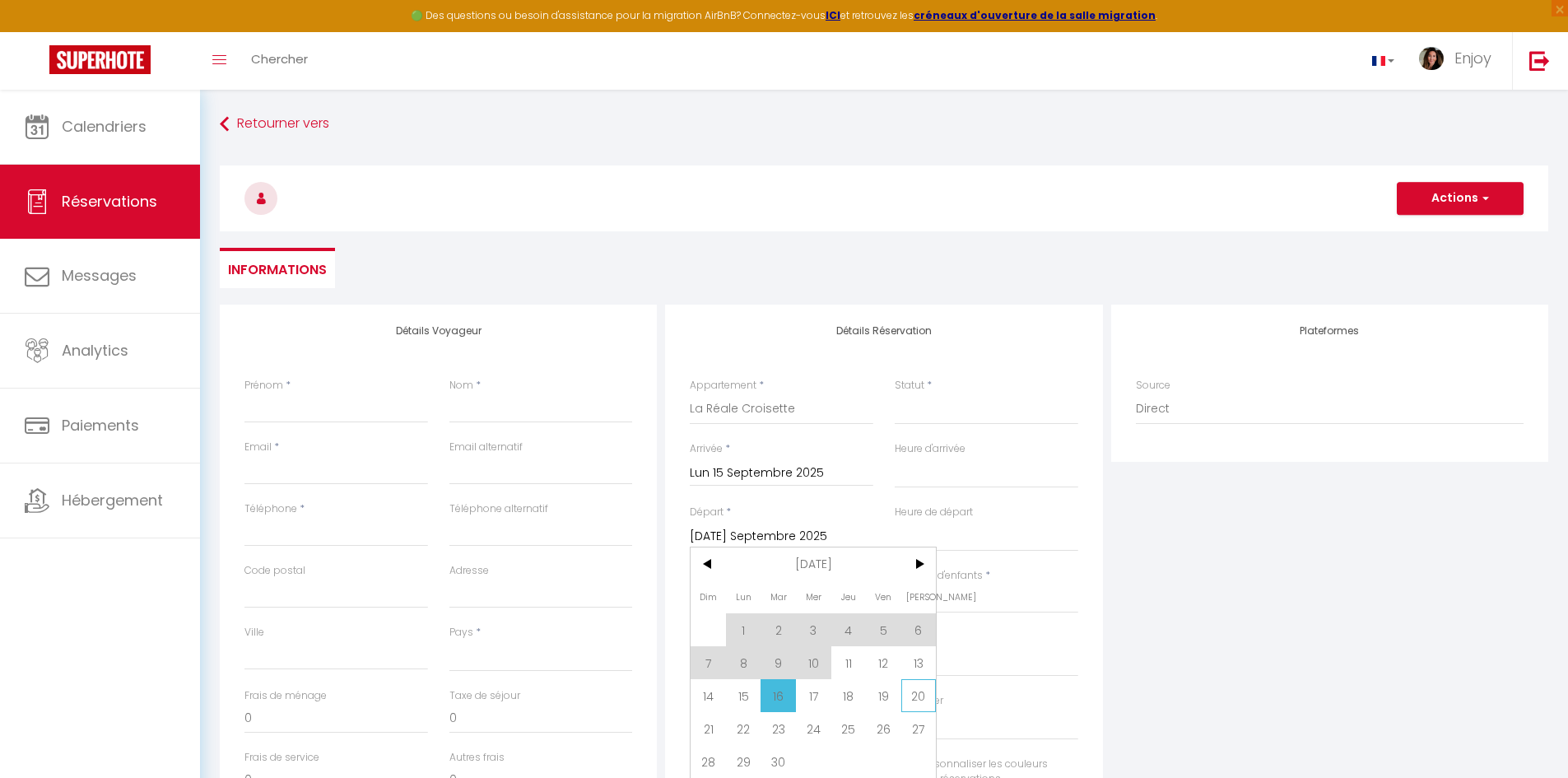
click at [920, 696] on span "20" at bounding box center [919, 696] width 35 height 33
select select
type input "Sam 20 Septembre 2025"
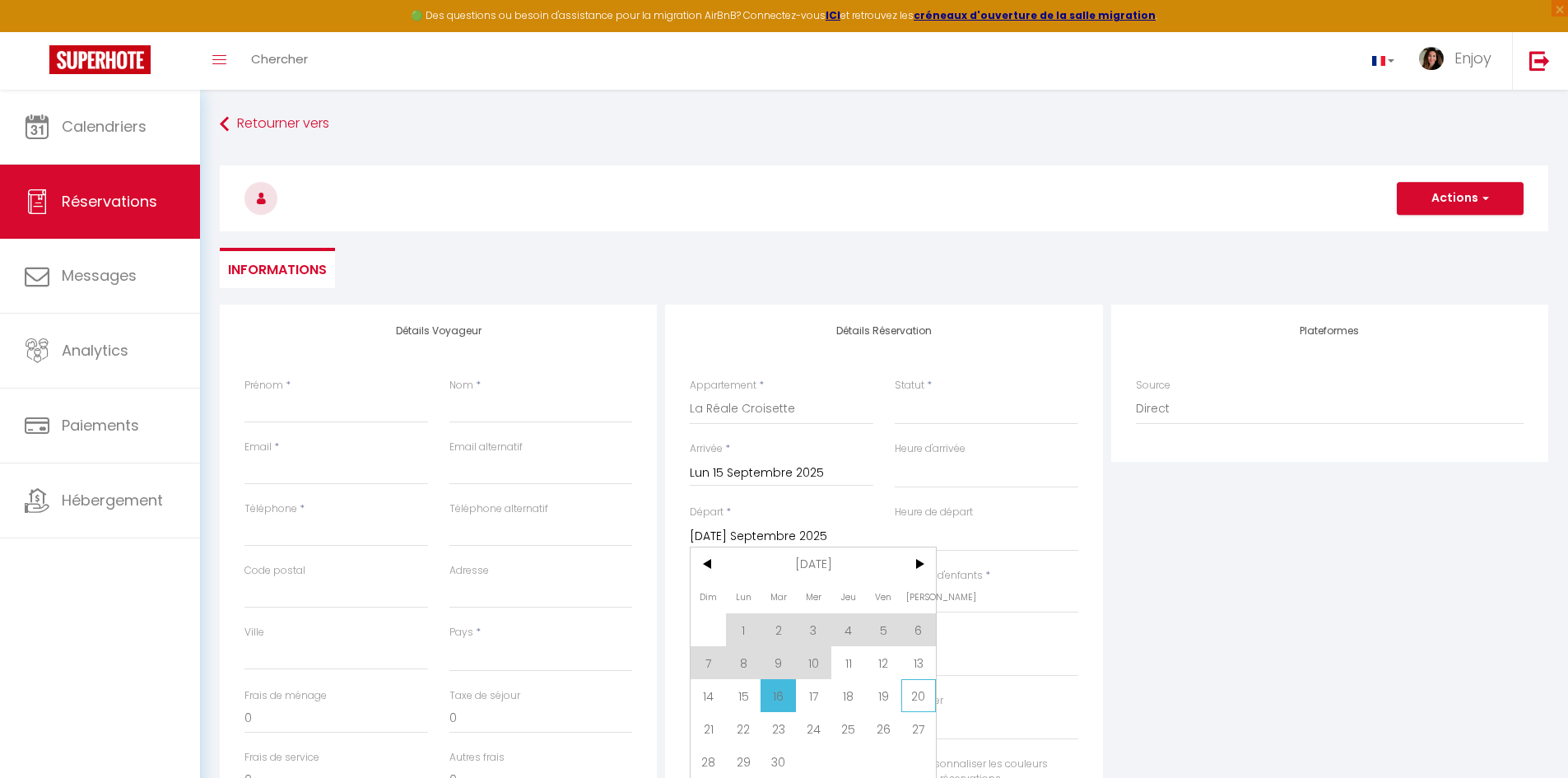
select select
checkbox input "false"
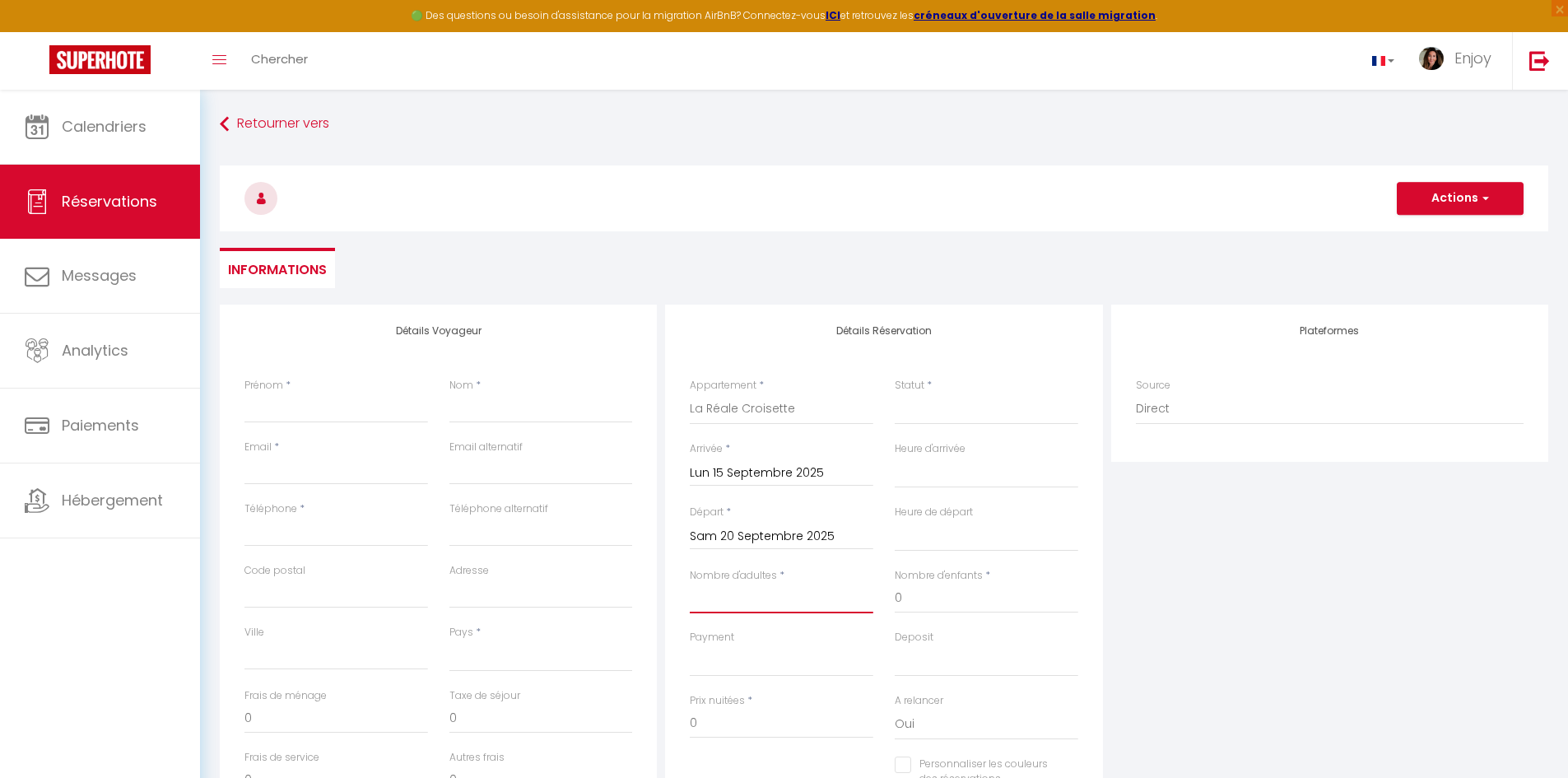
click at [778, 593] on input "Nombre d'adultes" at bounding box center [781, 599] width 183 height 30
type input "4"
select select
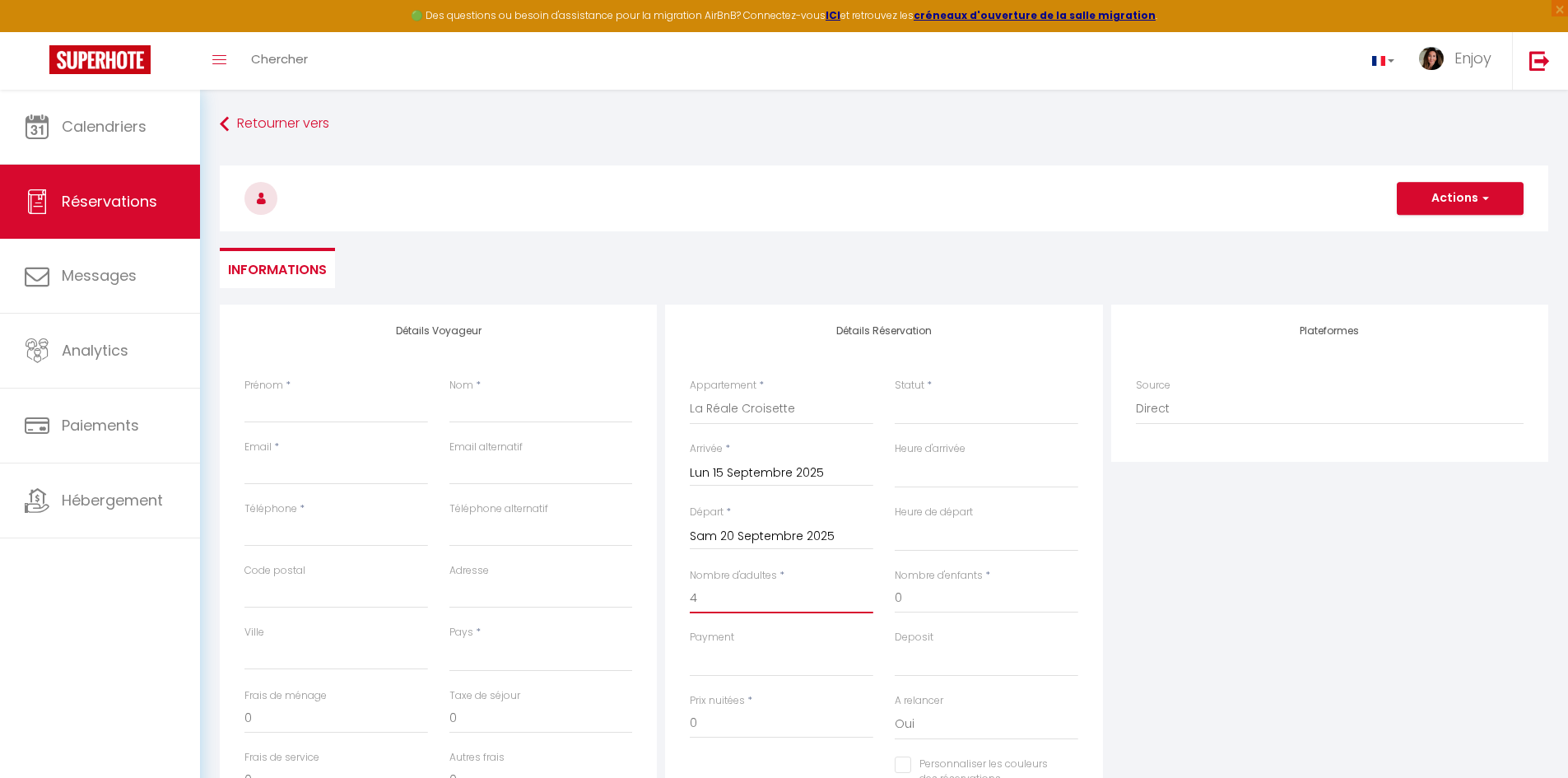
select select
checkbox input "false"
select select
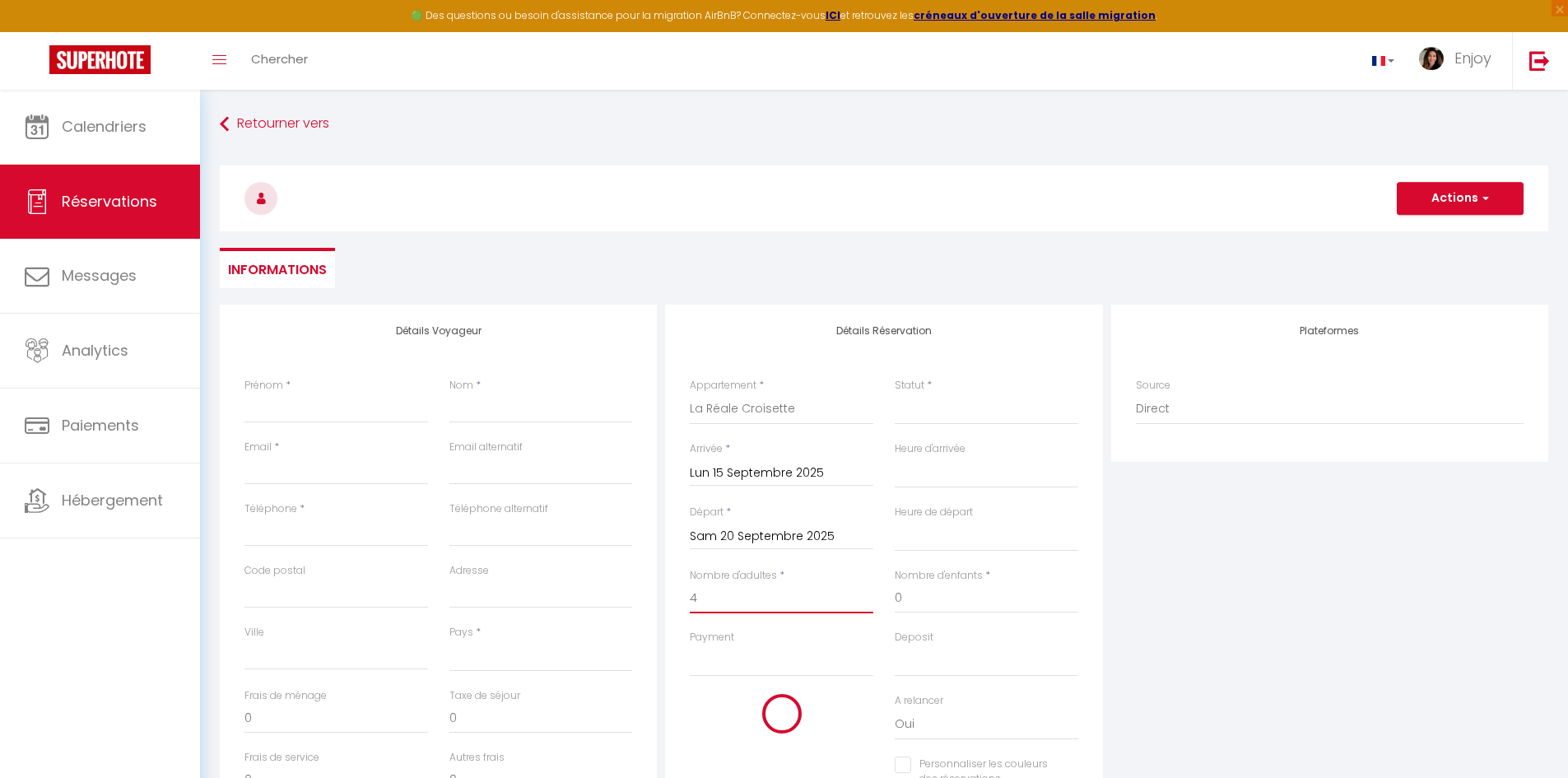
type input "250"
type input "107.2"
select select
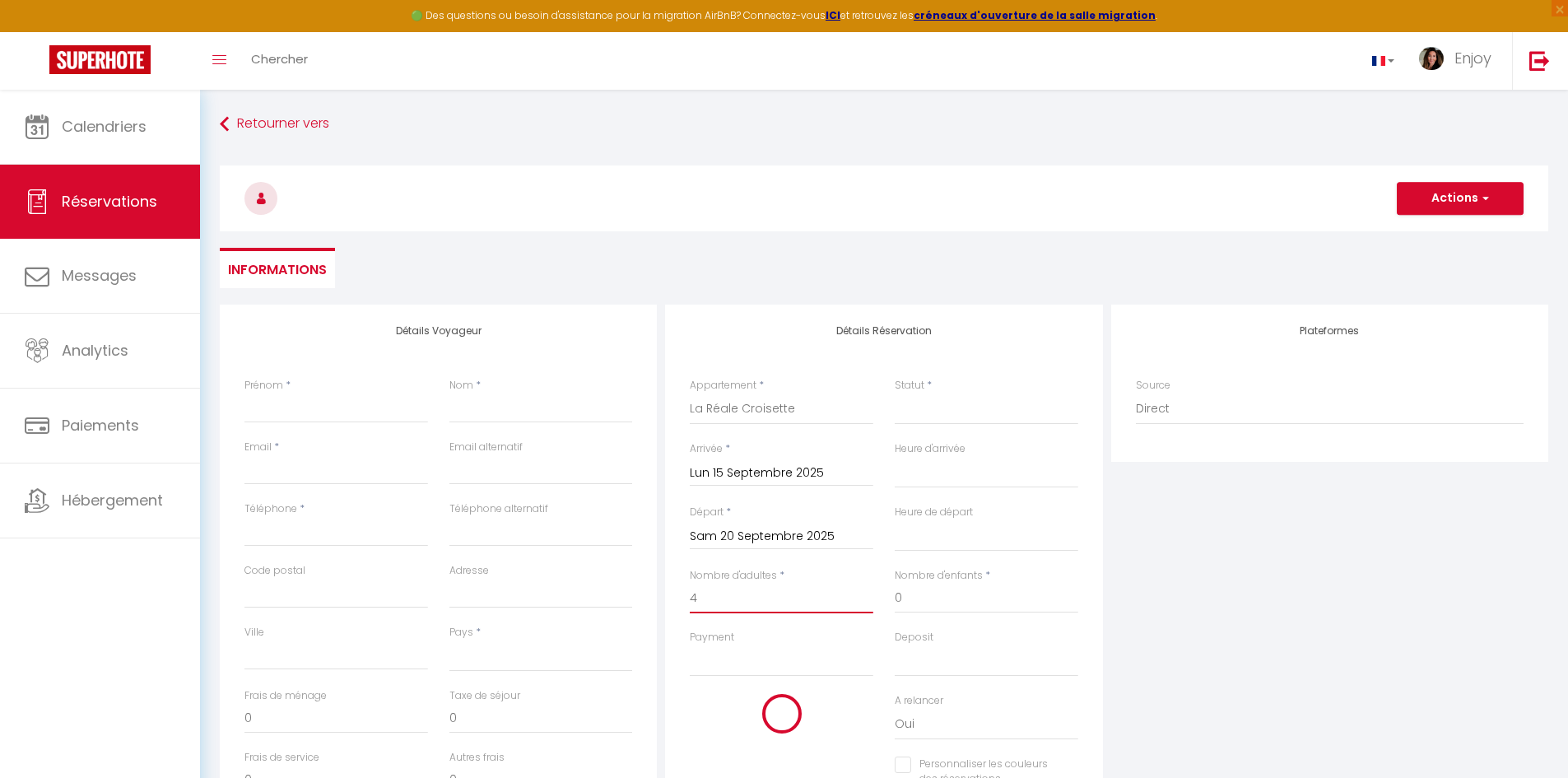
select select
type input "1850"
checkbox input "false"
type input "4"
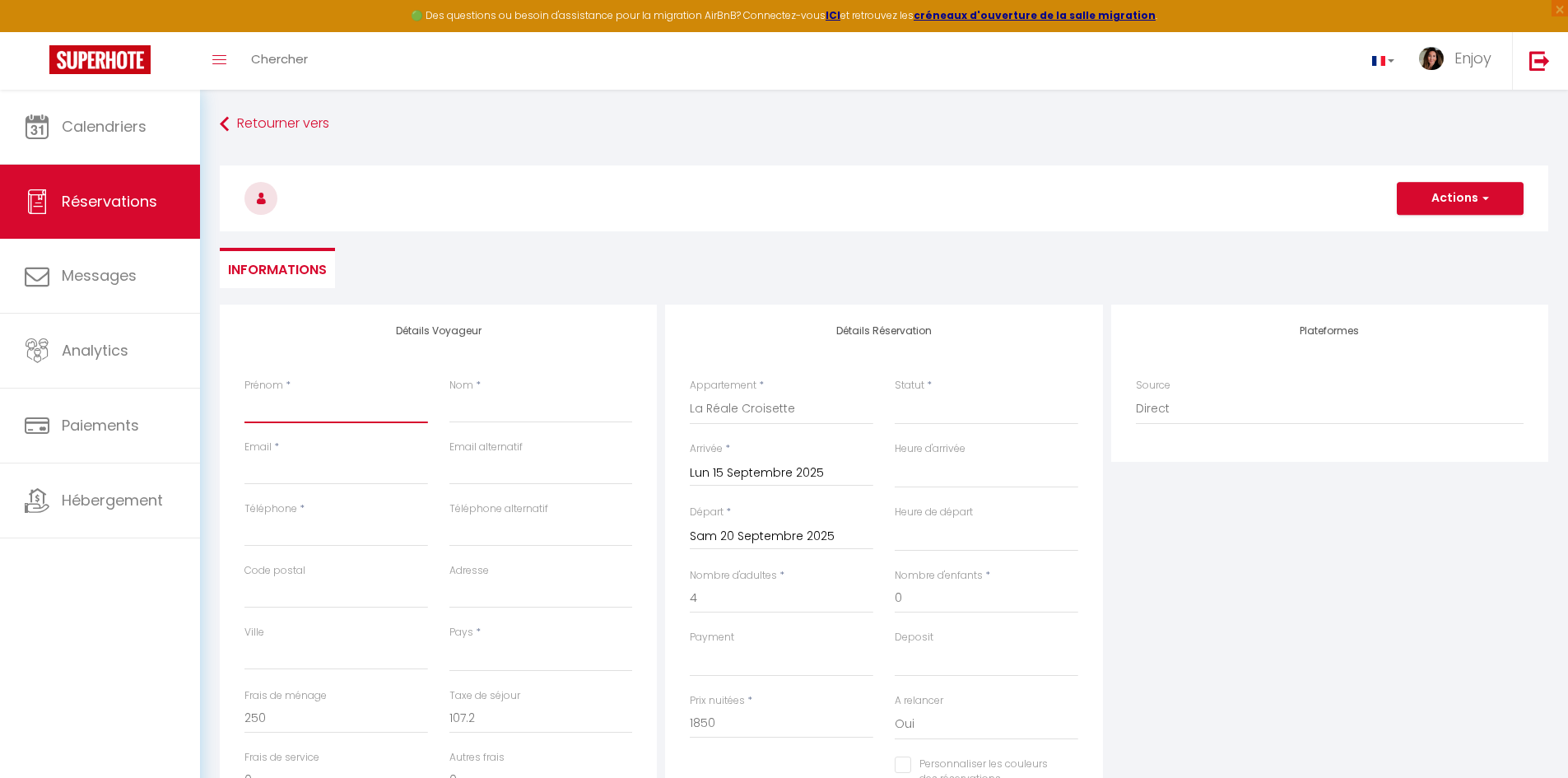
click at [304, 416] on input "Prénom" at bounding box center [336, 408] width 183 height 30
type input "r"
select select
click at [287, 479] on input "Email" at bounding box center [336, 470] width 183 height 30
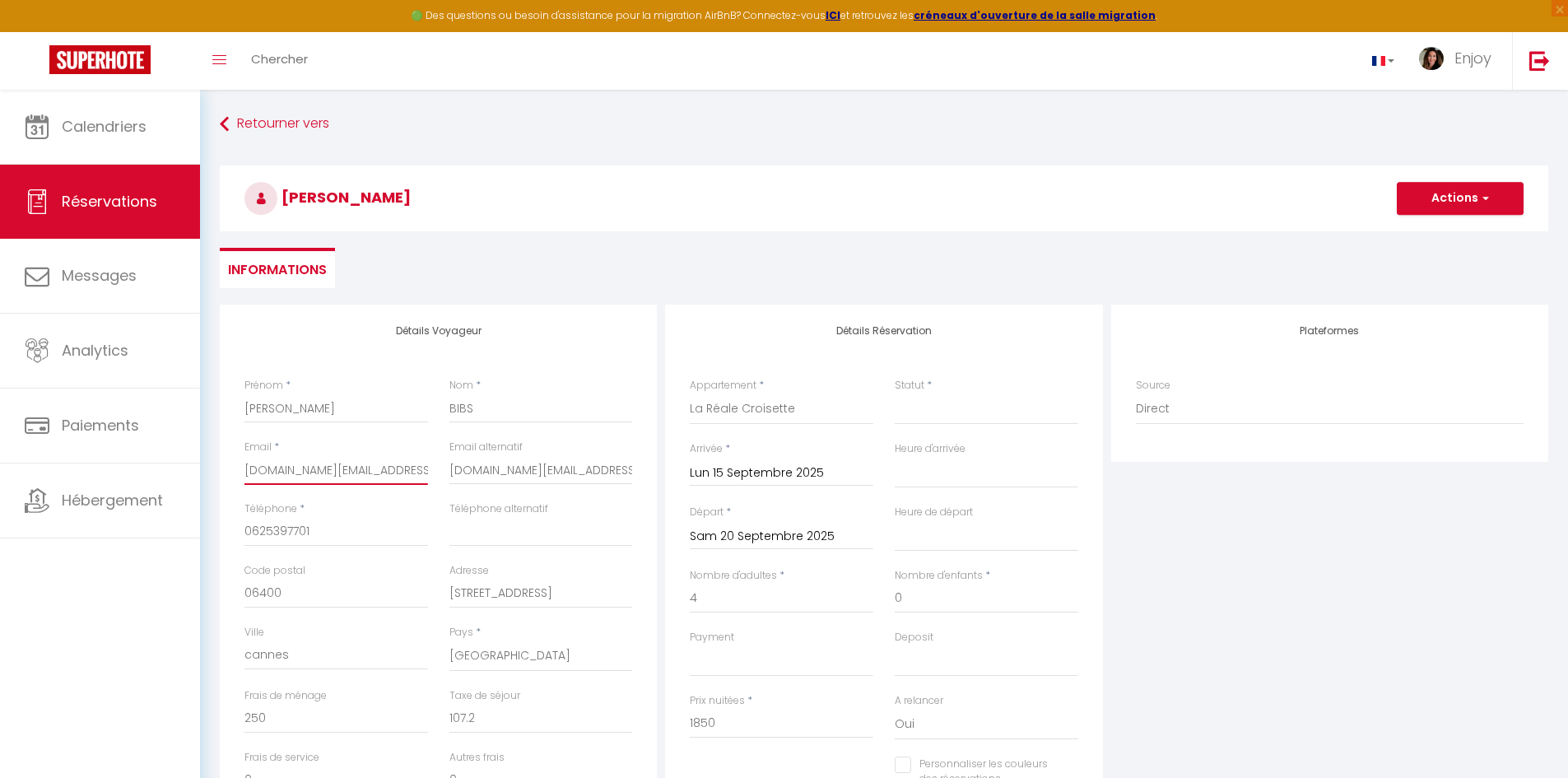
click at [306, 465] on input "[DOMAIN_NAME][EMAIL_ADDRESS][DOMAIN_NAME]" at bounding box center [336, 470] width 183 height 30
click at [510, 469] on input "[DOMAIN_NAME][EMAIL_ADDRESS][DOMAIN_NAME]" at bounding box center [541, 470] width 183 height 30
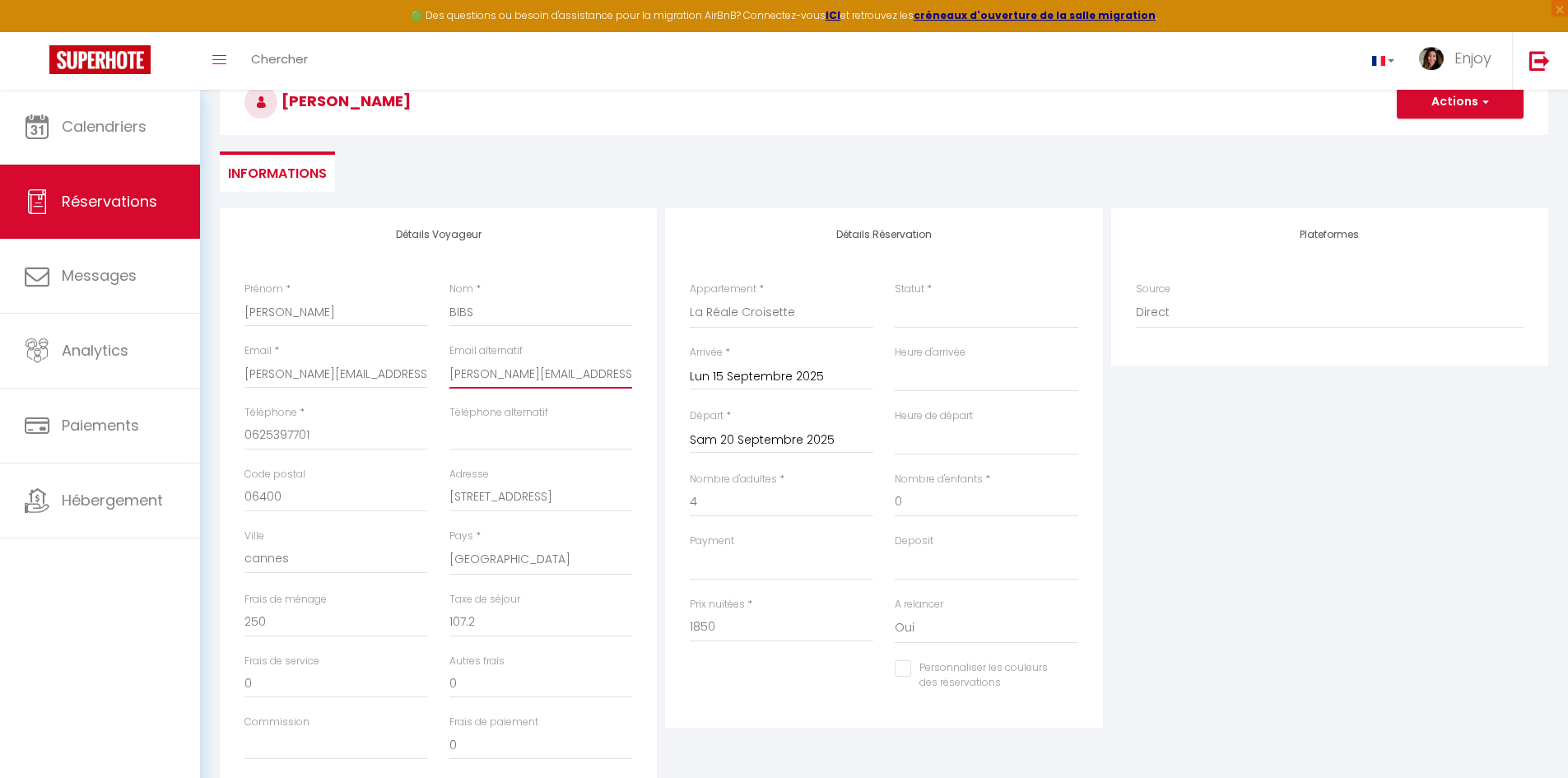
scroll to position [1, 0]
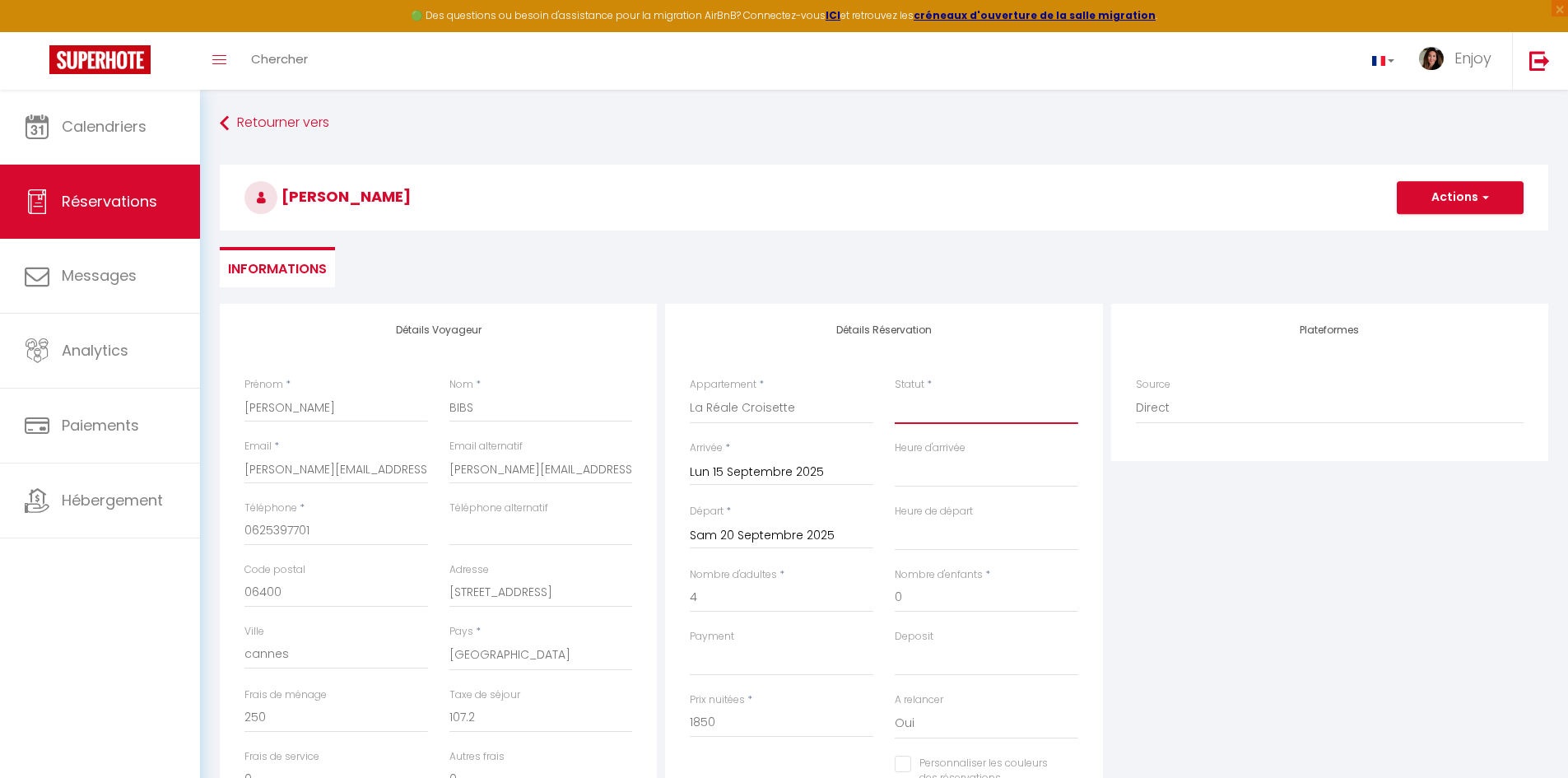
click at [954, 414] on select "Confirmé Non Confirmé Annulé Annulé par le voyageur No Show Request" at bounding box center [987, 408] width 183 height 31
click at [895, 392] on select "Confirmé Non Confirmé Annulé Annulé par le voyageur No Show Request" at bounding box center [987, 408] width 183 height 31
click at [1474, 189] on button "Actions" at bounding box center [1460, 198] width 127 height 33
click at [1425, 233] on link "Enregistrer" at bounding box center [1444, 233] width 131 height 21
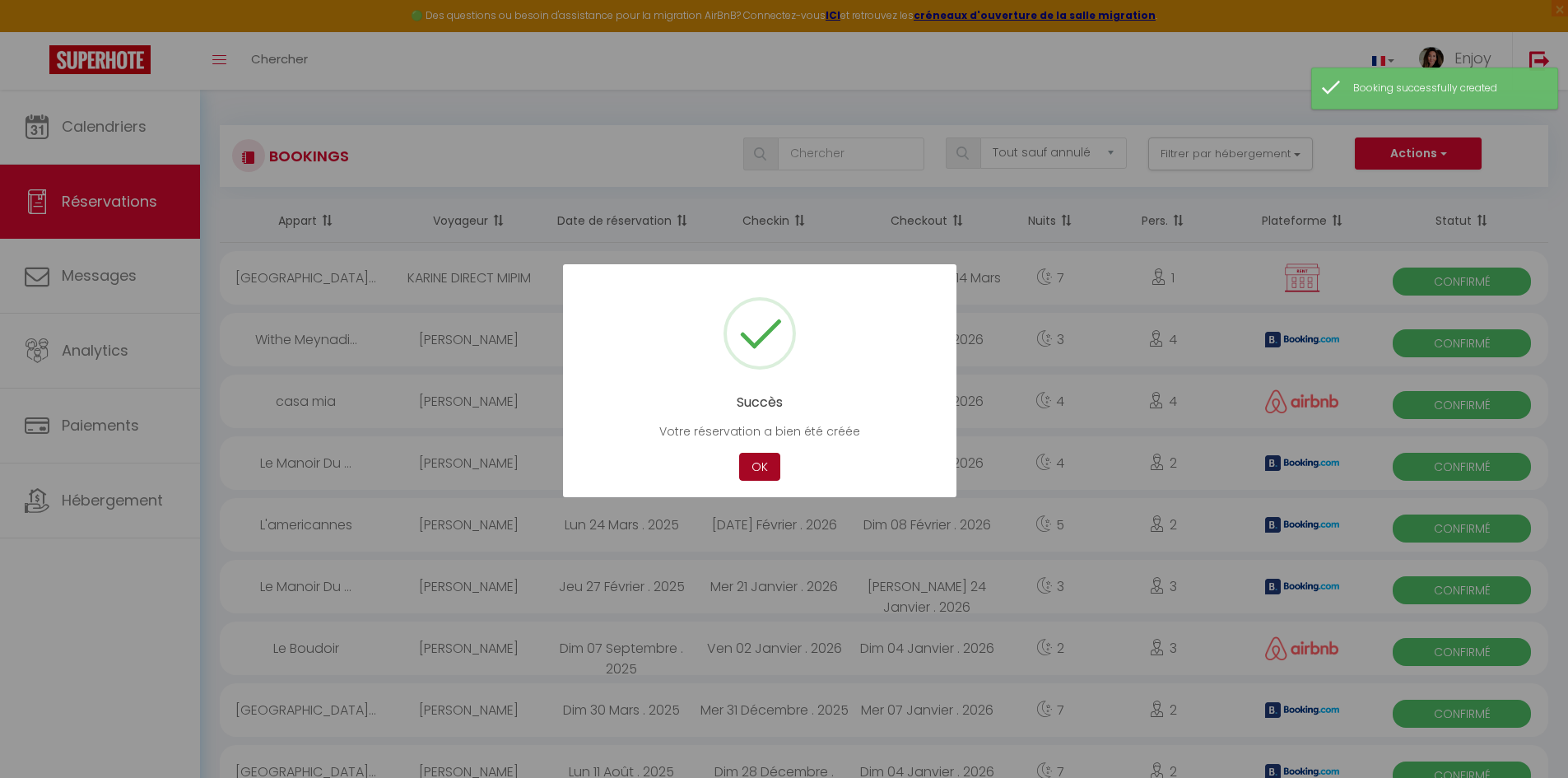
click at [762, 461] on button "OK" at bounding box center [760, 466] width 41 height 29
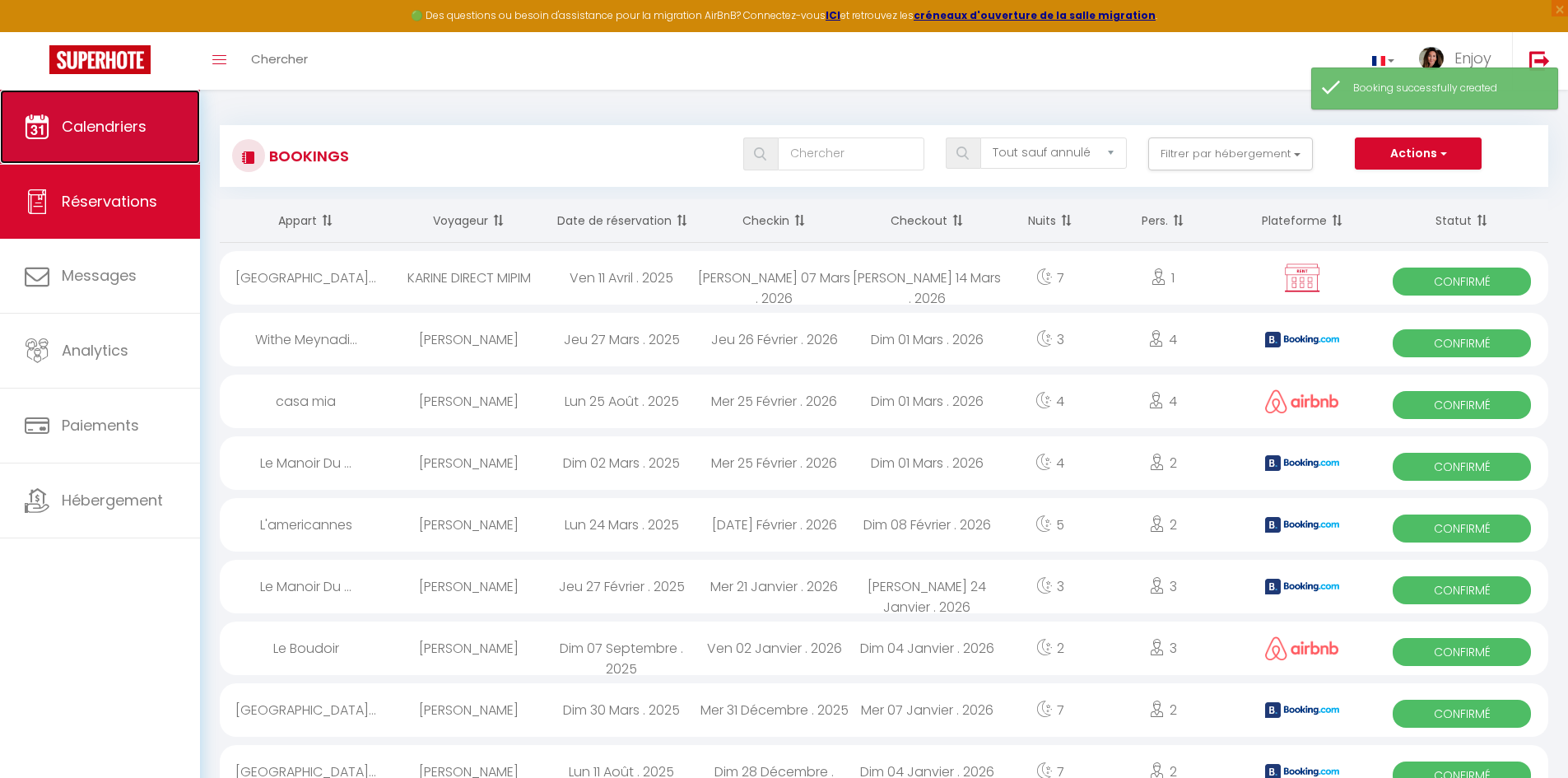
click at [132, 115] on link "Calendriers" at bounding box center [100, 127] width 200 height 74
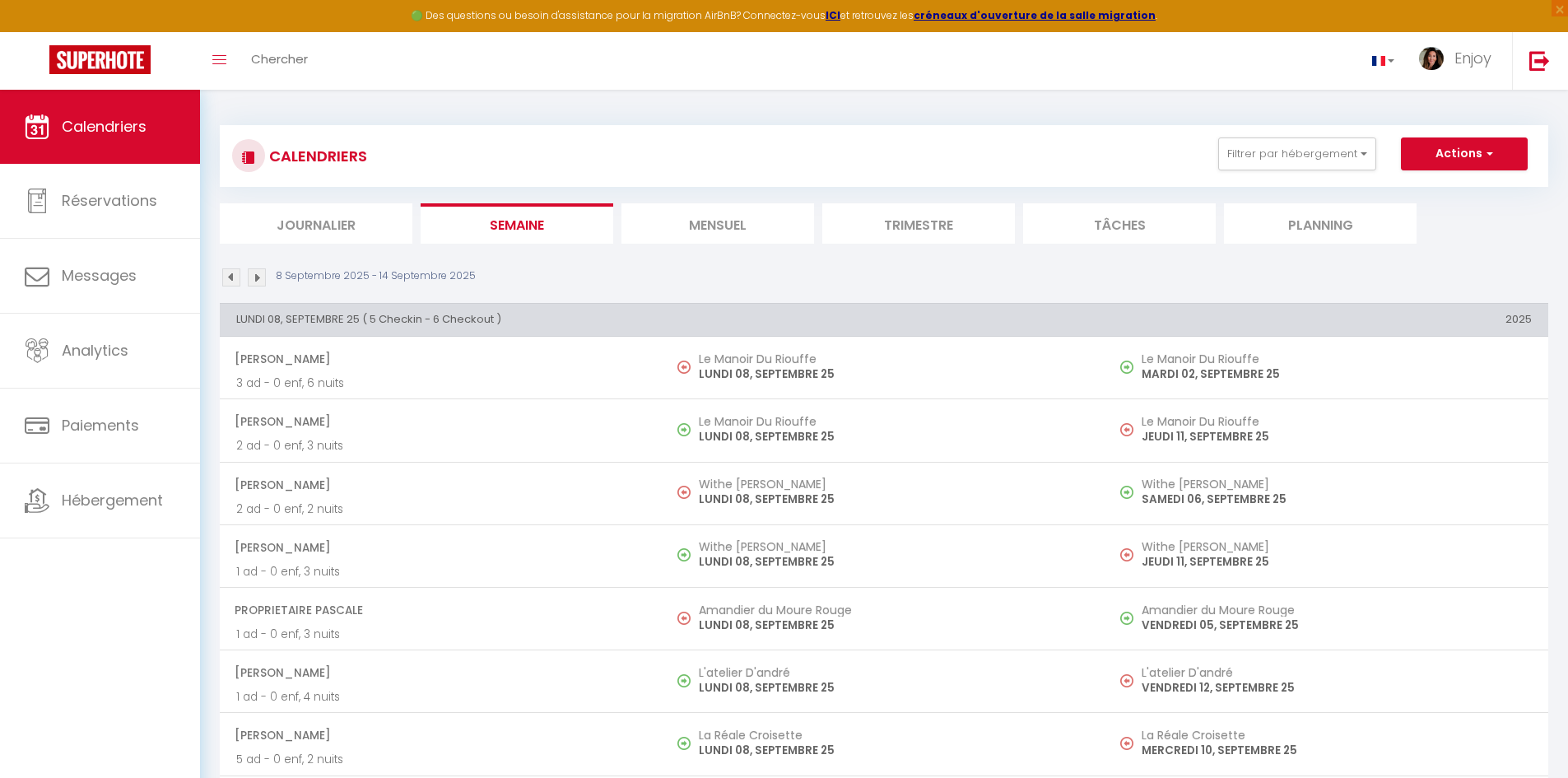
click at [709, 227] on li "Mensuel" at bounding box center [718, 224] width 193 height 41
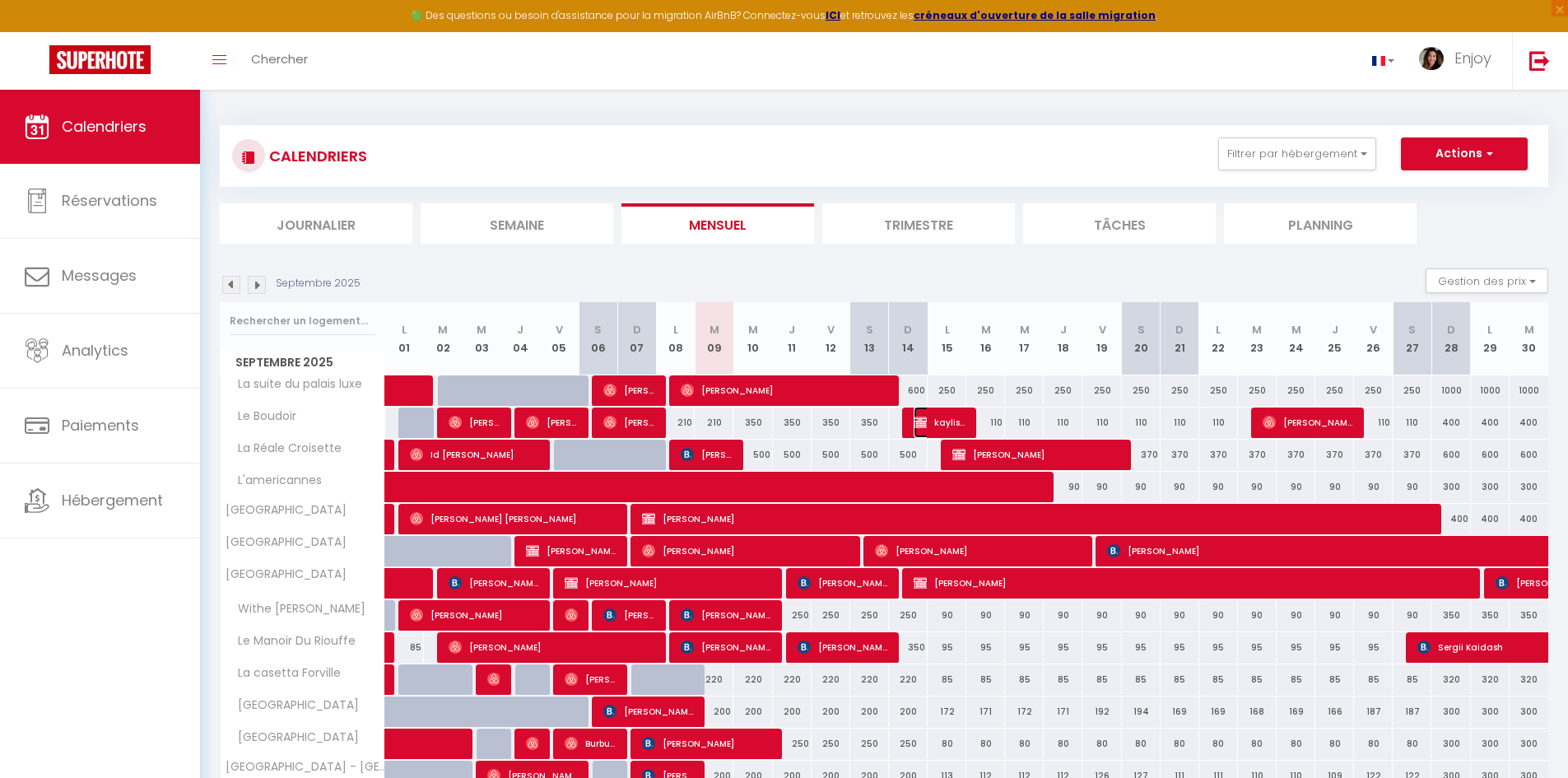
click at [939, 421] on span "kayliss beauty" at bounding box center [940, 422] width 52 height 31
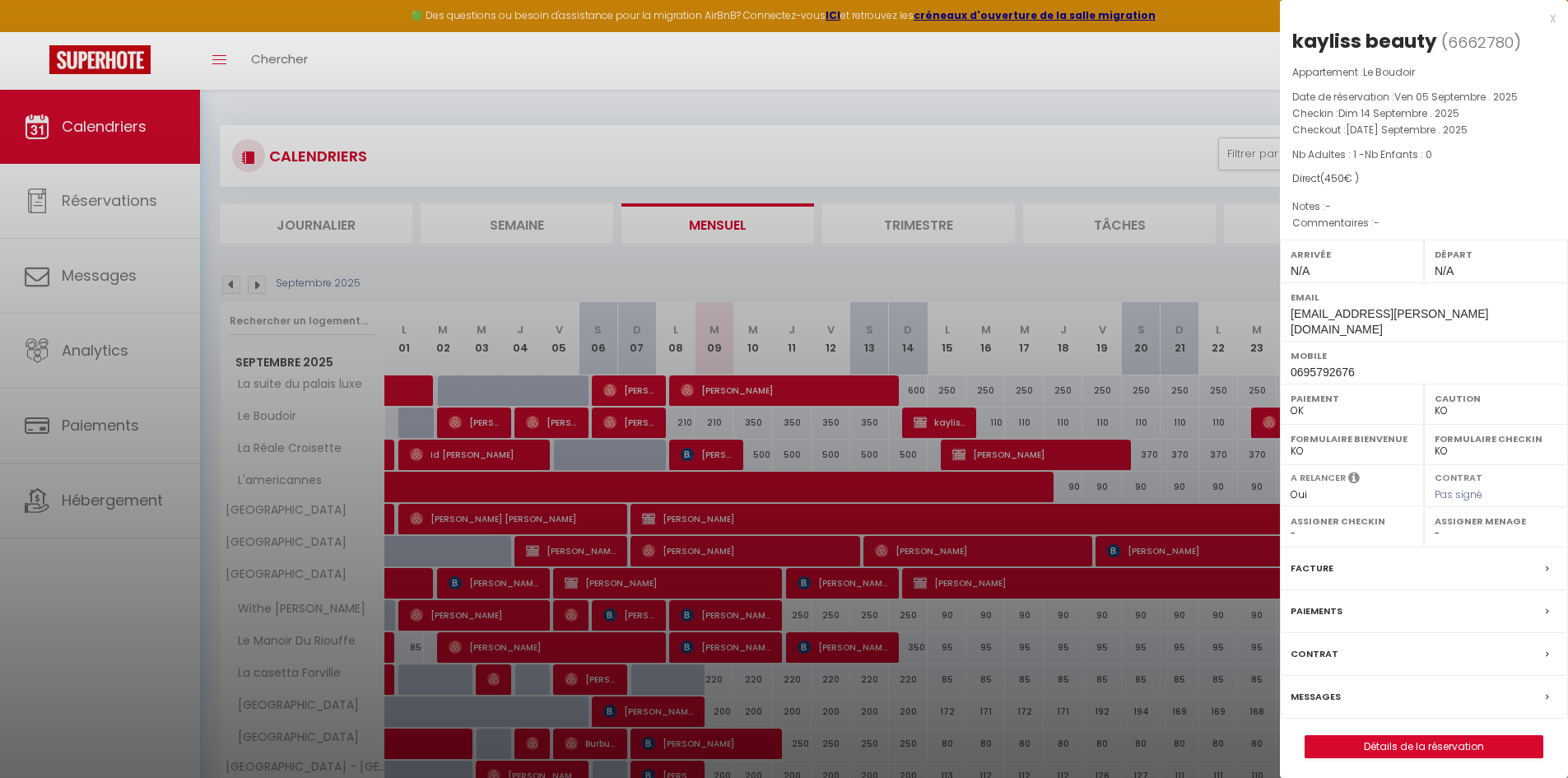
click at [984, 457] on div at bounding box center [784, 389] width 1568 height 778
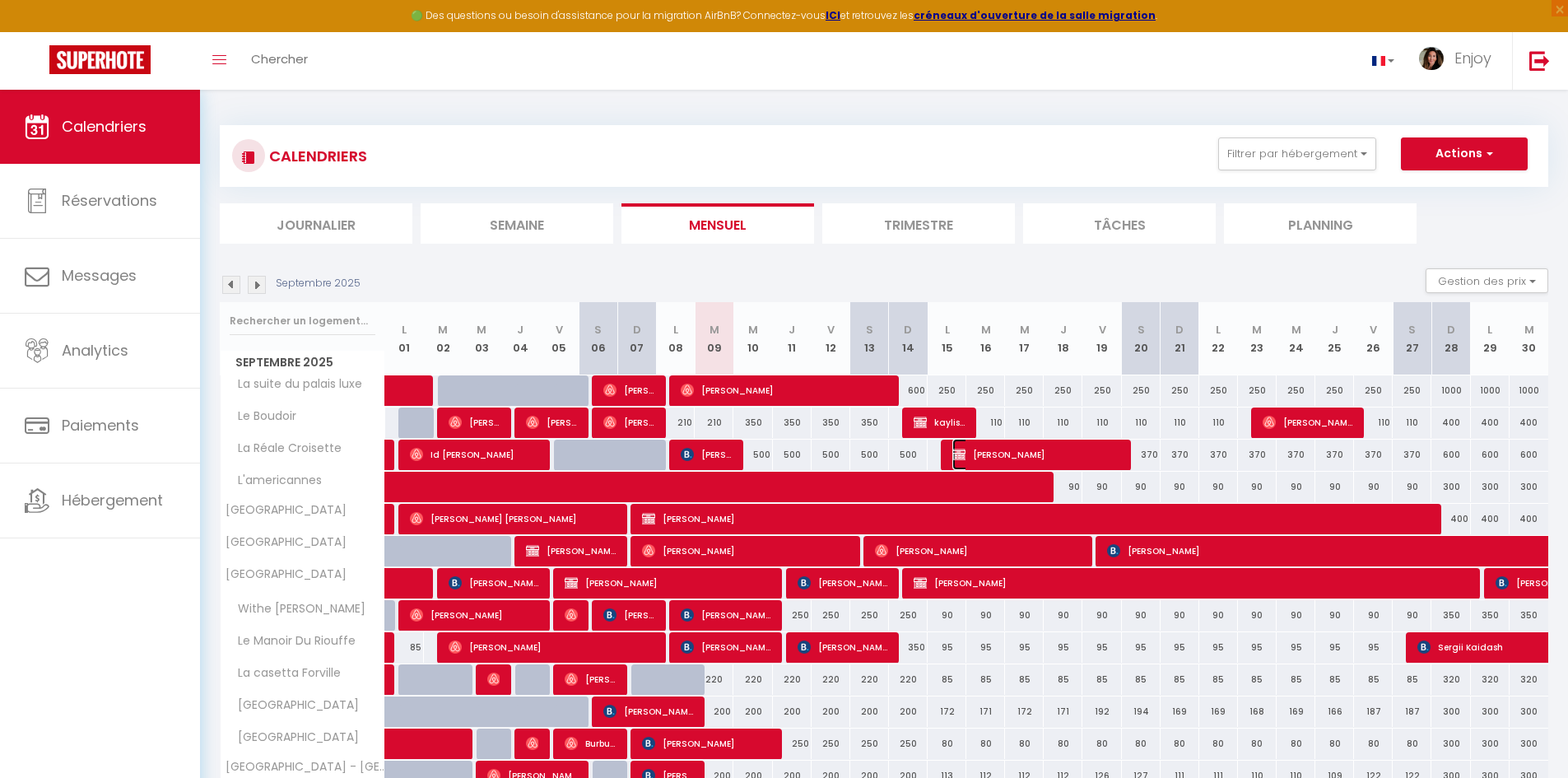
click at [984, 457] on span "[PERSON_NAME]" at bounding box center [1036, 454] width 168 height 31
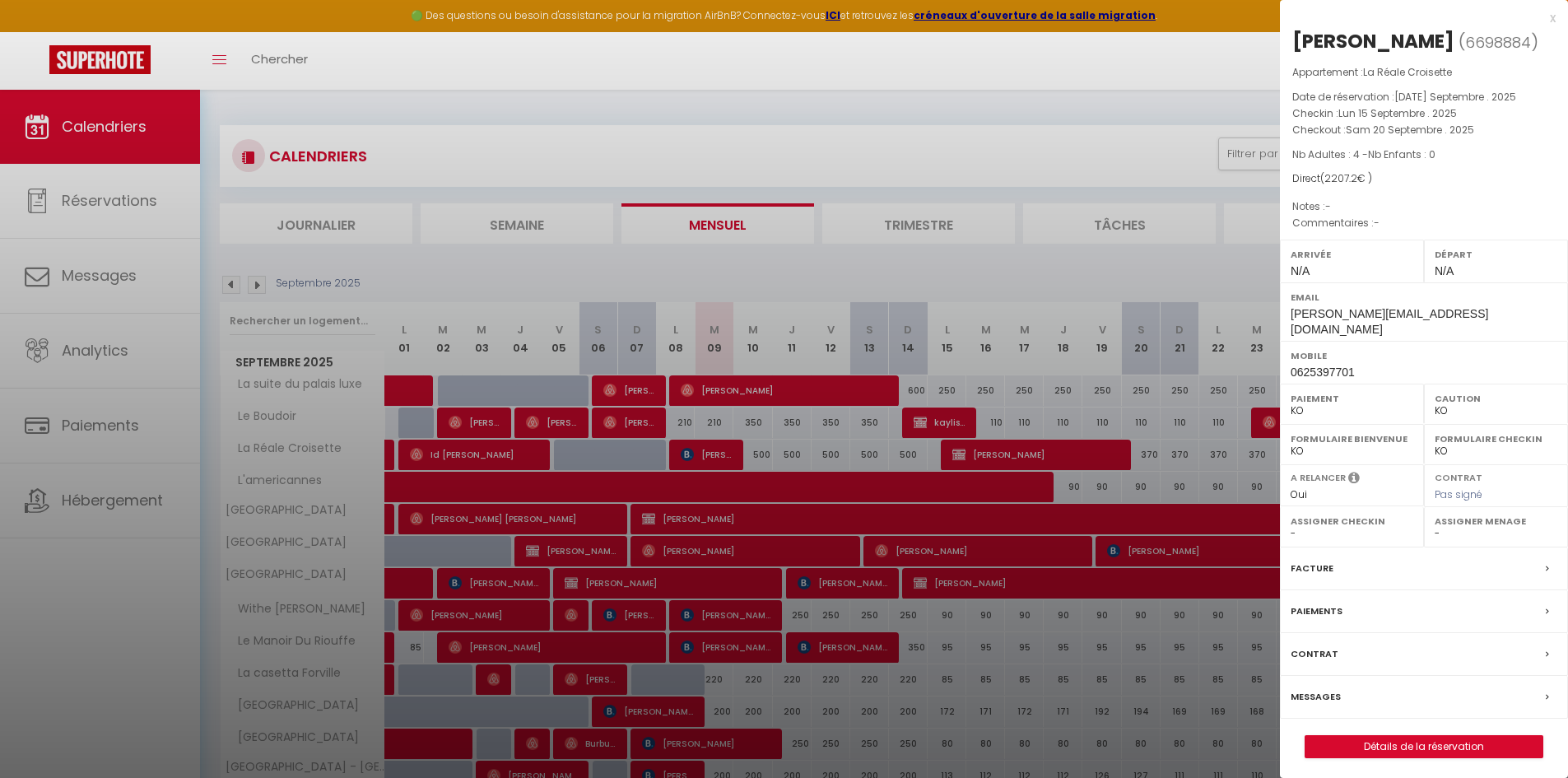
click at [1555, 17] on div "x" at bounding box center [1418, 18] width 276 height 19
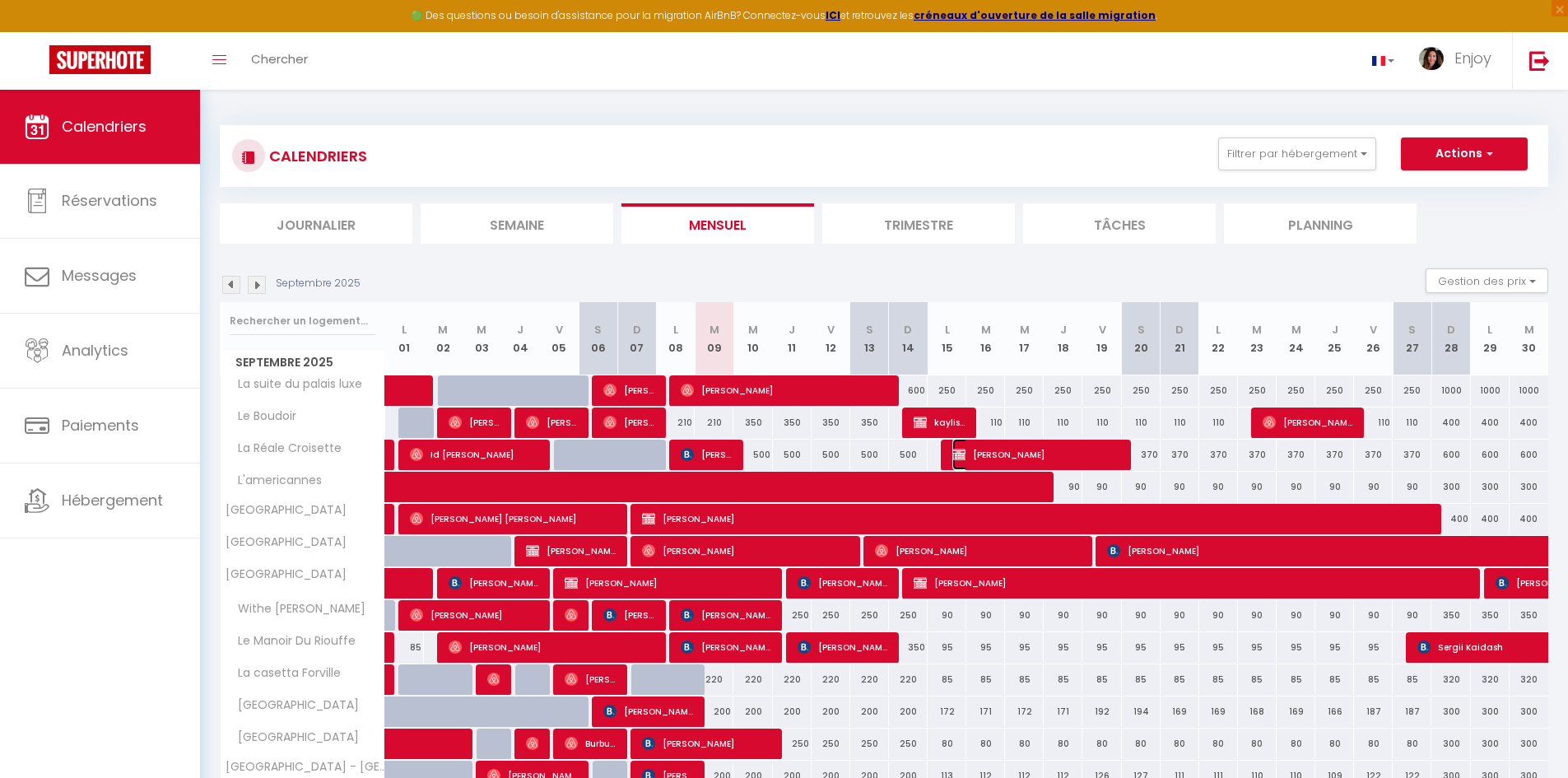
click at [1060, 451] on span "[PERSON_NAME]" at bounding box center [1036, 454] width 168 height 31
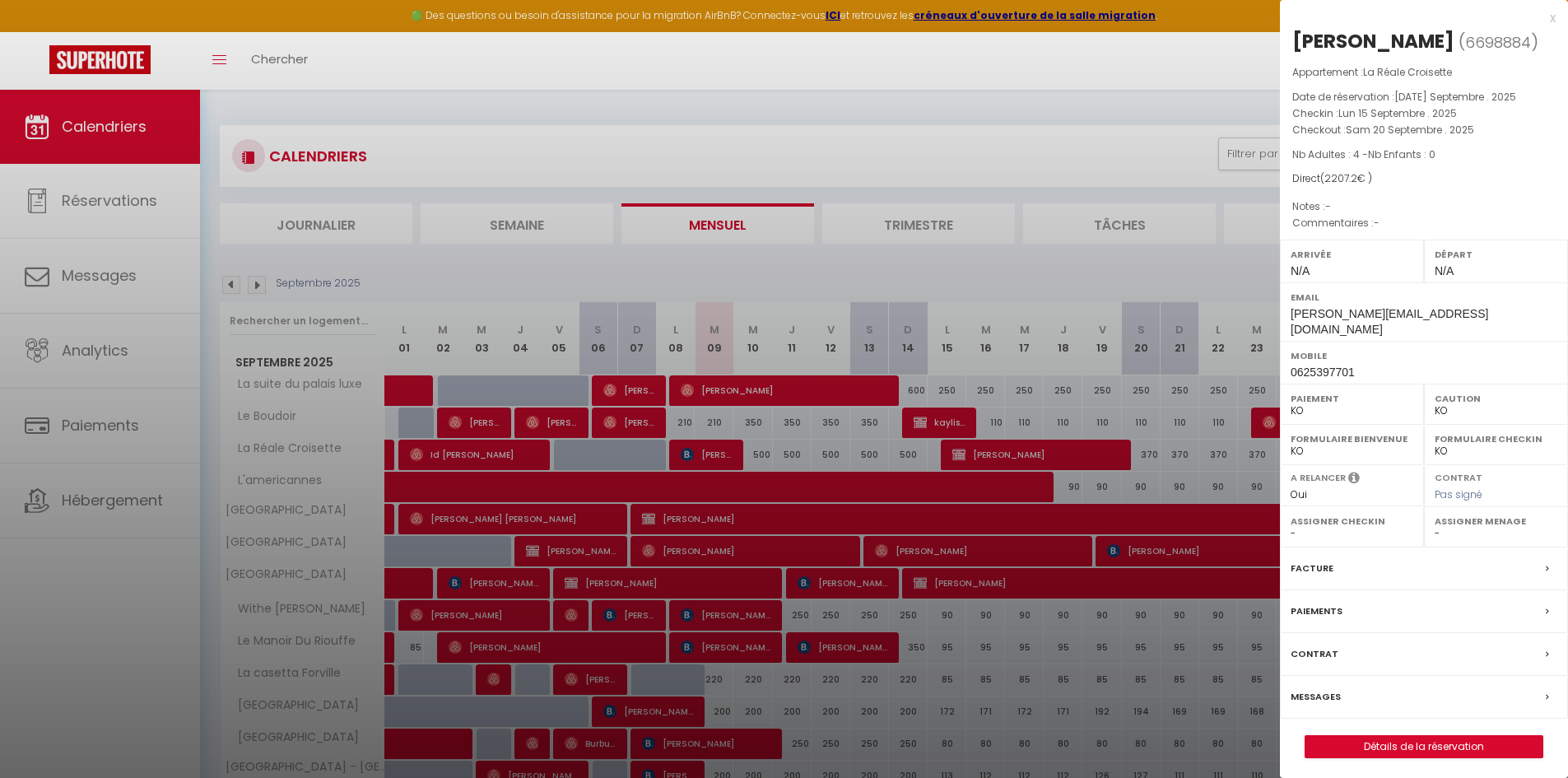
click at [937, 500] on div at bounding box center [784, 389] width 1568 height 778
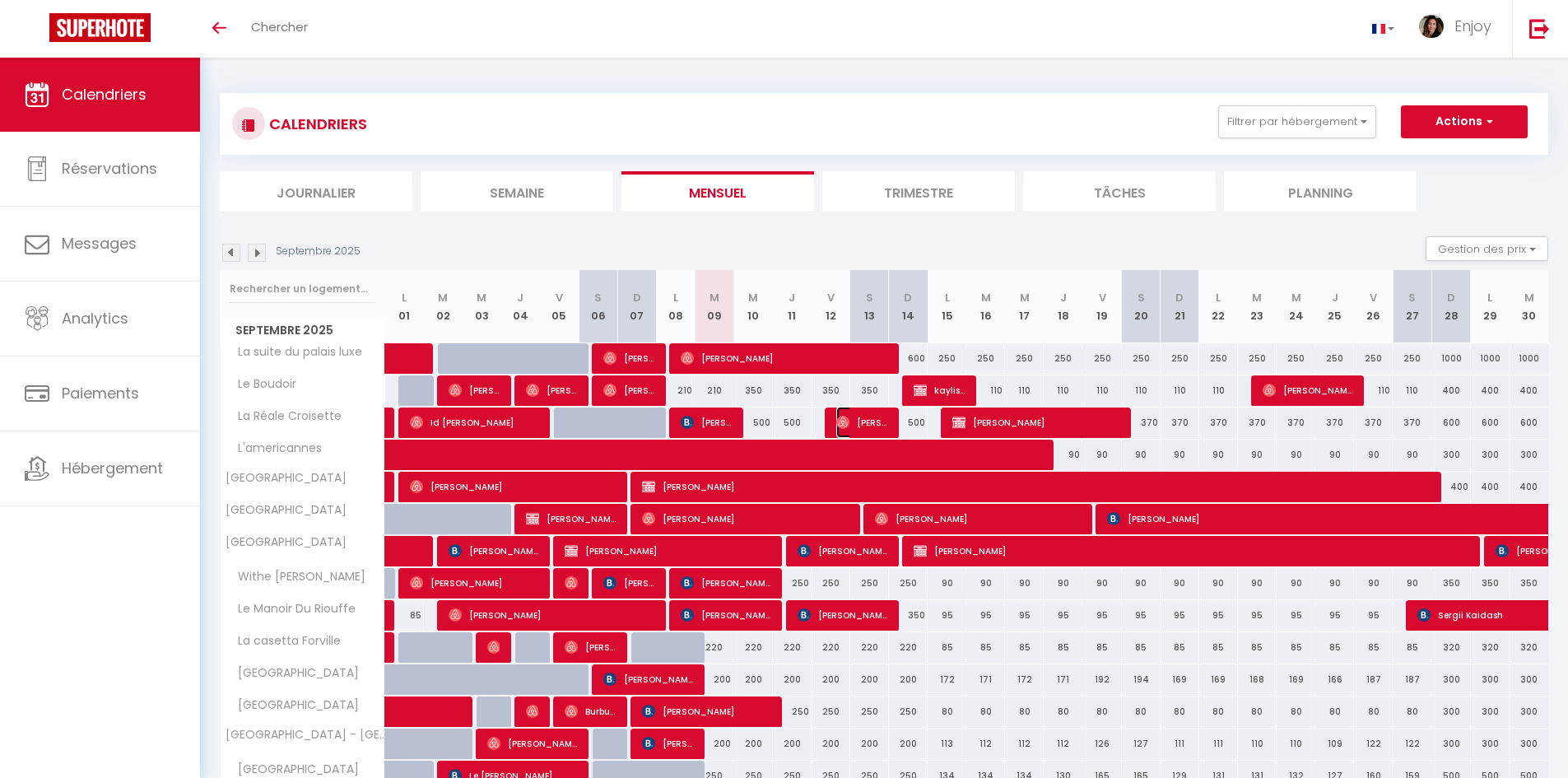
click at [866, 424] on span "[PERSON_NAME]" at bounding box center [863, 422] width 52 height 31
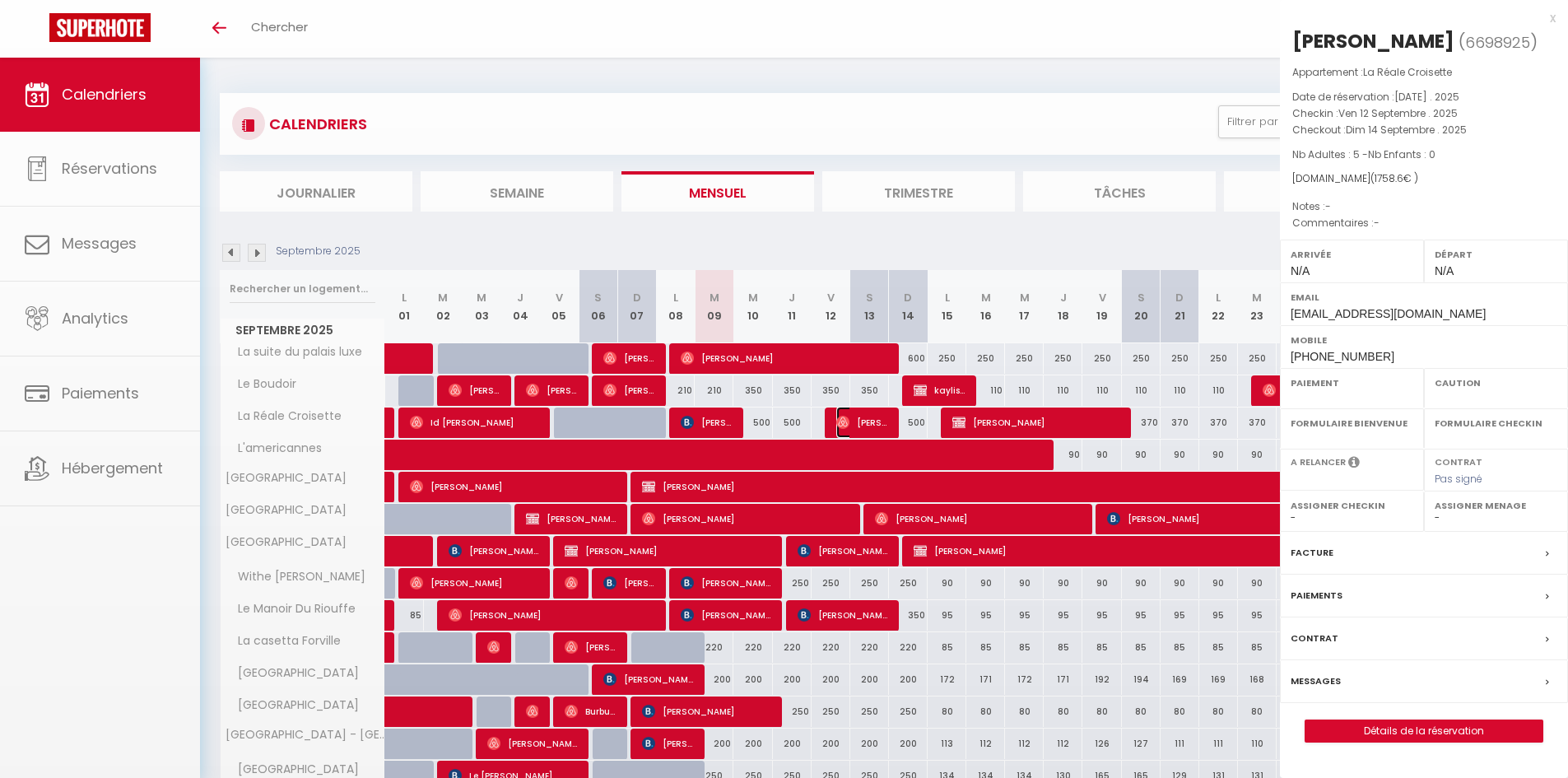
select select "OK"
select select "0"
select select "1"
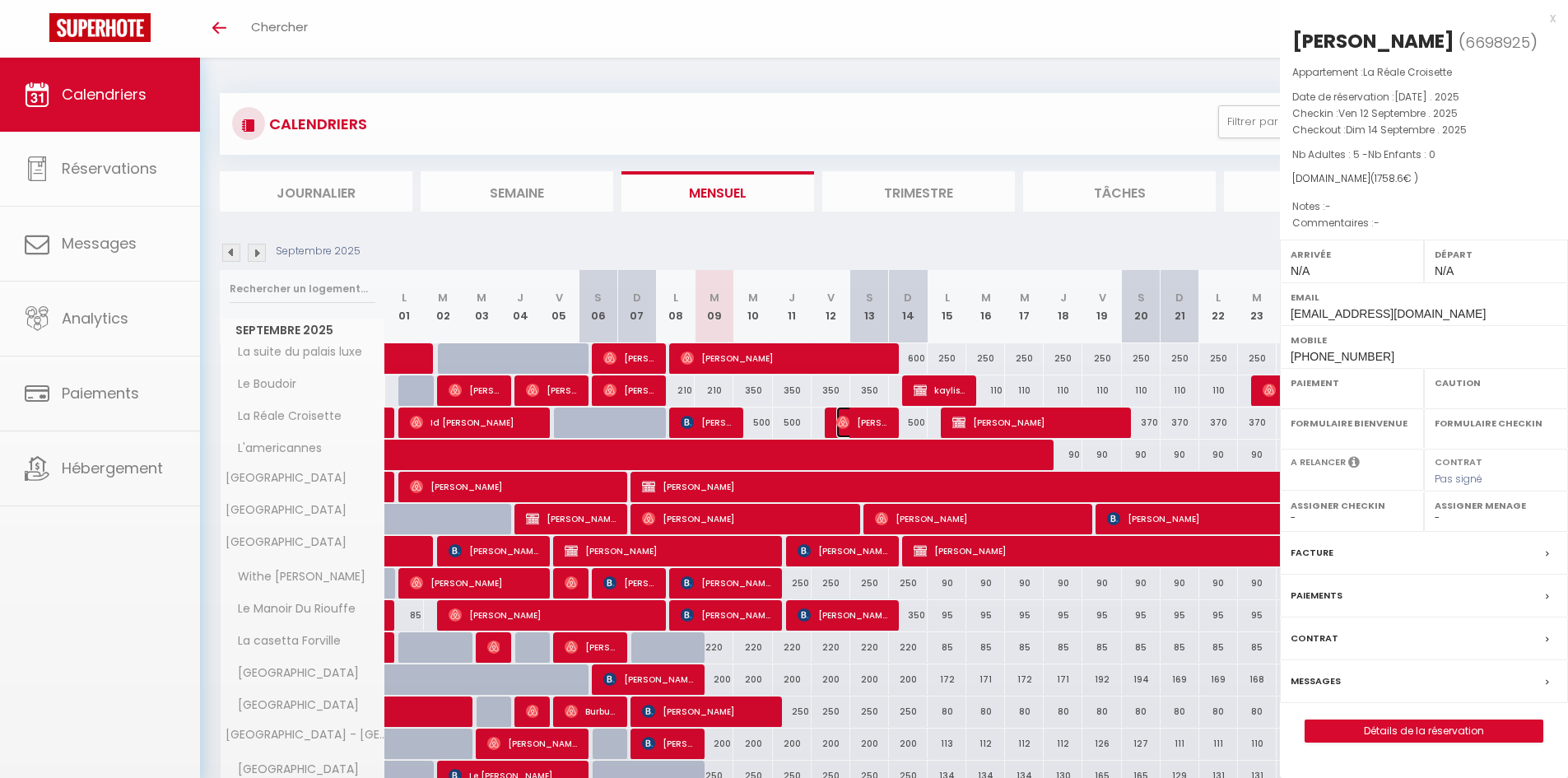
select select
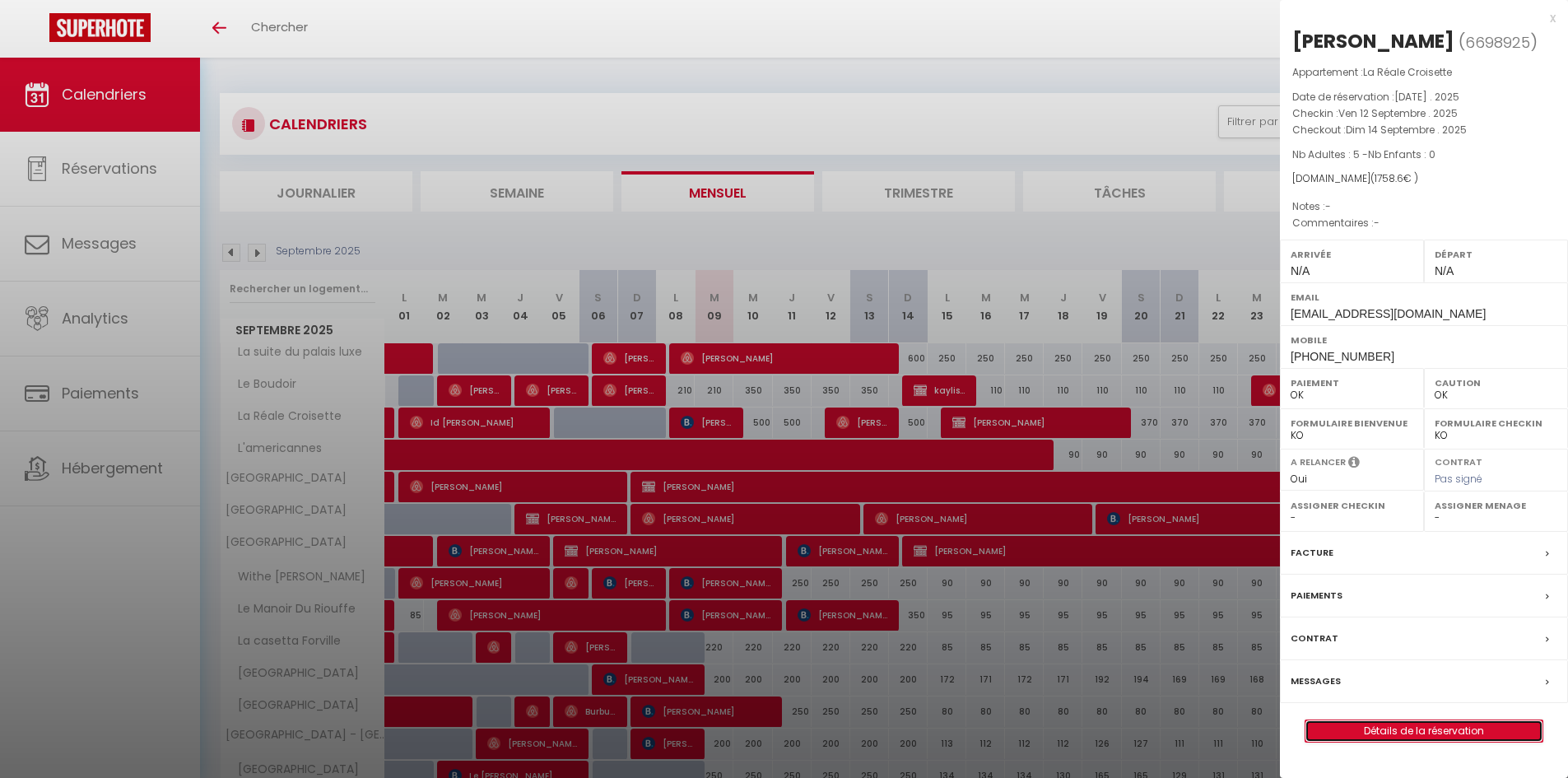
click at [1413, 727] on link "Détails de la réservation" at bounding box center [1425, 730] width 237 height 21
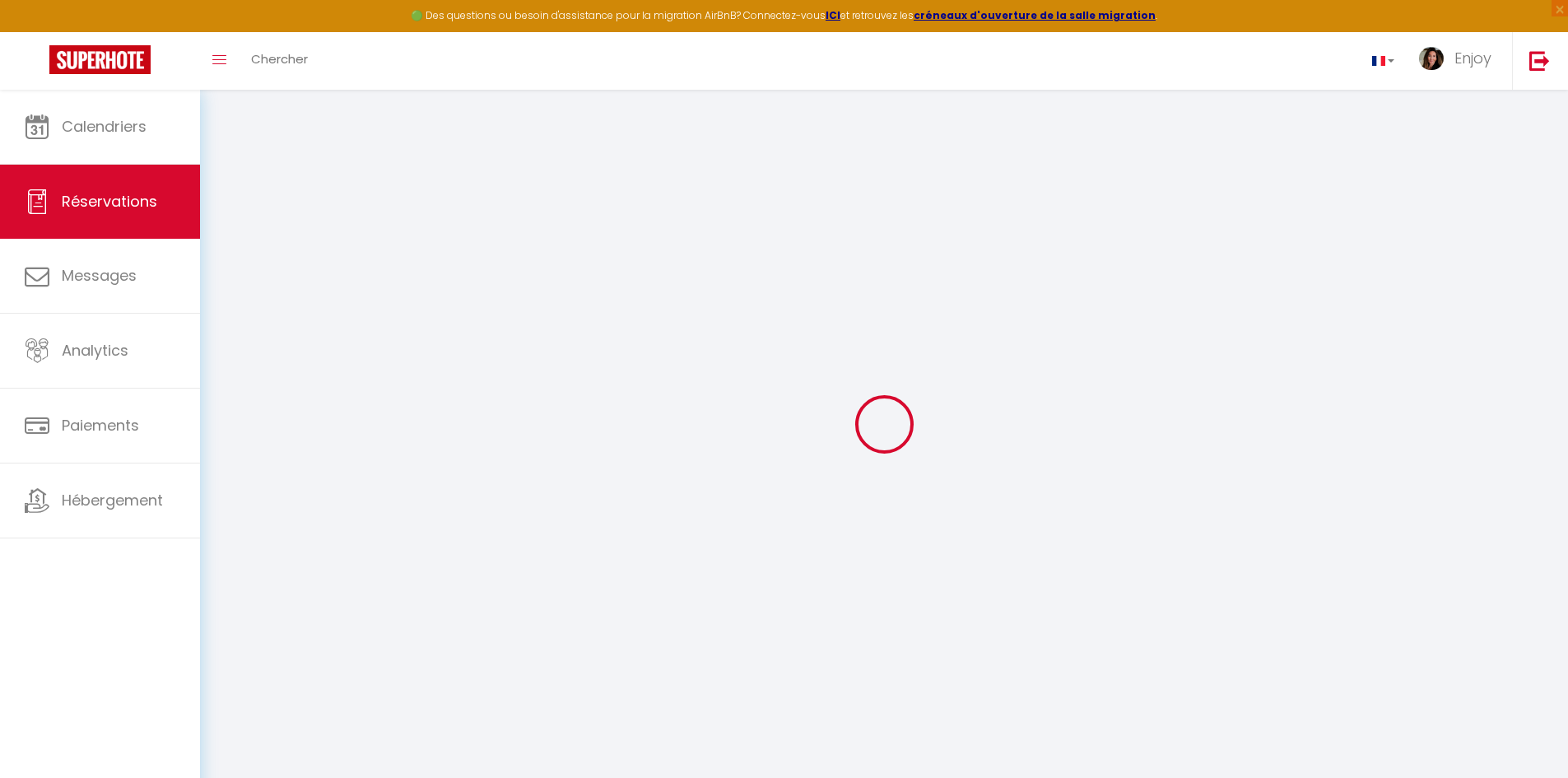
type input "[PERSON_NAME]"
type input "Tzirakis"
type input "[EMAIL_ADDRESS][DOMAIN_NAME]"
type input "[PHONE_NUMBER]"
select select
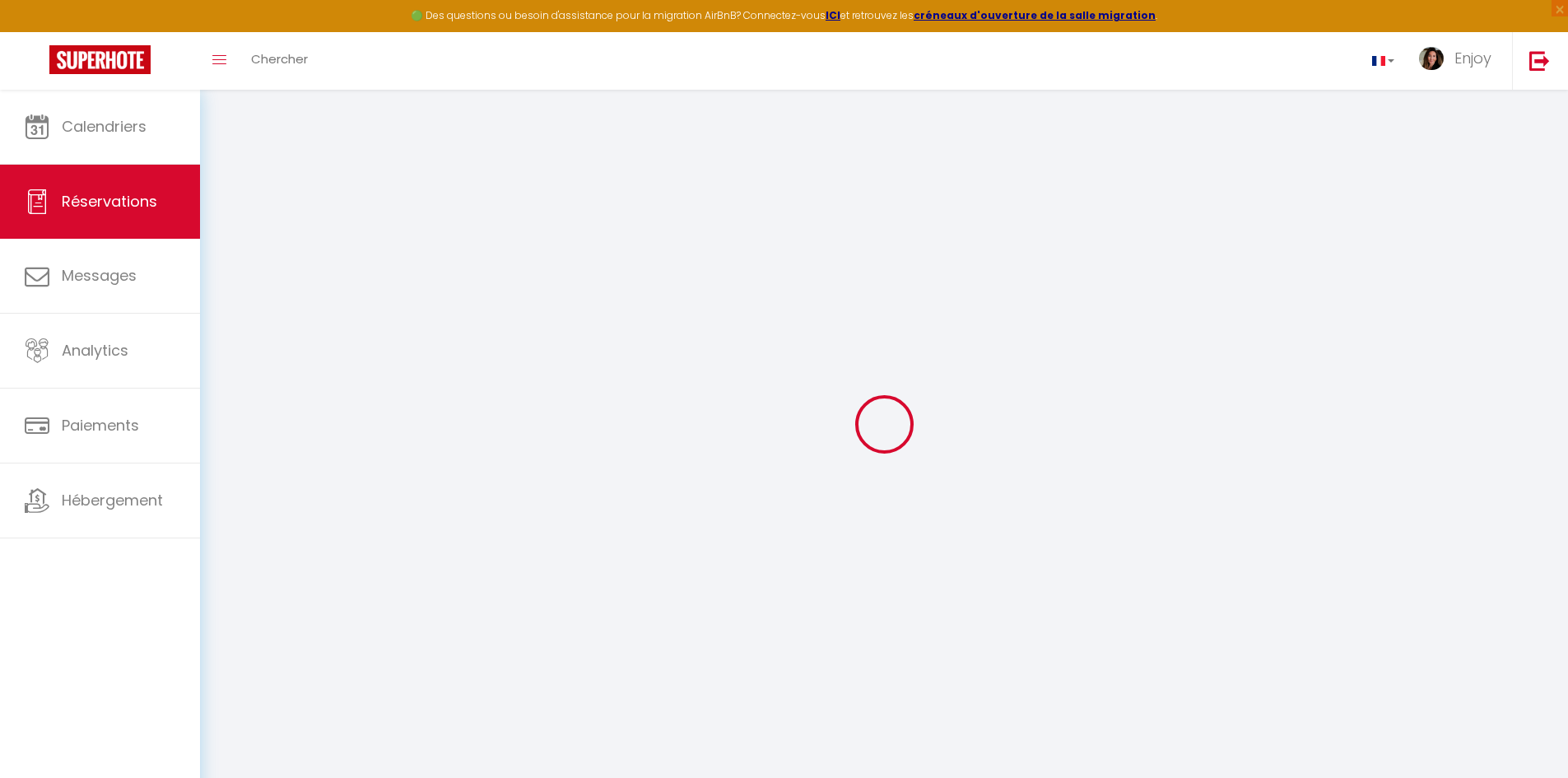
type input "255.75"
select select "49453"
select select "1"
select select
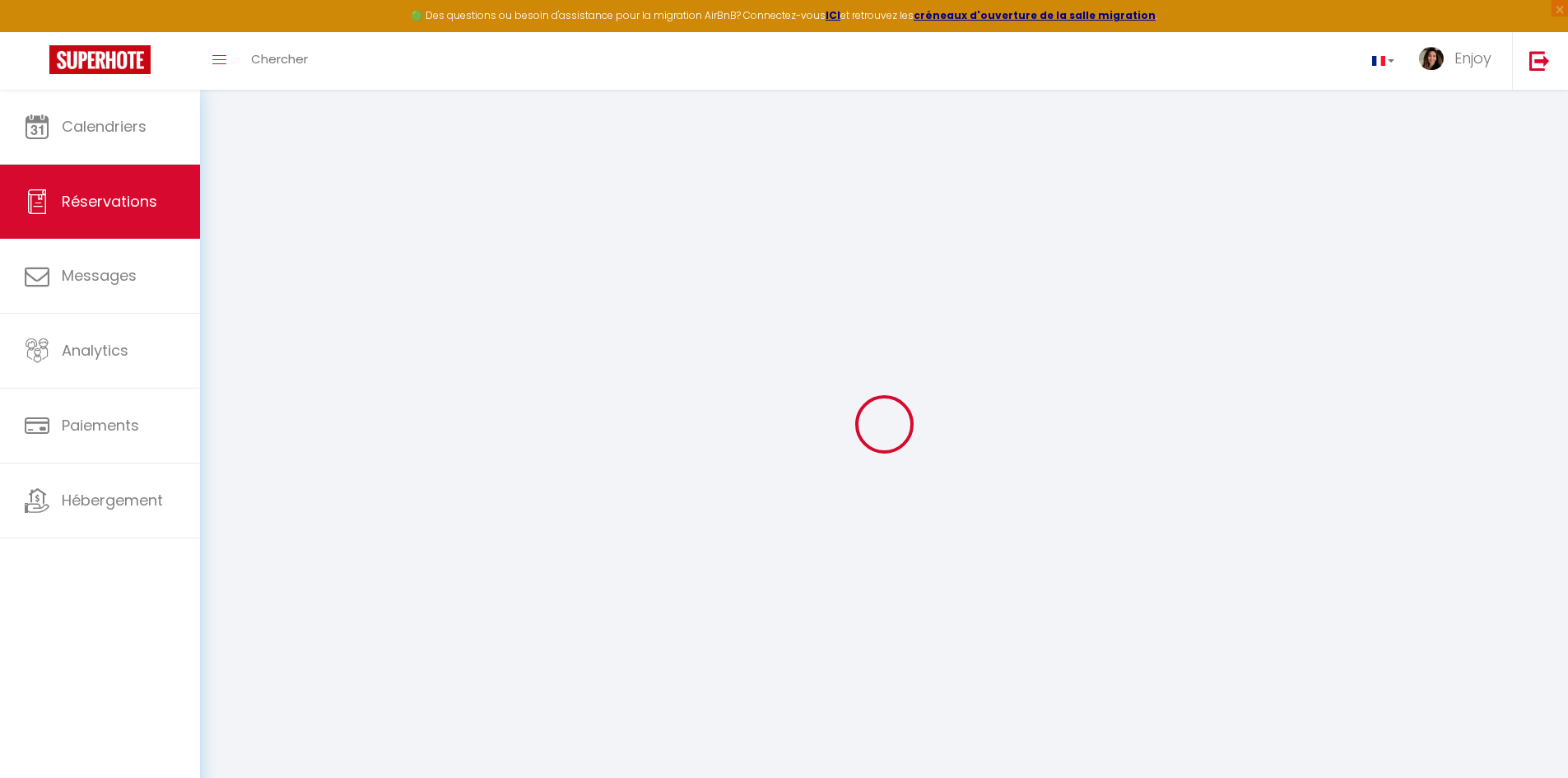
type input "5"
select select "12"
select select
type input "1450"
checkbox input "false"
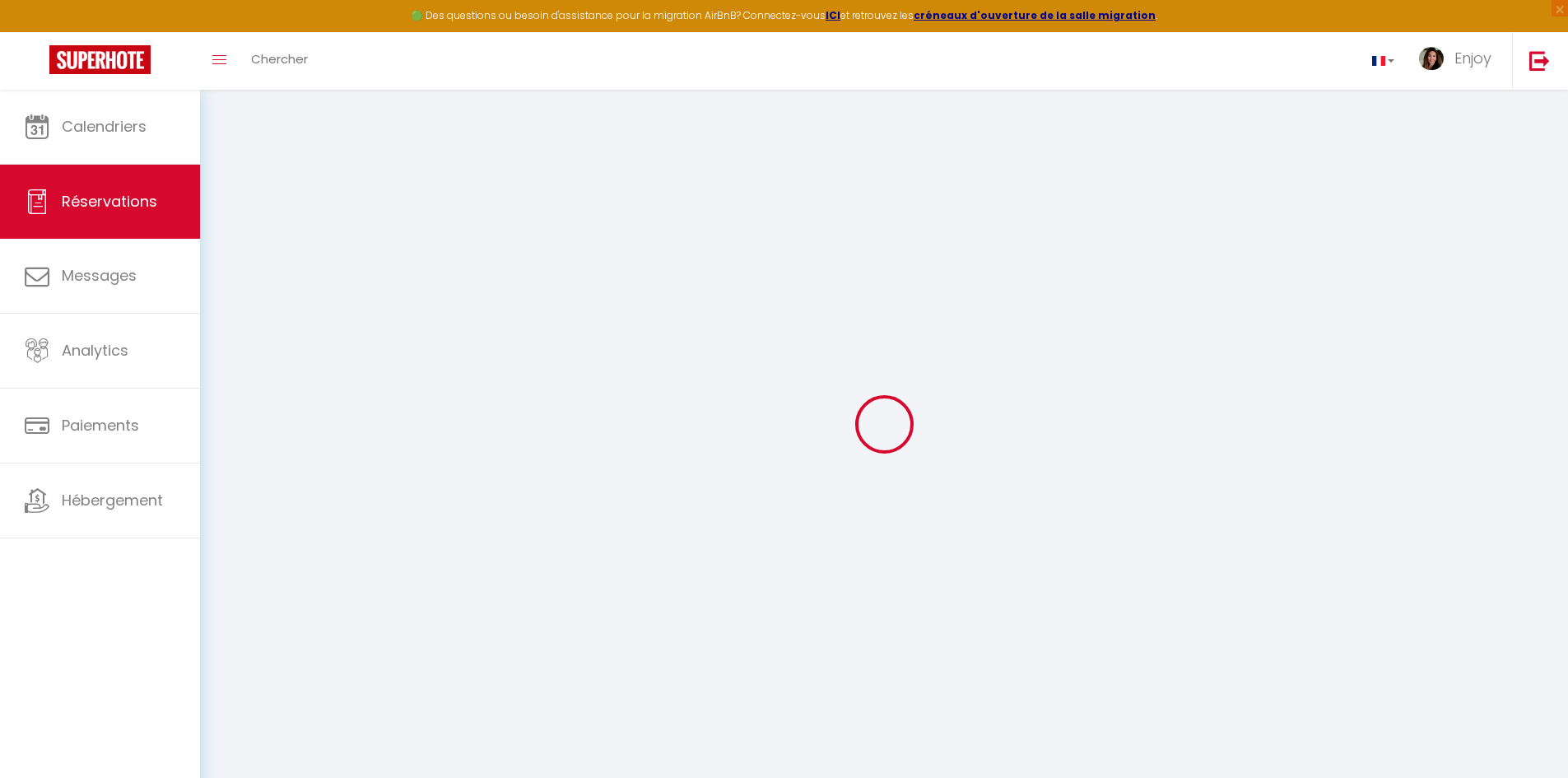
select select "1"
type input "0"
select select
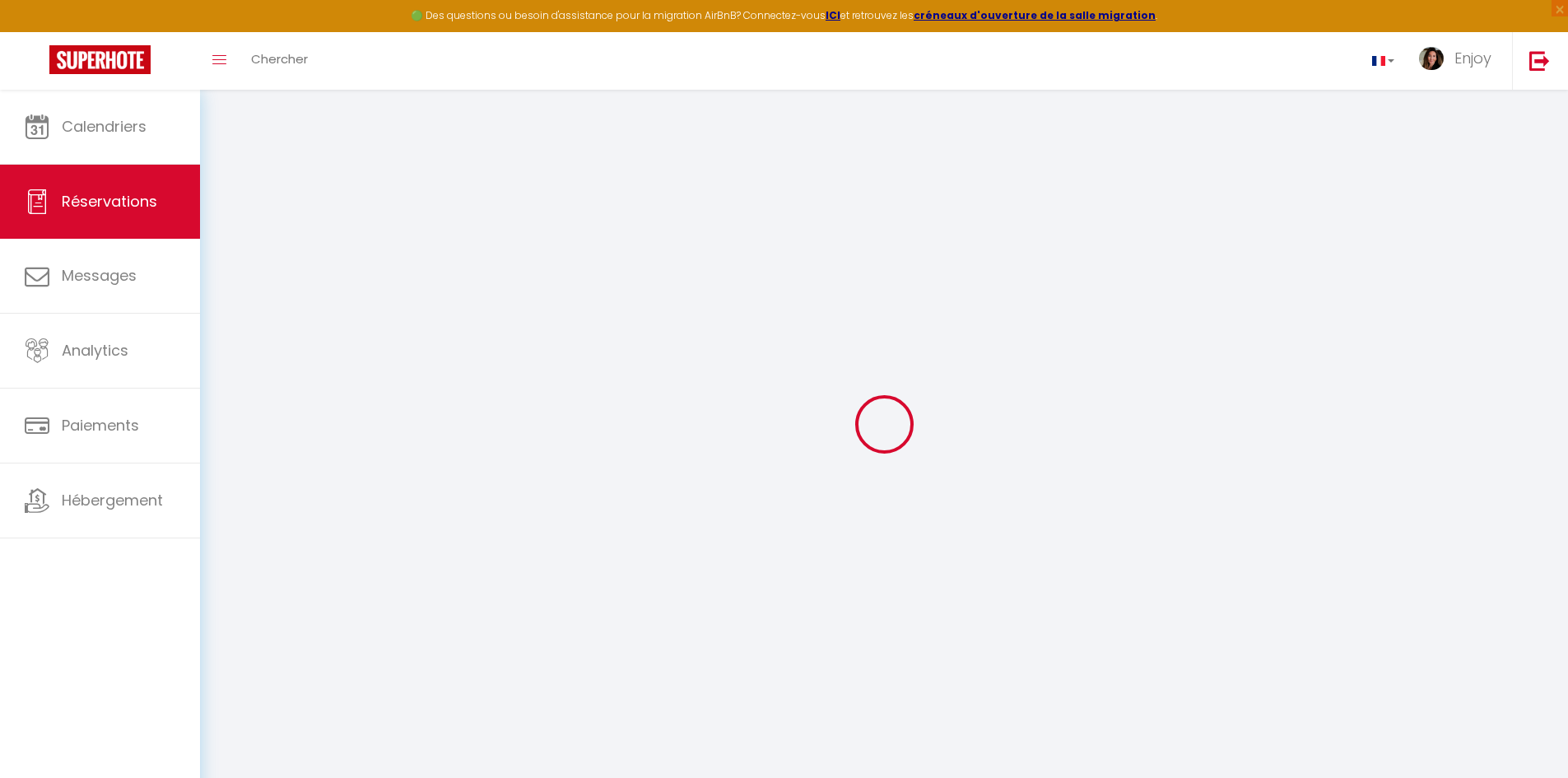
select select
select select "15"
checkbox input "false"
select select
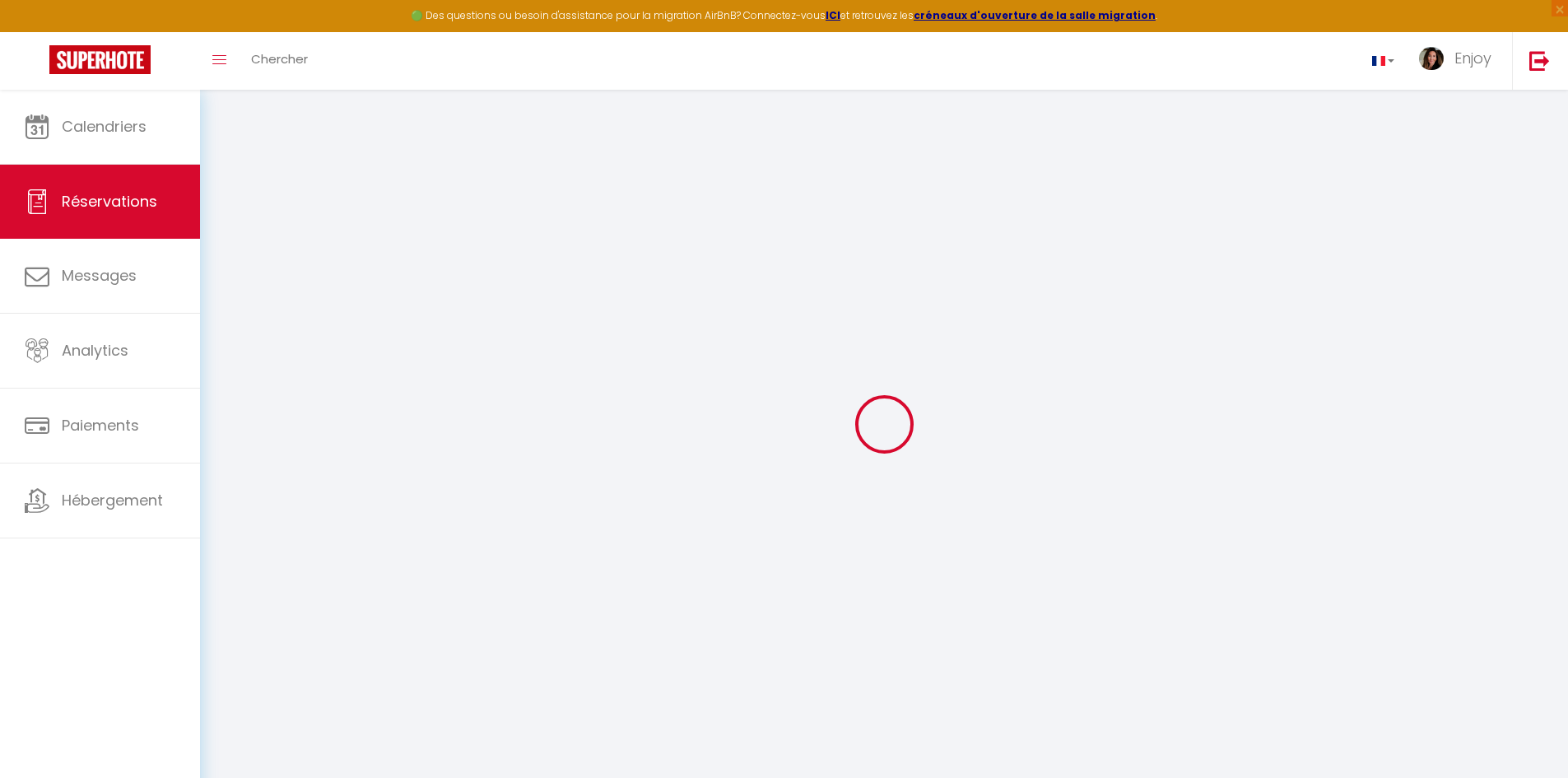
select select
checkbox input "false"
select select
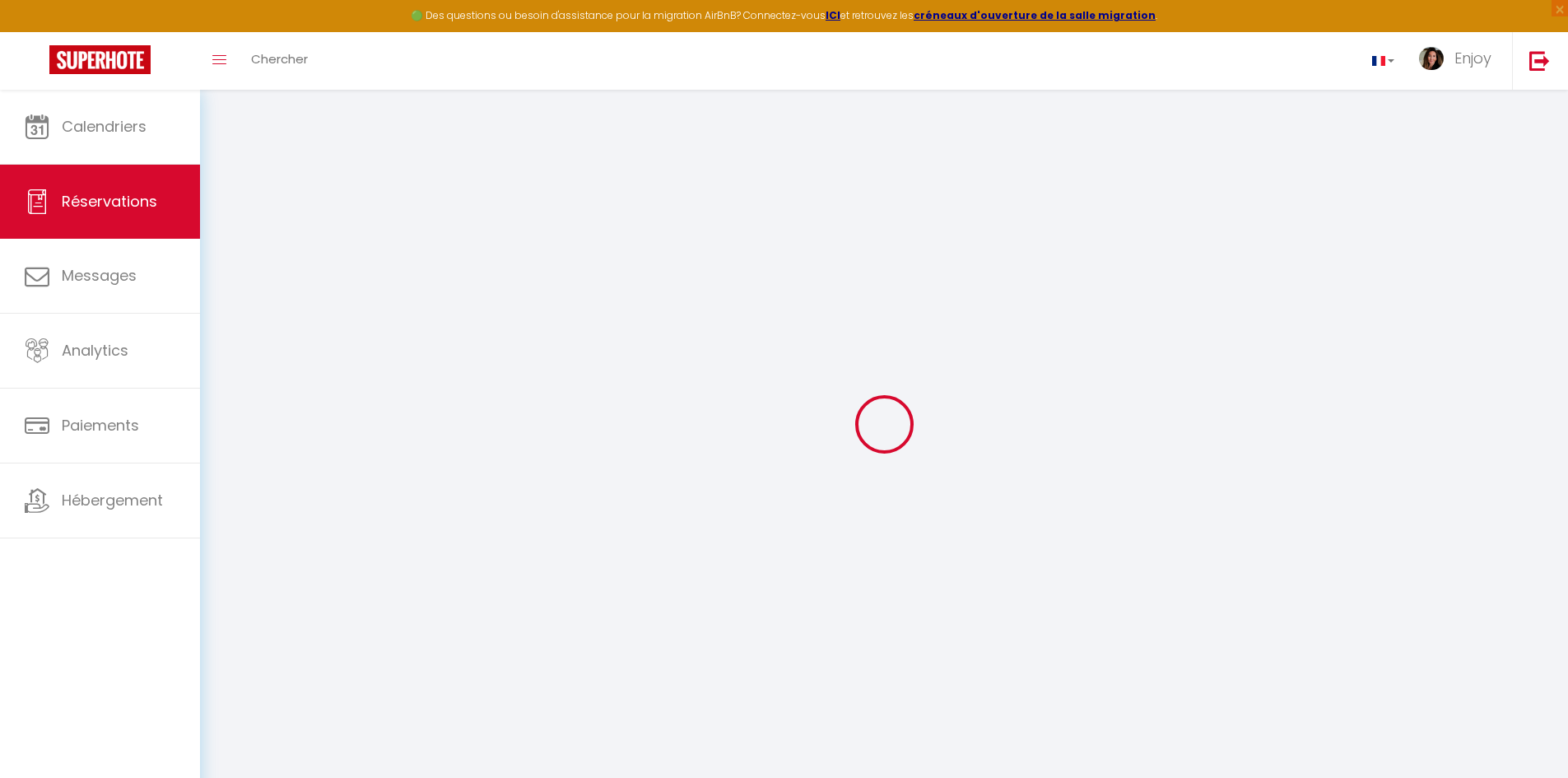
select select
checkbox input "false"
select select
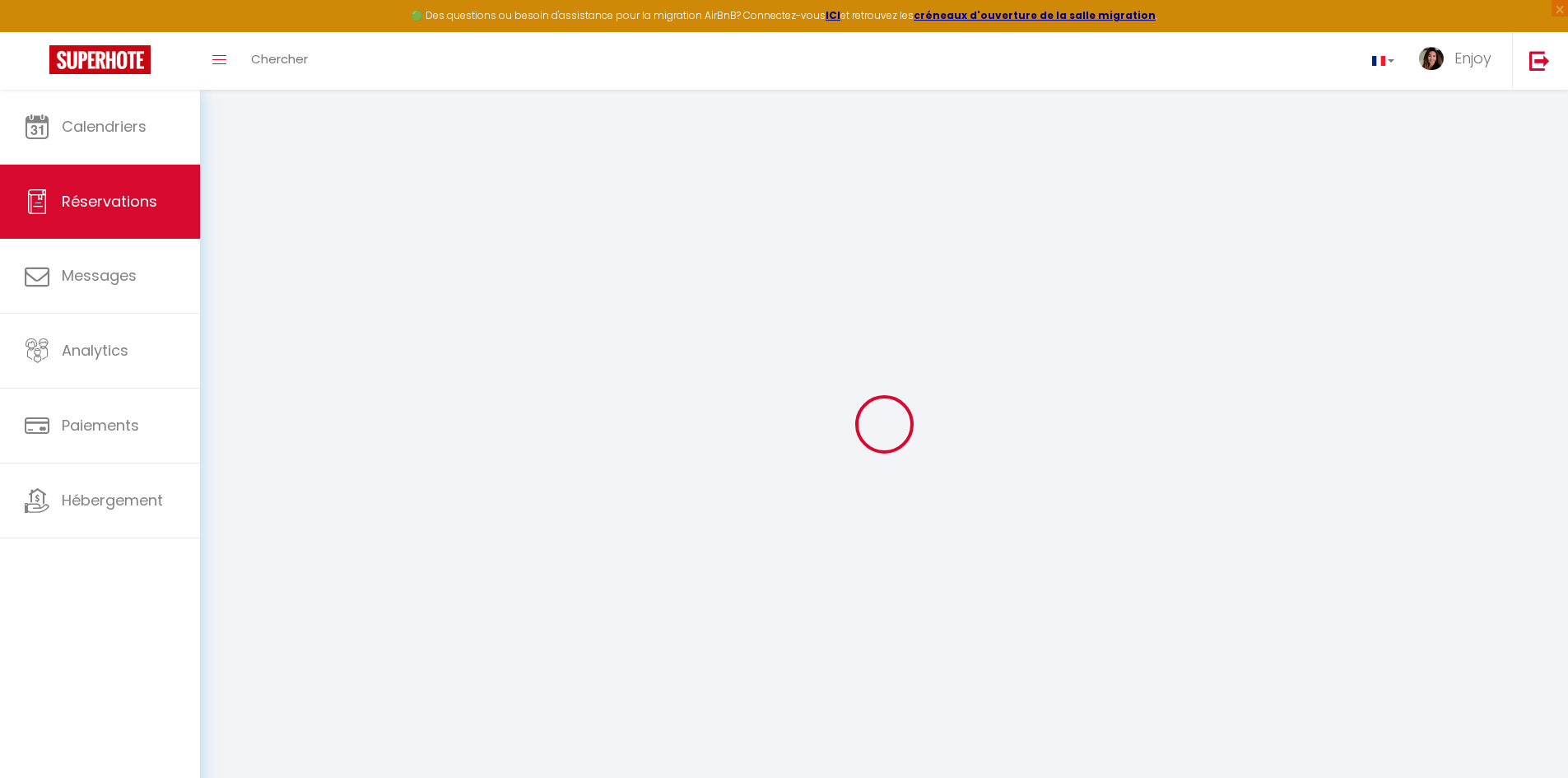
checkbox input "false"
select select
type input "255"
type input "53.6"
select select
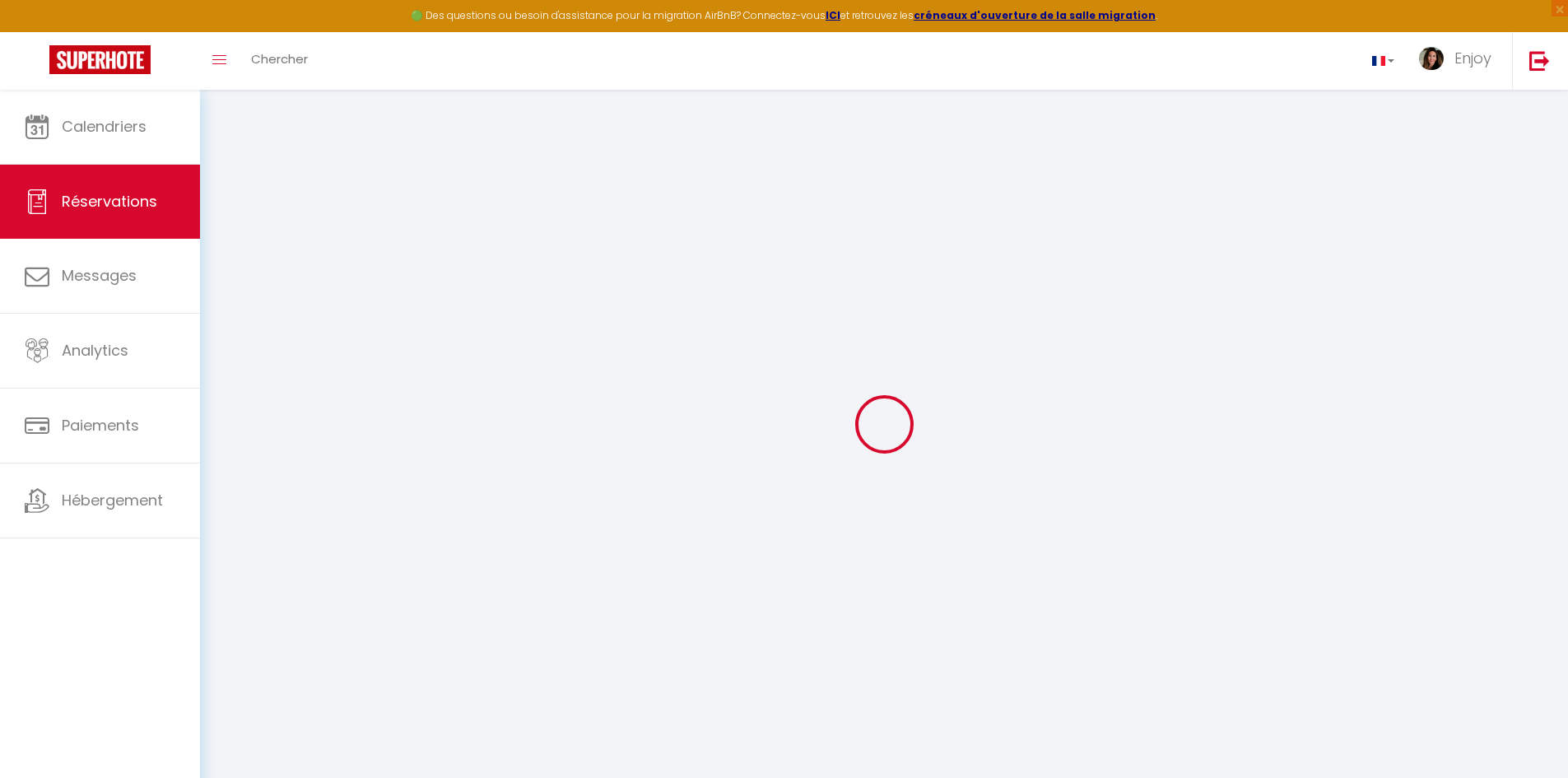
select select
checkbox input "false"
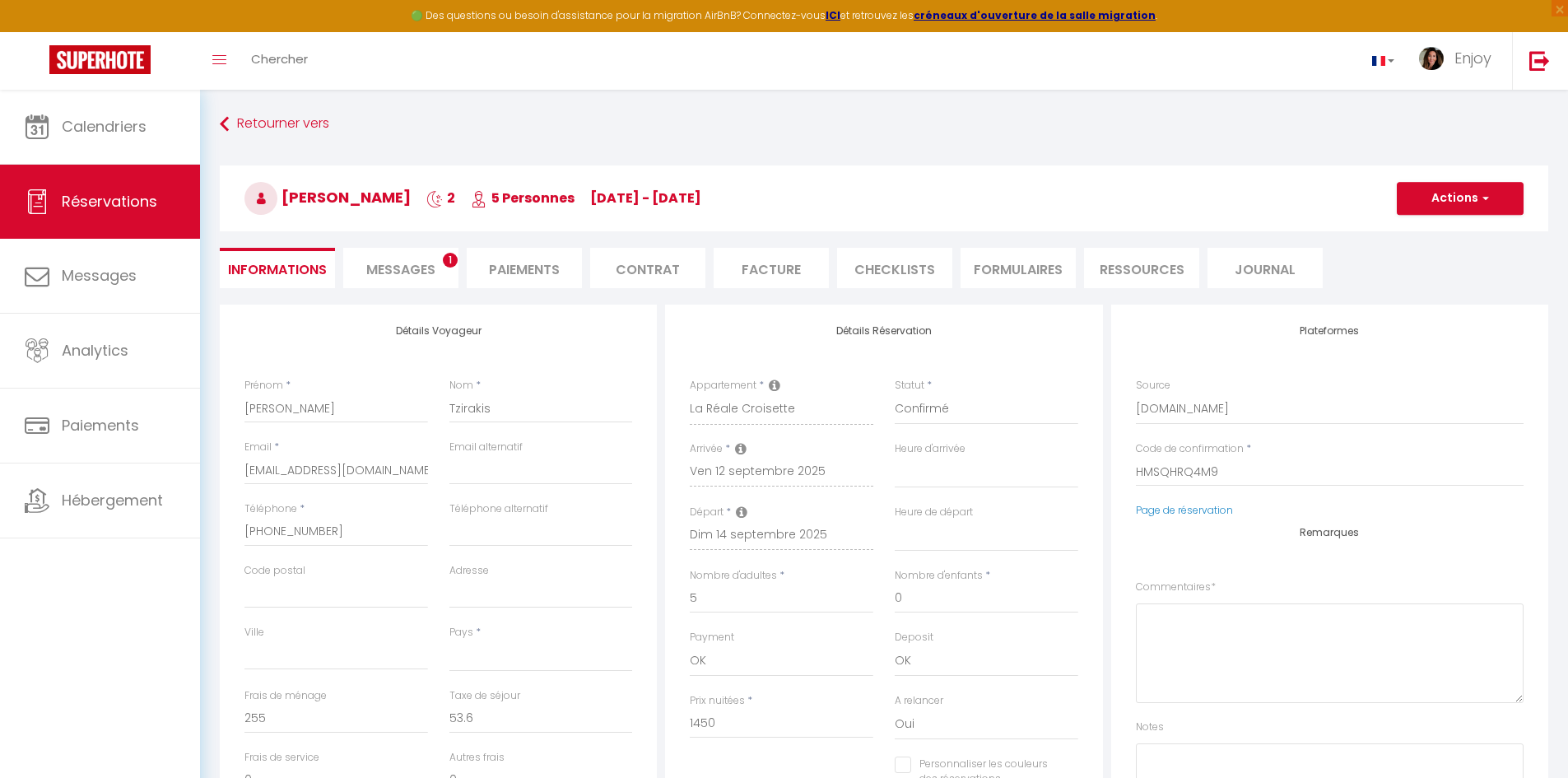
select select
checkbox input "false"
select select
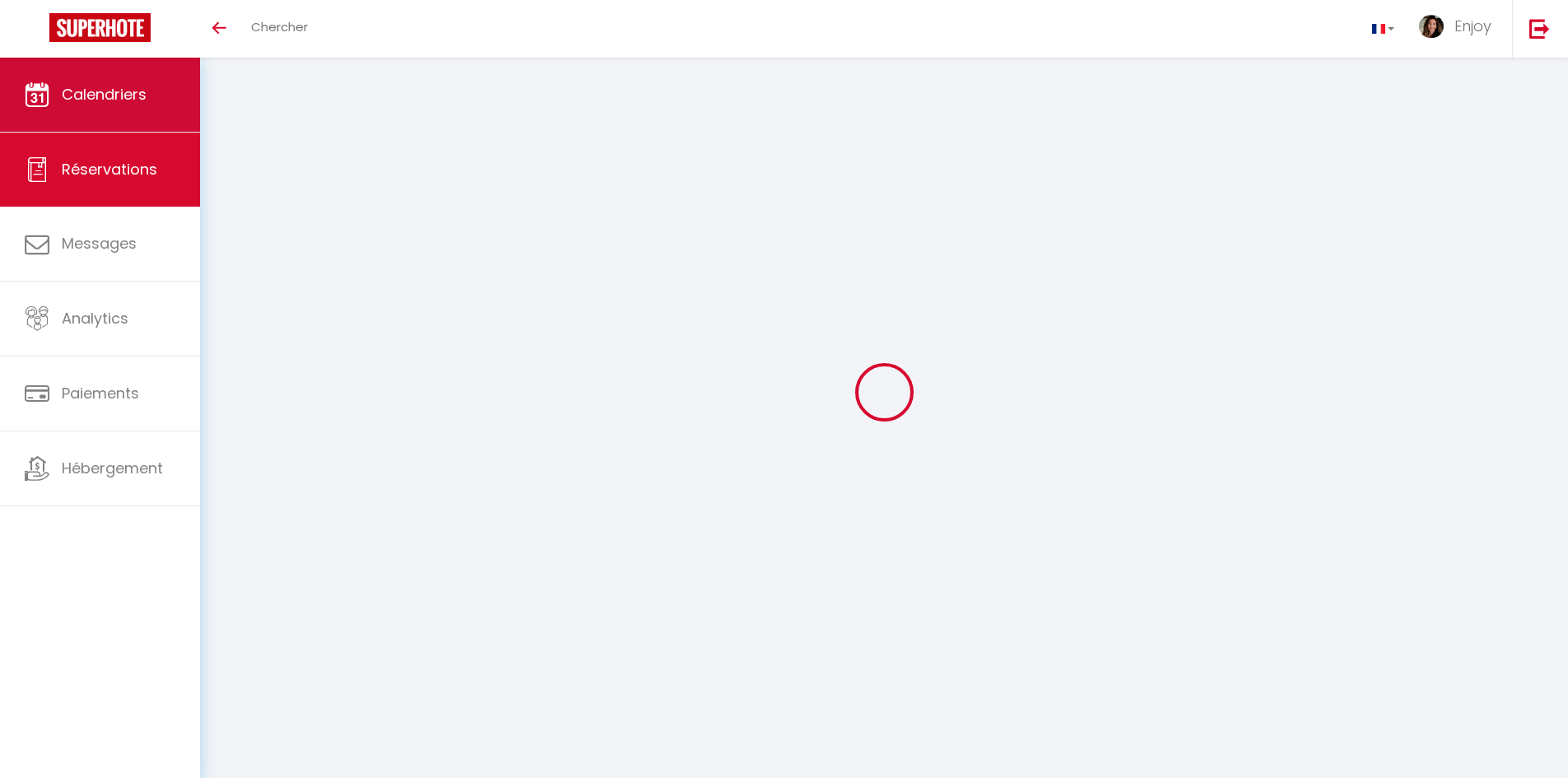
click at [113, 81] on link "Calendriers" at bounding box center [100, 94] width 200 height 74
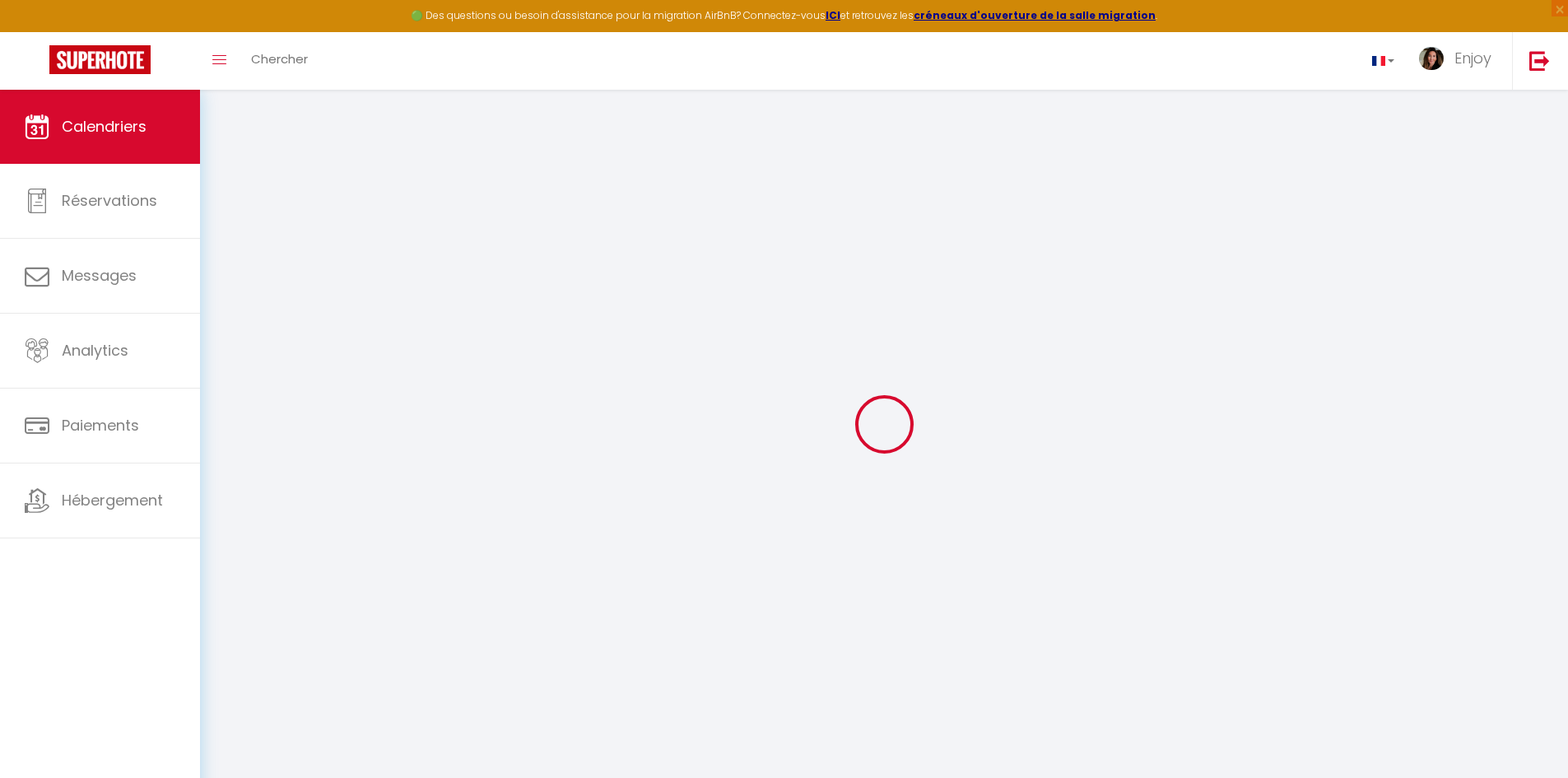
select select
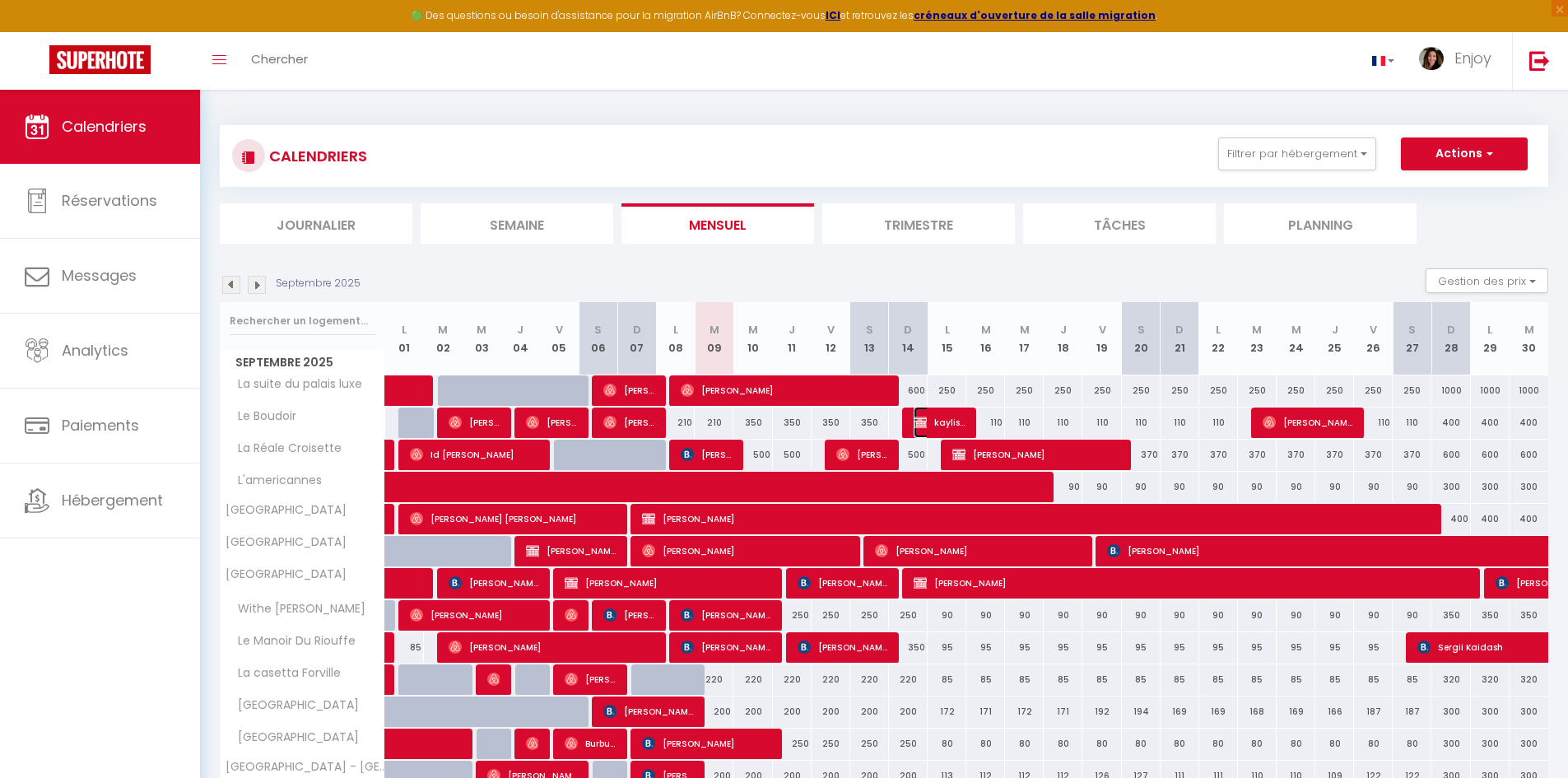
click at [947, 421] on span "kayliss beauty" at bounding box center [940, 422] width 52 height 31
select select "OK"
select select "KO"
select select "0"
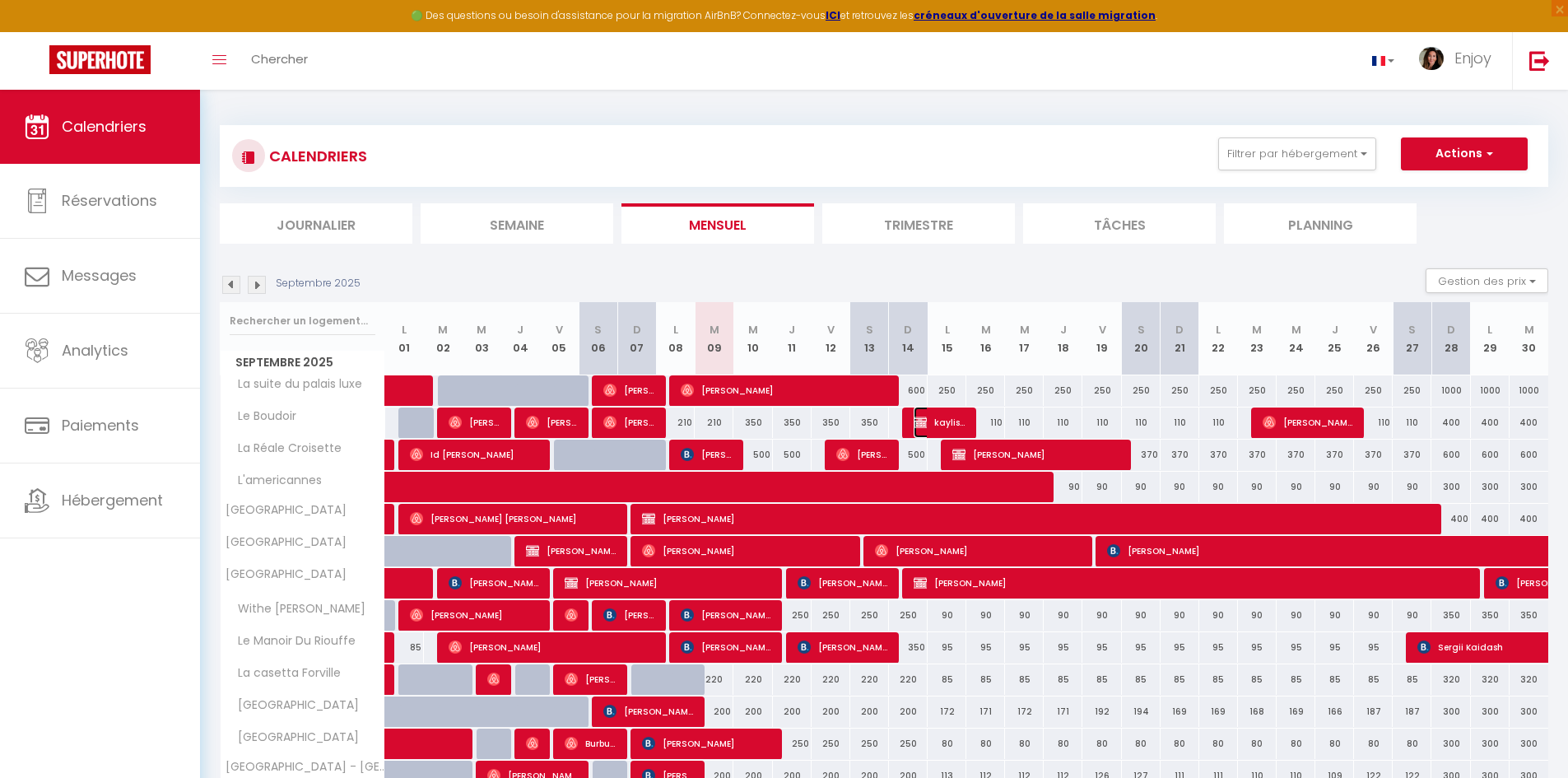
select select "1"
select select
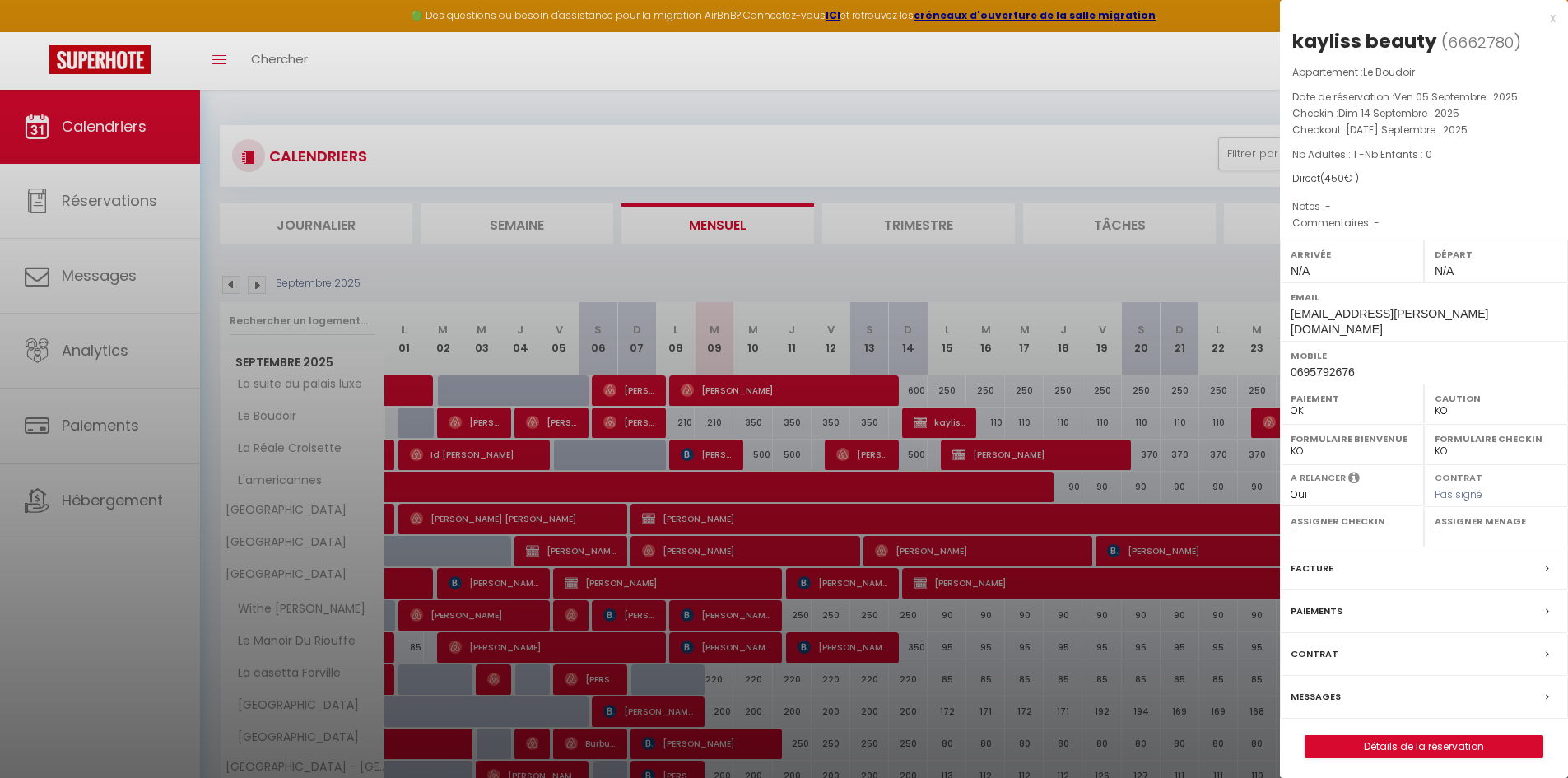
click at [987, 454] on div at bounding box center [784, 389] width 1568 height 778
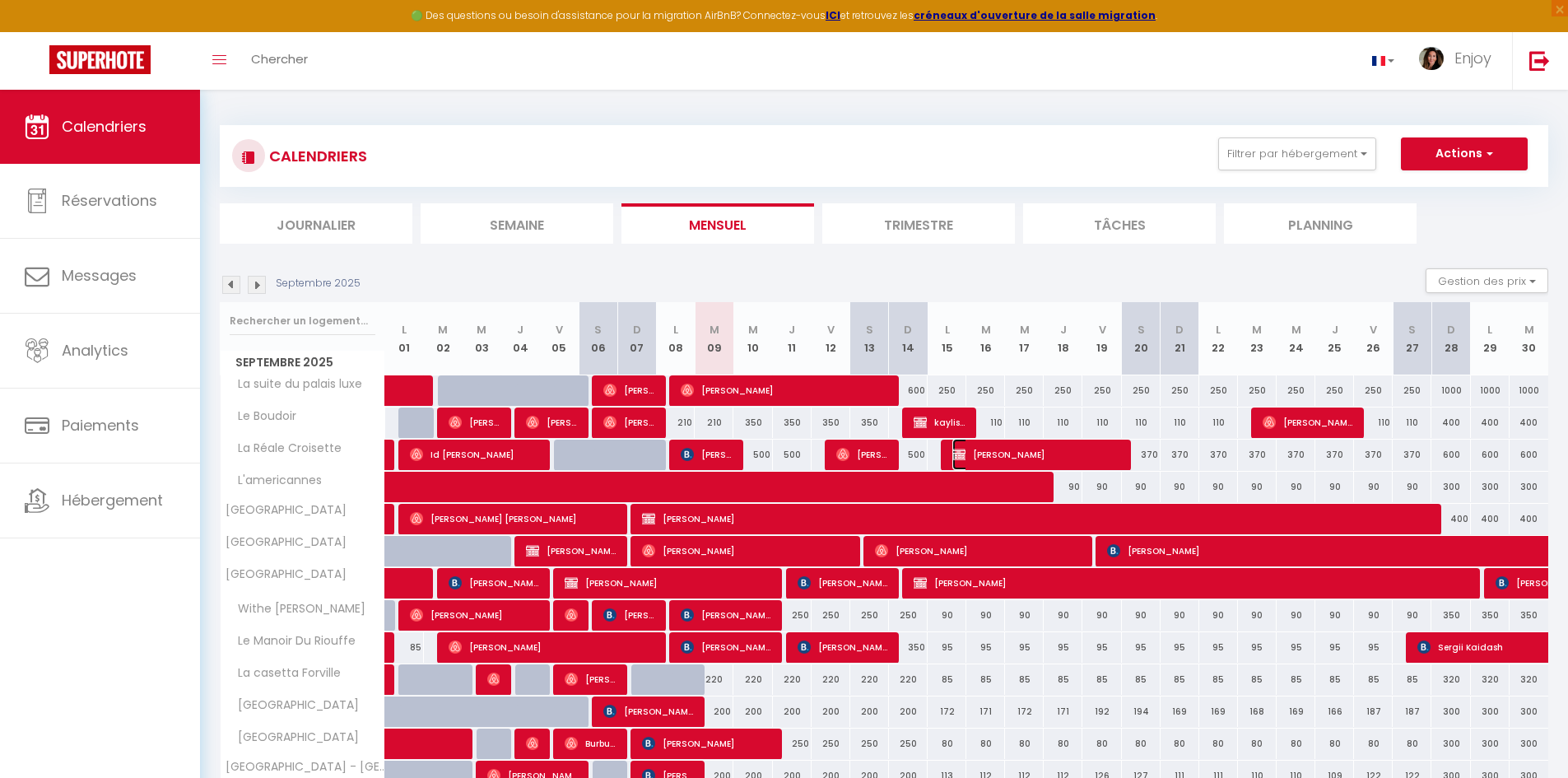
click at [987, 454] on span "[PERSON_NAME]" at bounding box center [1036, 454] width 168 height 31
select select "KO"
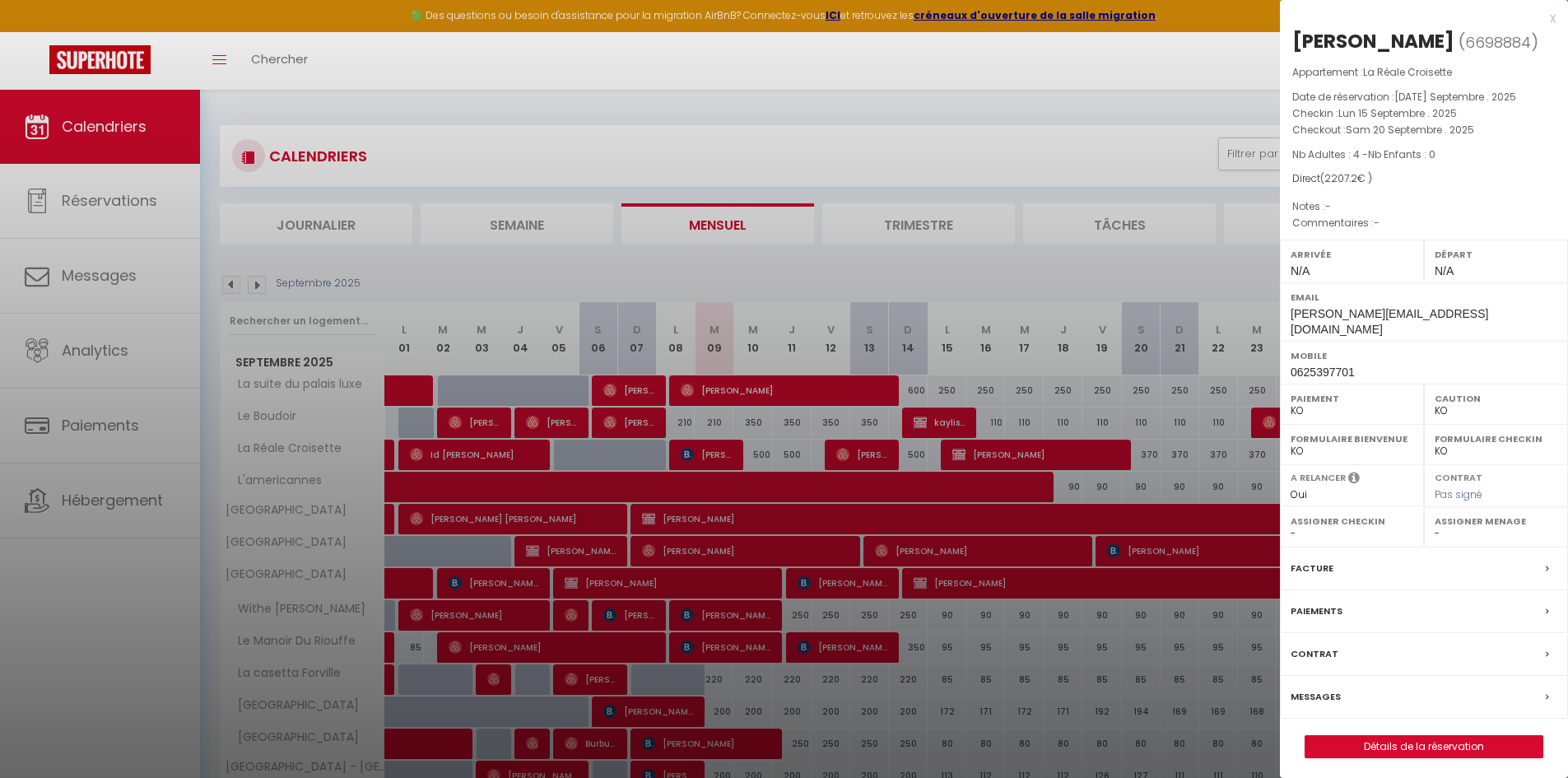
click at [1551, 20] on div "x" at bounding box center [1418, 18] width 276 height 19
